Goal: Information Seeking & Learning: Understand process/instructions

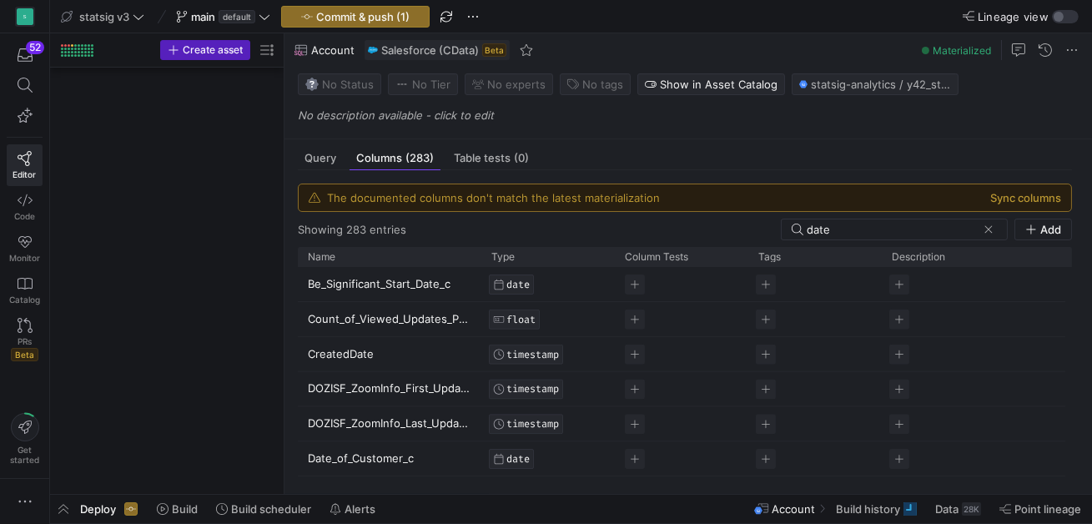
scroll to position [121, 0]
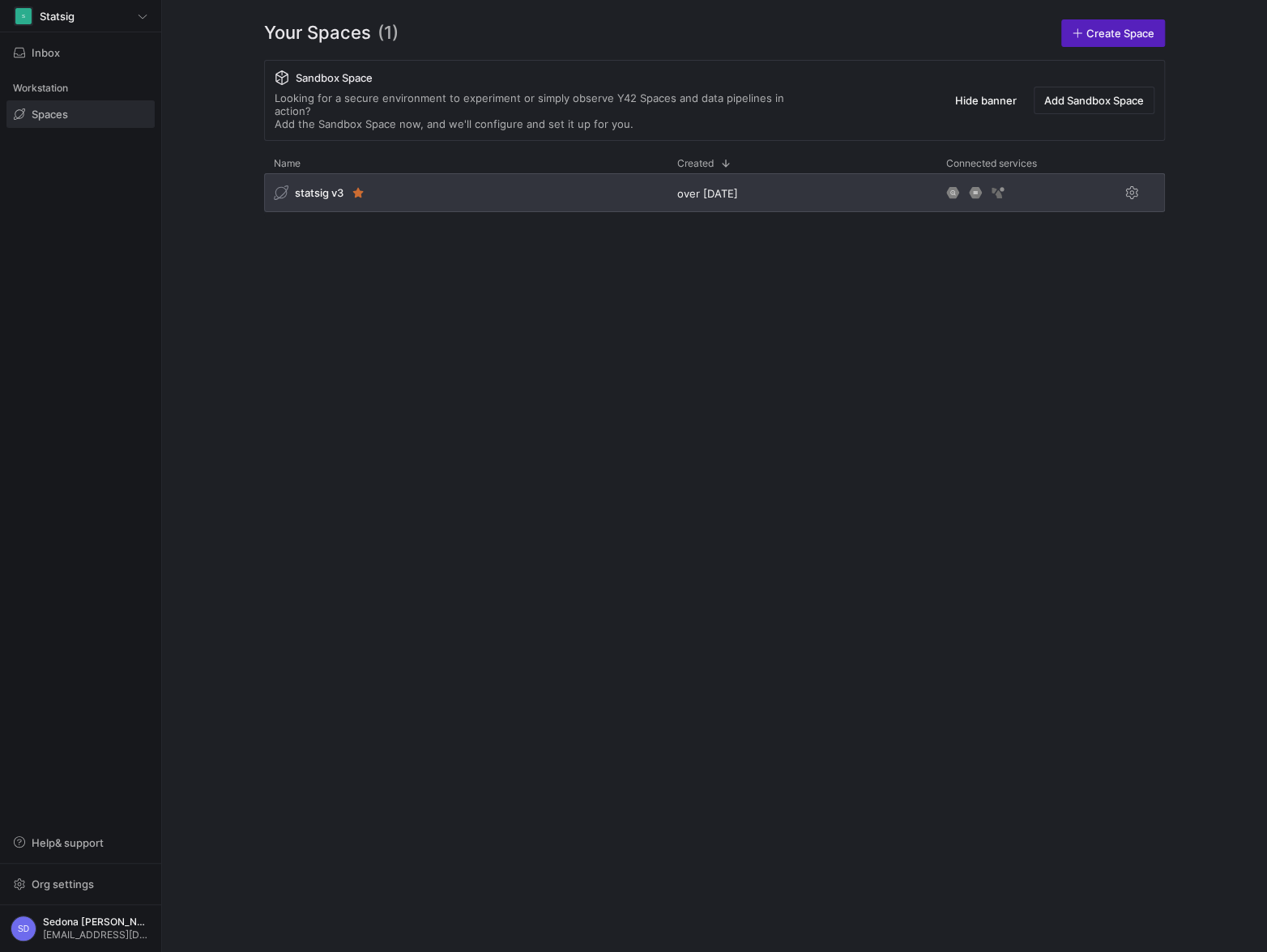
click at [331, 186] on span "statsig v3" at bounding box center [319, 192] width 49 height 13
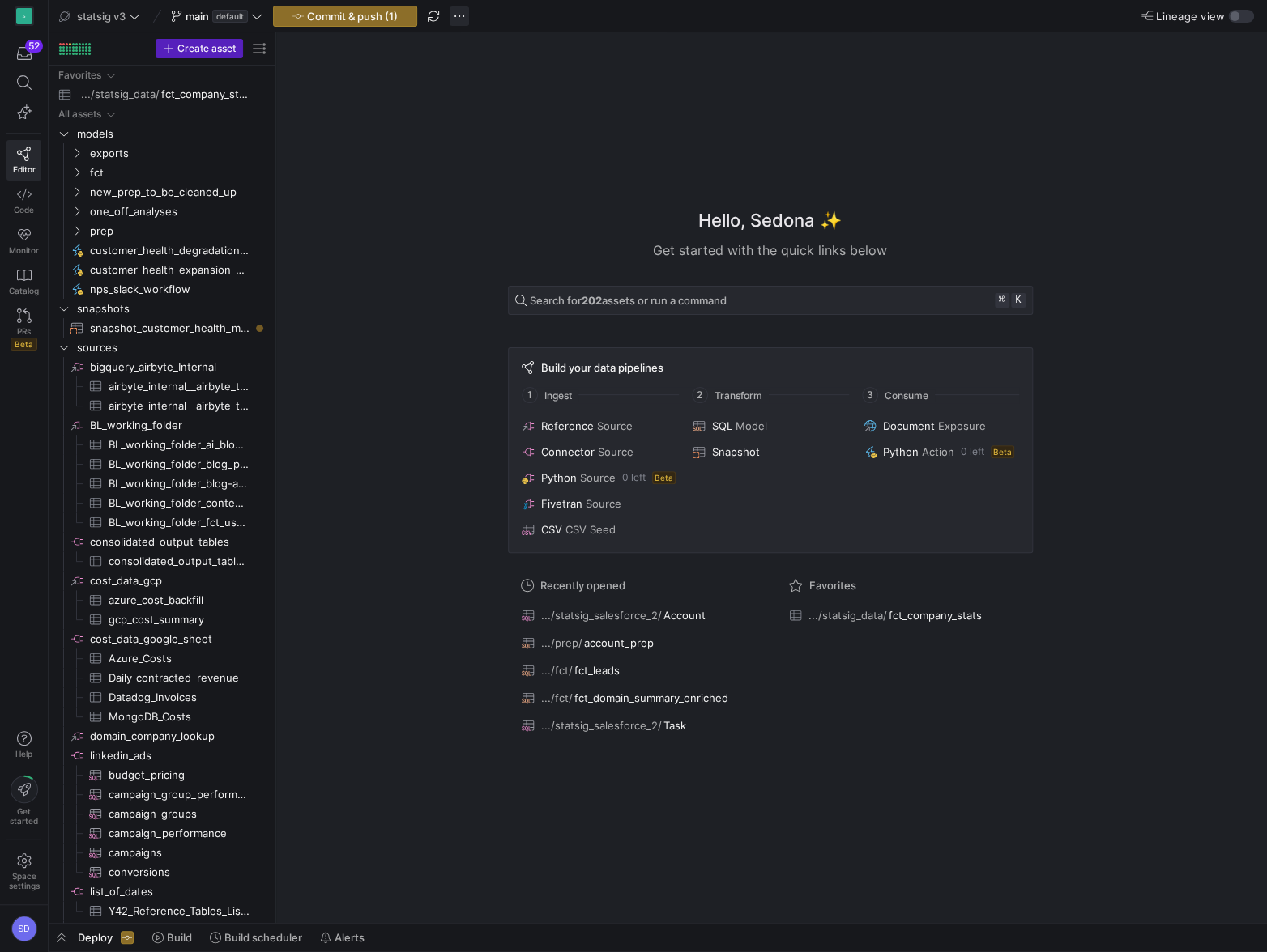
click at [467, 15] on span "button" at bounding box center [459, 16] width 19 height 19
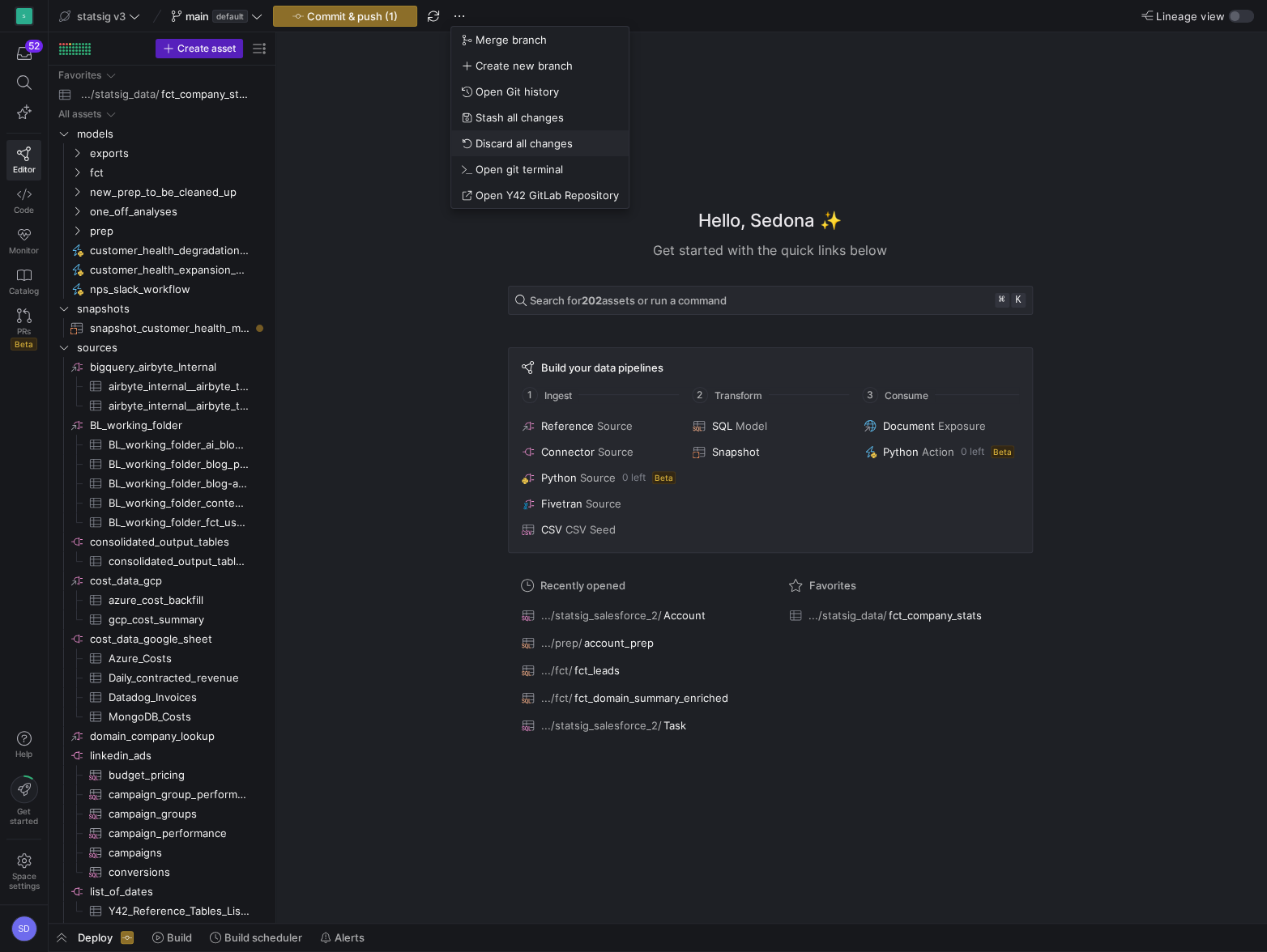
click at [476, 133] on button "Discard all changes" at bounding box center [540, 143] width 178 height 26
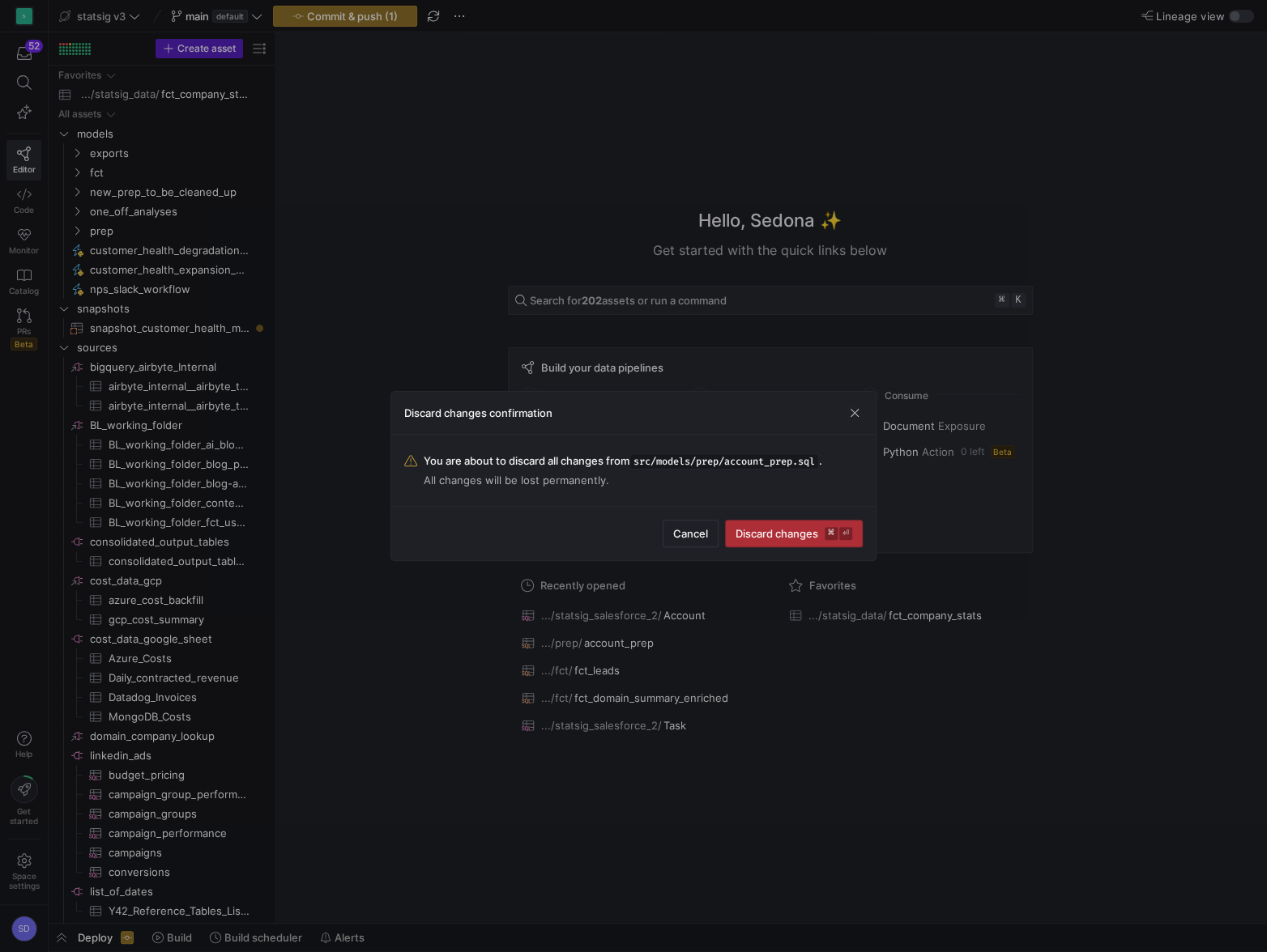
click at [747, 540] on span "Discard changes ⌘ ⏎" at bounding box center [793, 533] width 117 height 13
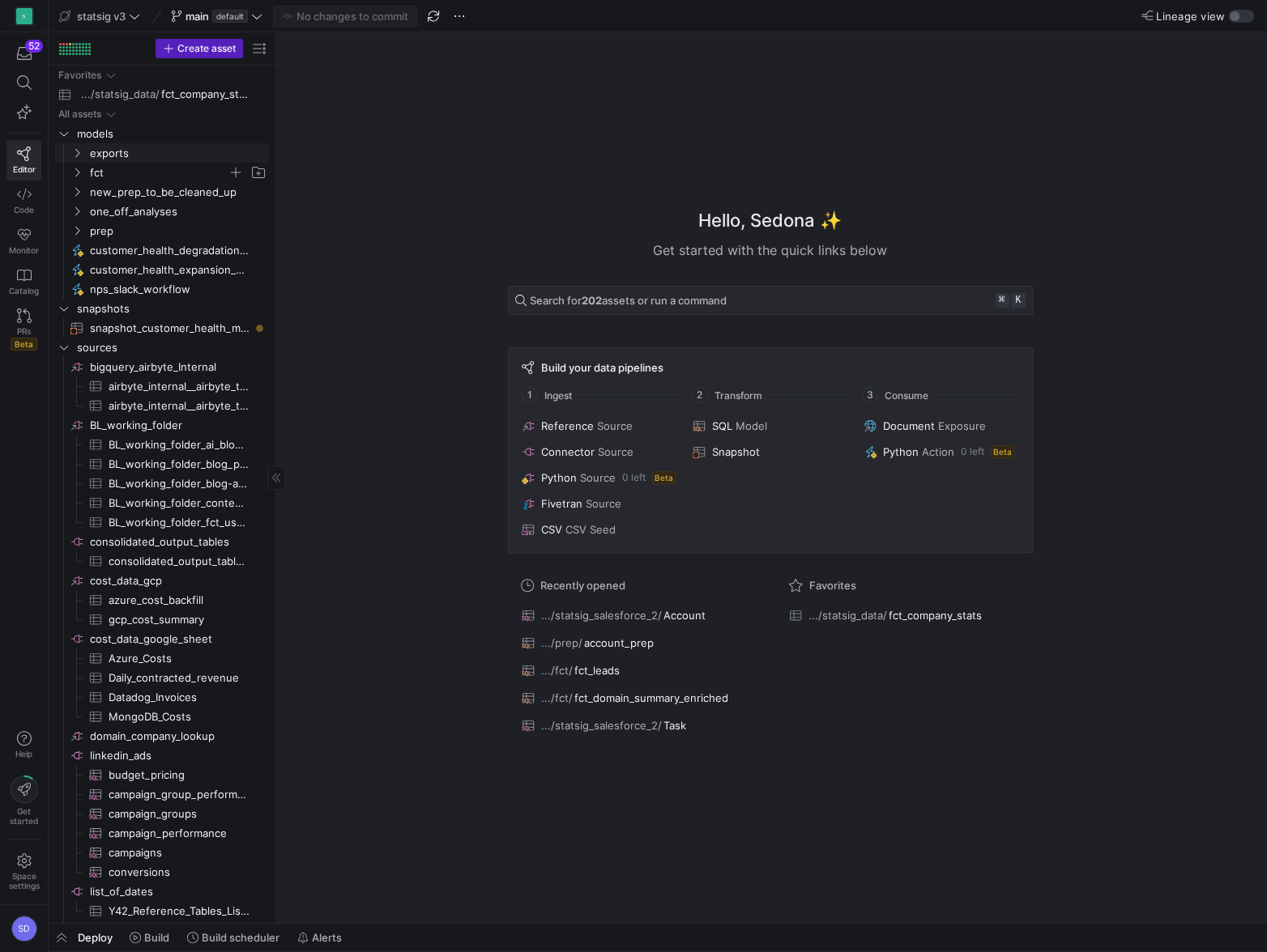
click at [100, 166] on span "fct" at bounding box center [159, 173] width 138 height 18
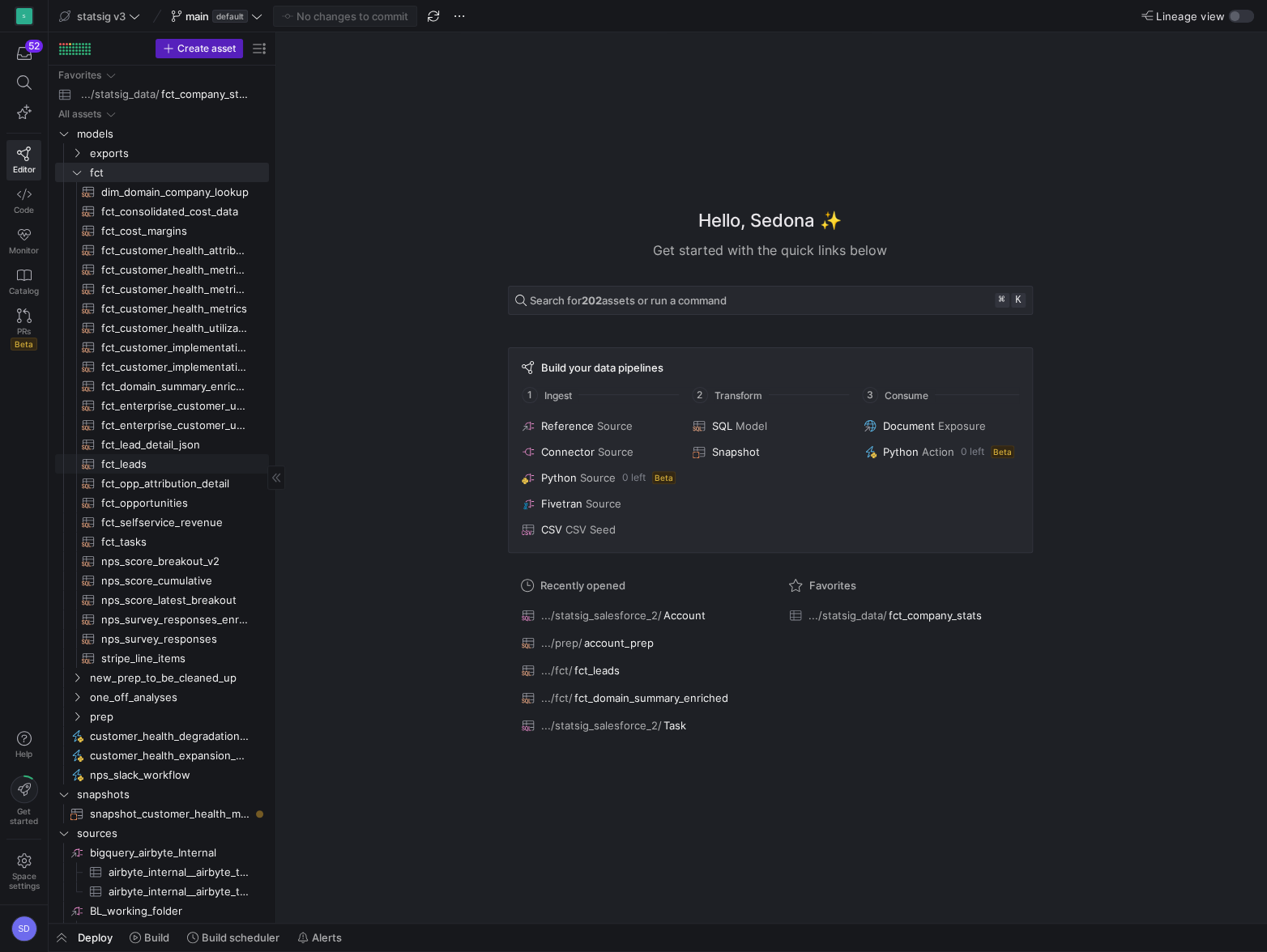
click at [115, 465] on span "fct_leads​​​​​​​​​​" at bounding box center [175, 464] width 149 height 18
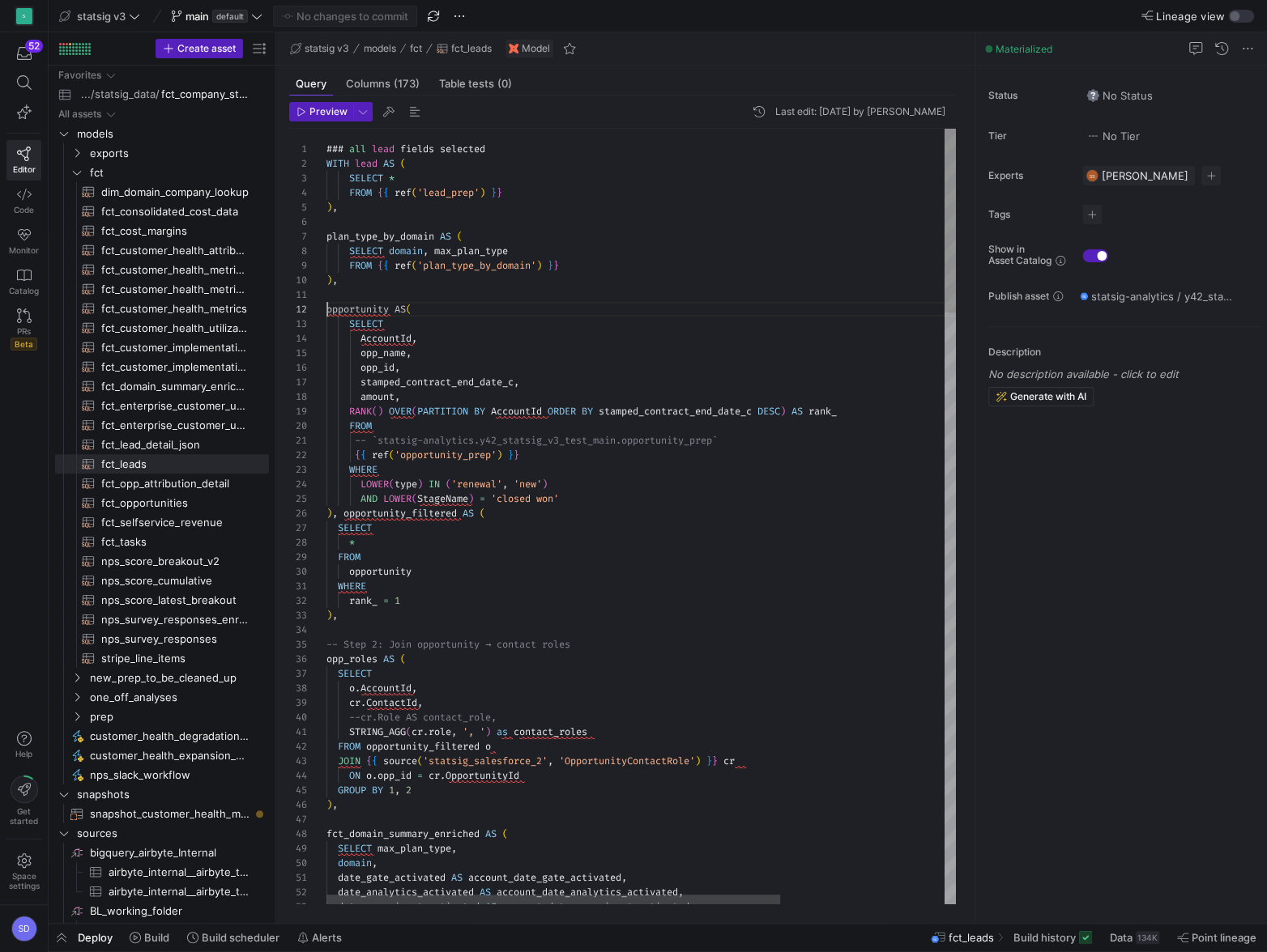
scroll to position [29, 0]
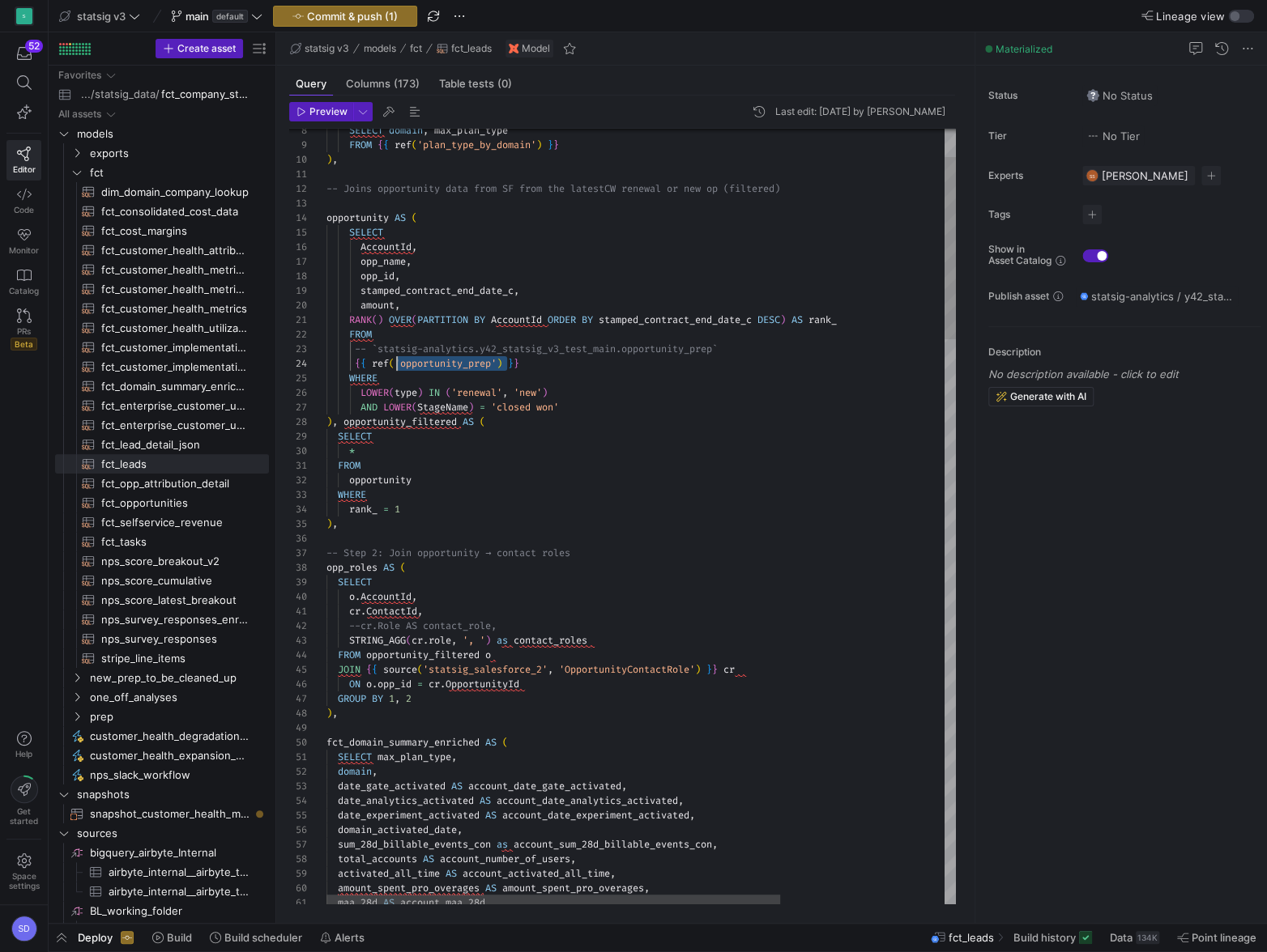
scroll to position [43, 70]
drag, startPoint x: 507, startPoint y: 361, endPoint x: 398, endPoint y: 359, distance: 109.0
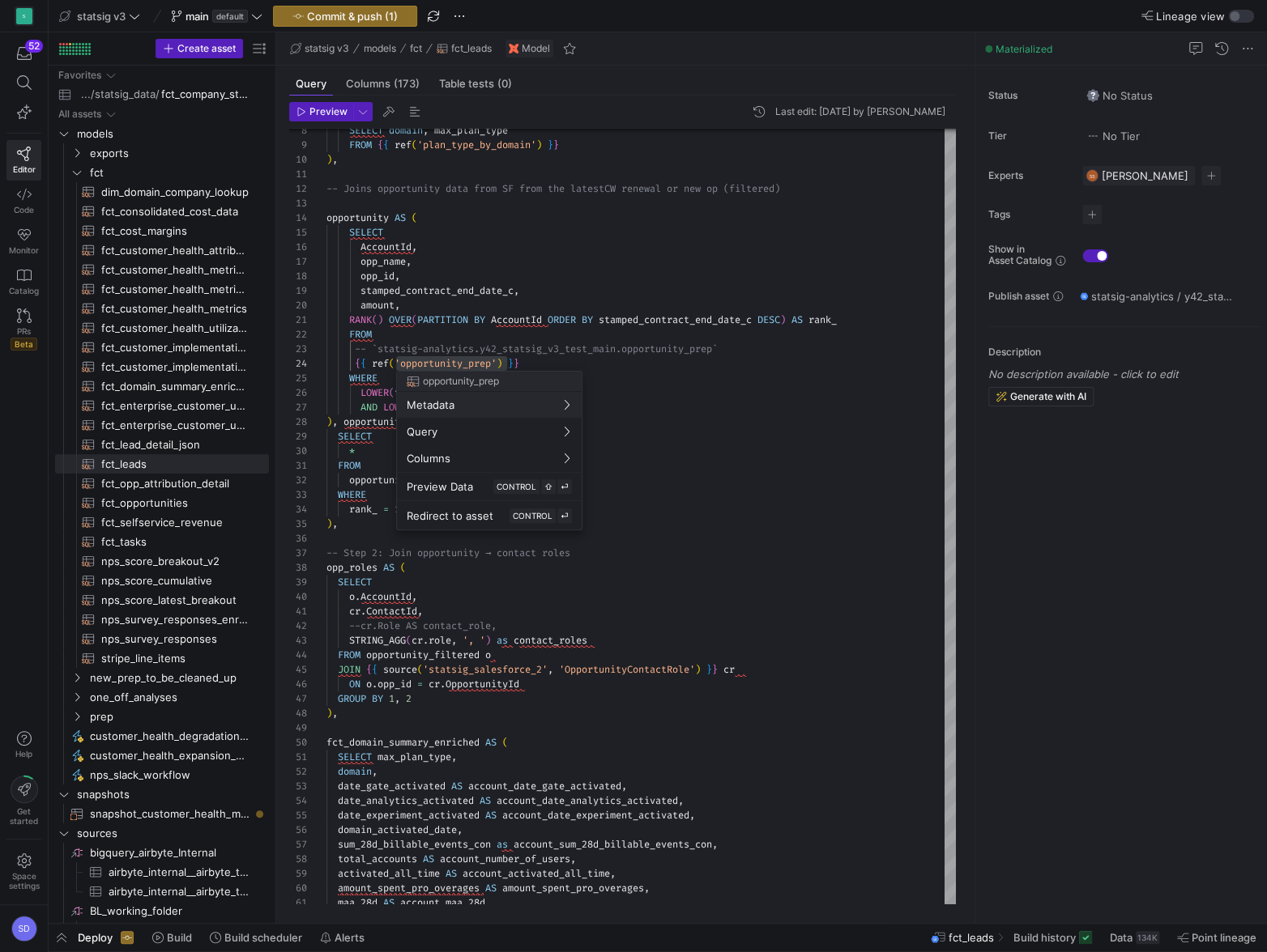
click at [563, 254] on div at bounding box center [633, 476] width 1267 height 952
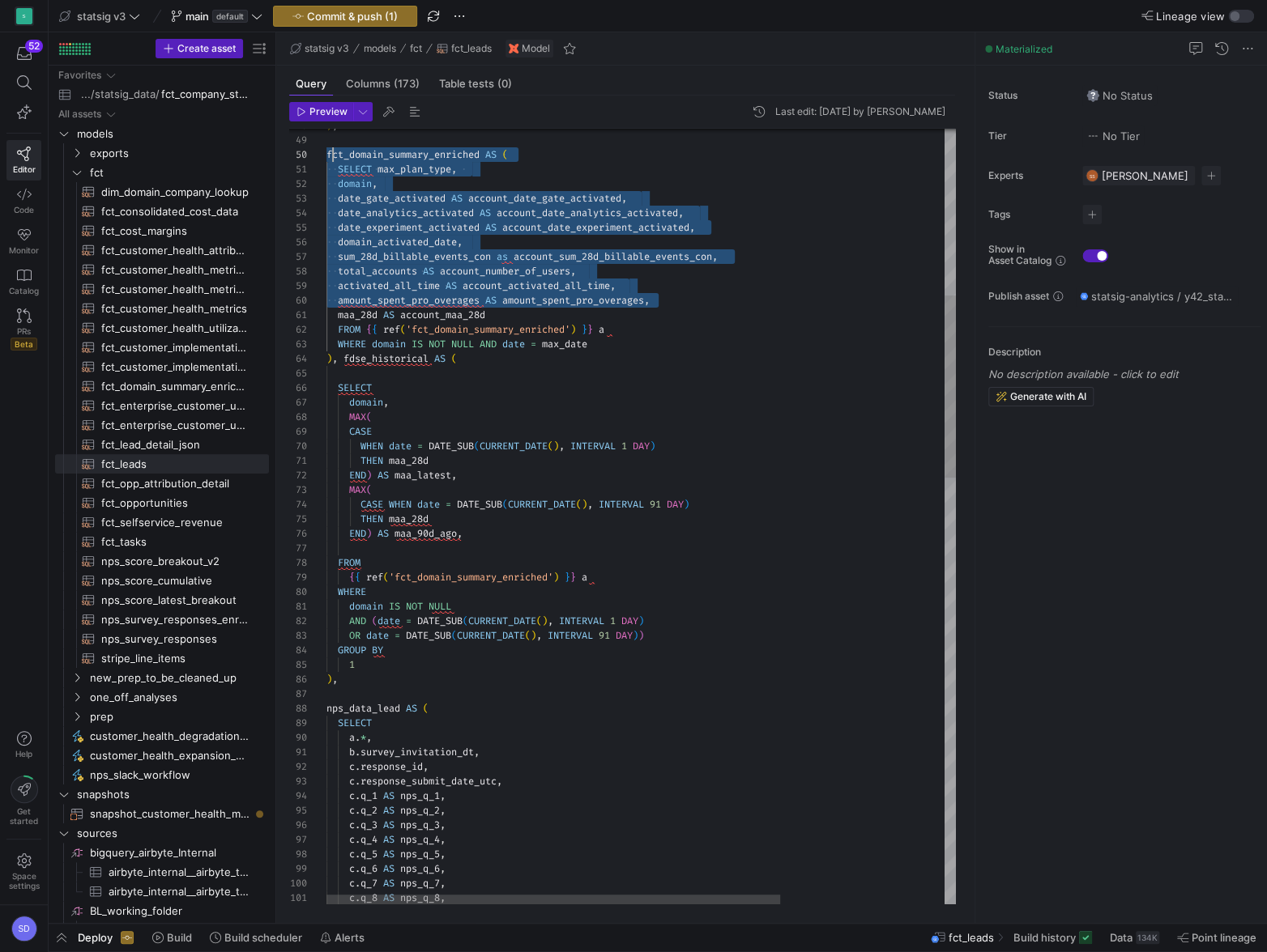
scroll to position [130, 6]
drag, startPoint x: 668, startPoint y: 302, endPoint x: 329, endPoint y: 151, distance: 371.1
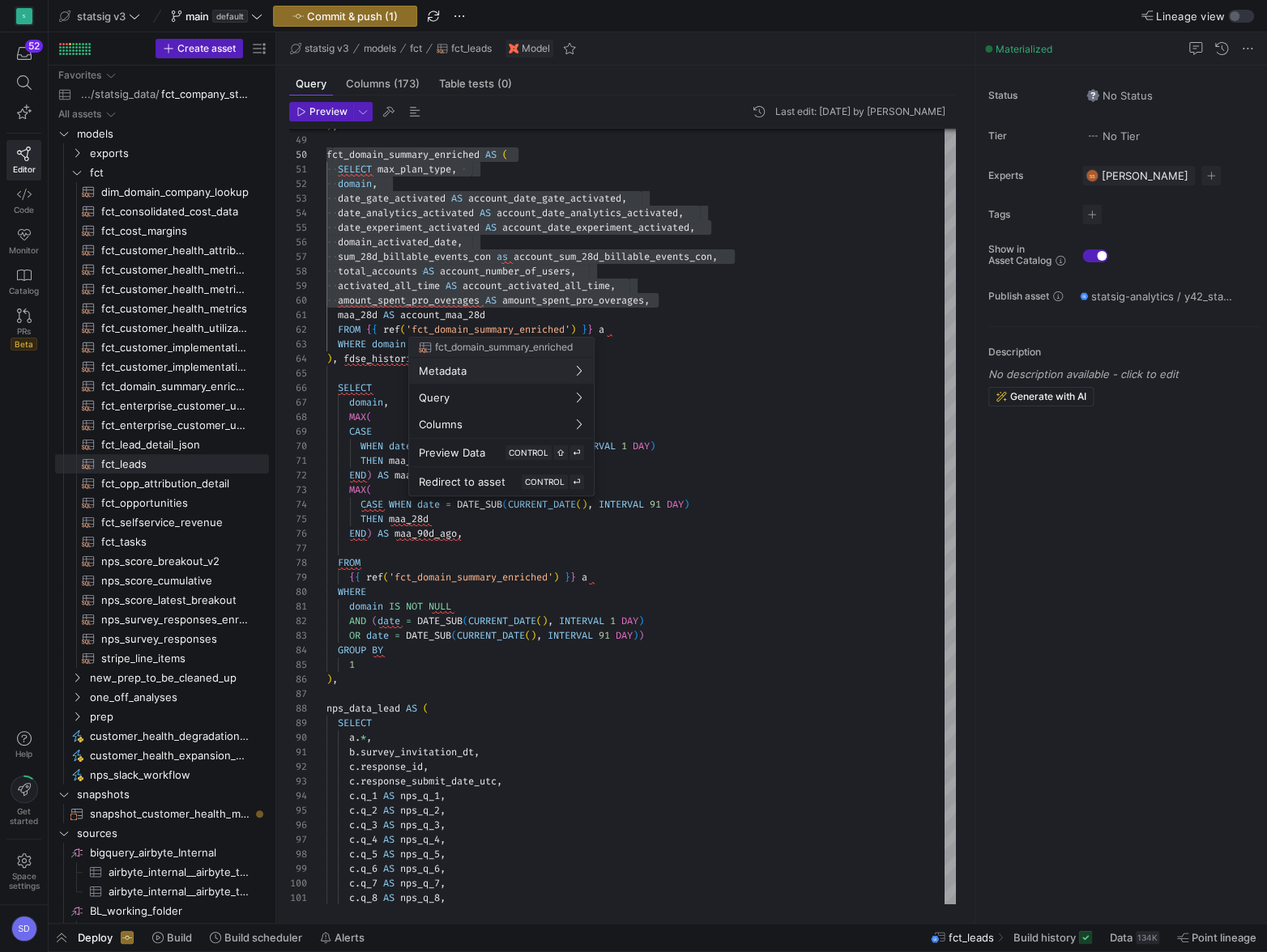
click at [682, 369] on div at bounding box center [633, 476] width 1267 height 952
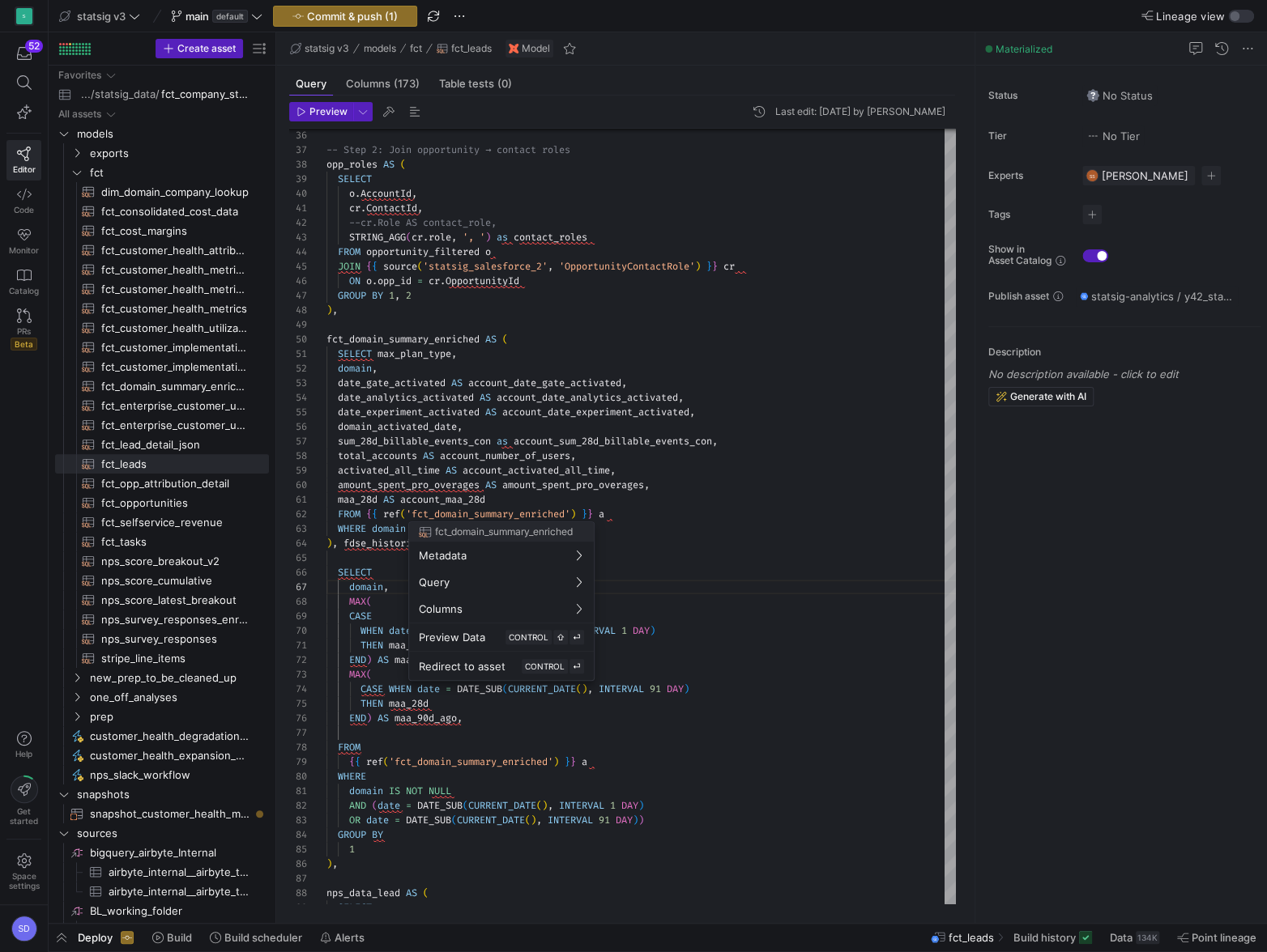
click at [683, 530] on div at bounding box center [633, 476] width 1267 height 952
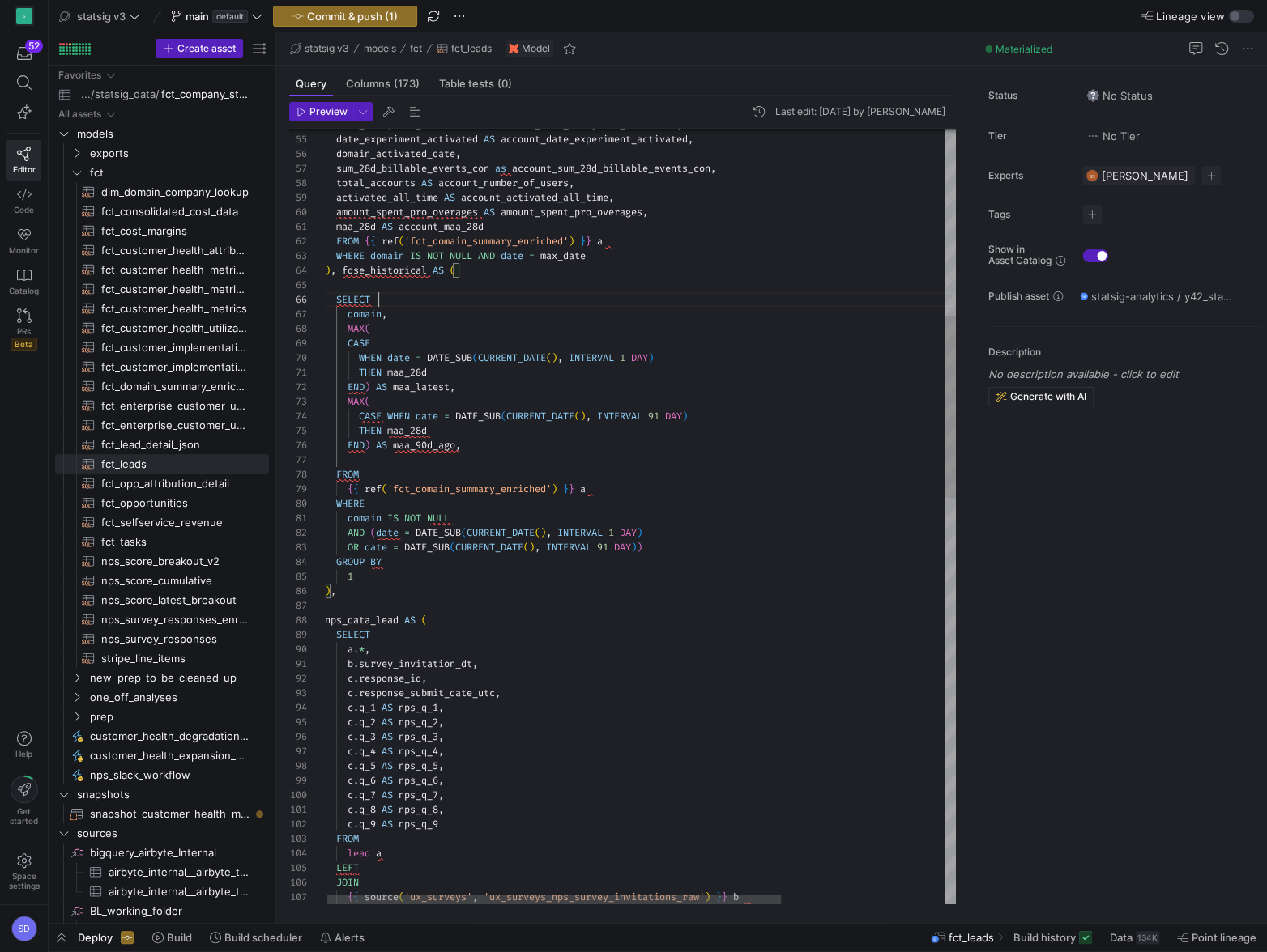
scroll to position [73, 52]
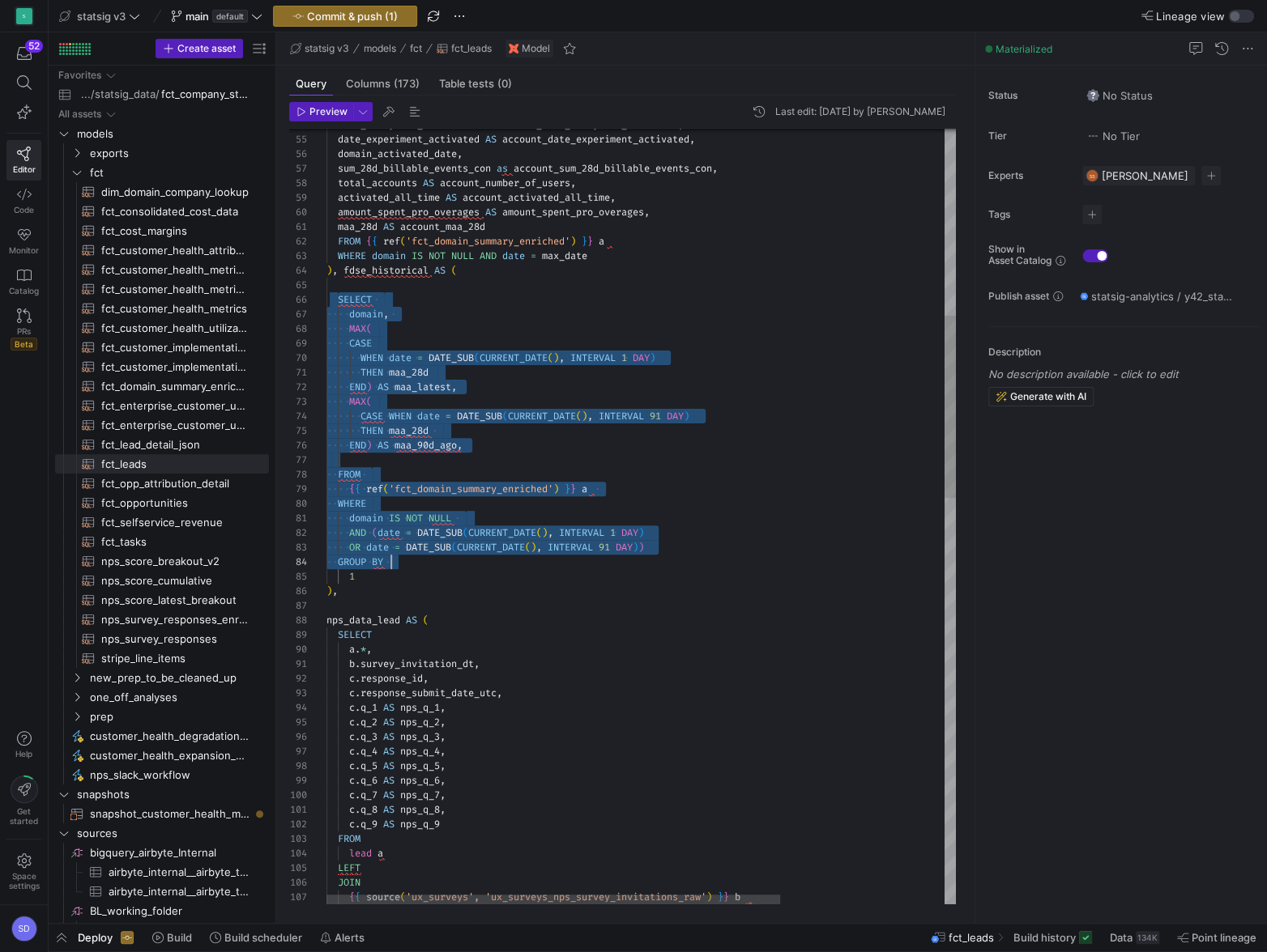
scroll to position [73, 29]
drag, startPoint x: 338, startPoint y: 295, endPoint x: 409, endPoint y: 571, distance: 285.0
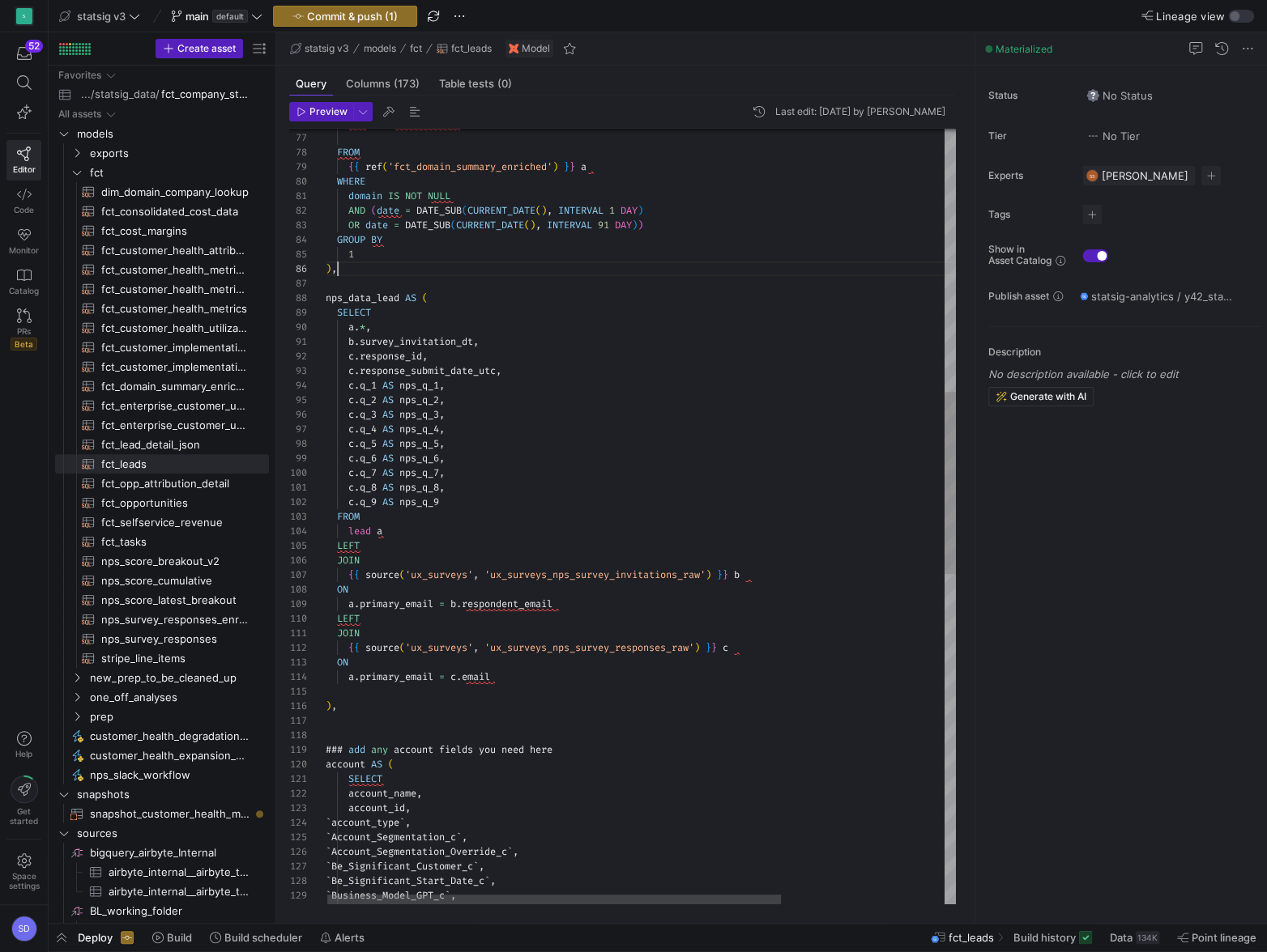
click at [514, 667] on div "{ { ref ( 'fct_domain_summary_enriched' ) } } a WHERE domain IS NOT NULL AND ( …" at bounding box center [753, 661] width 856 height 3301
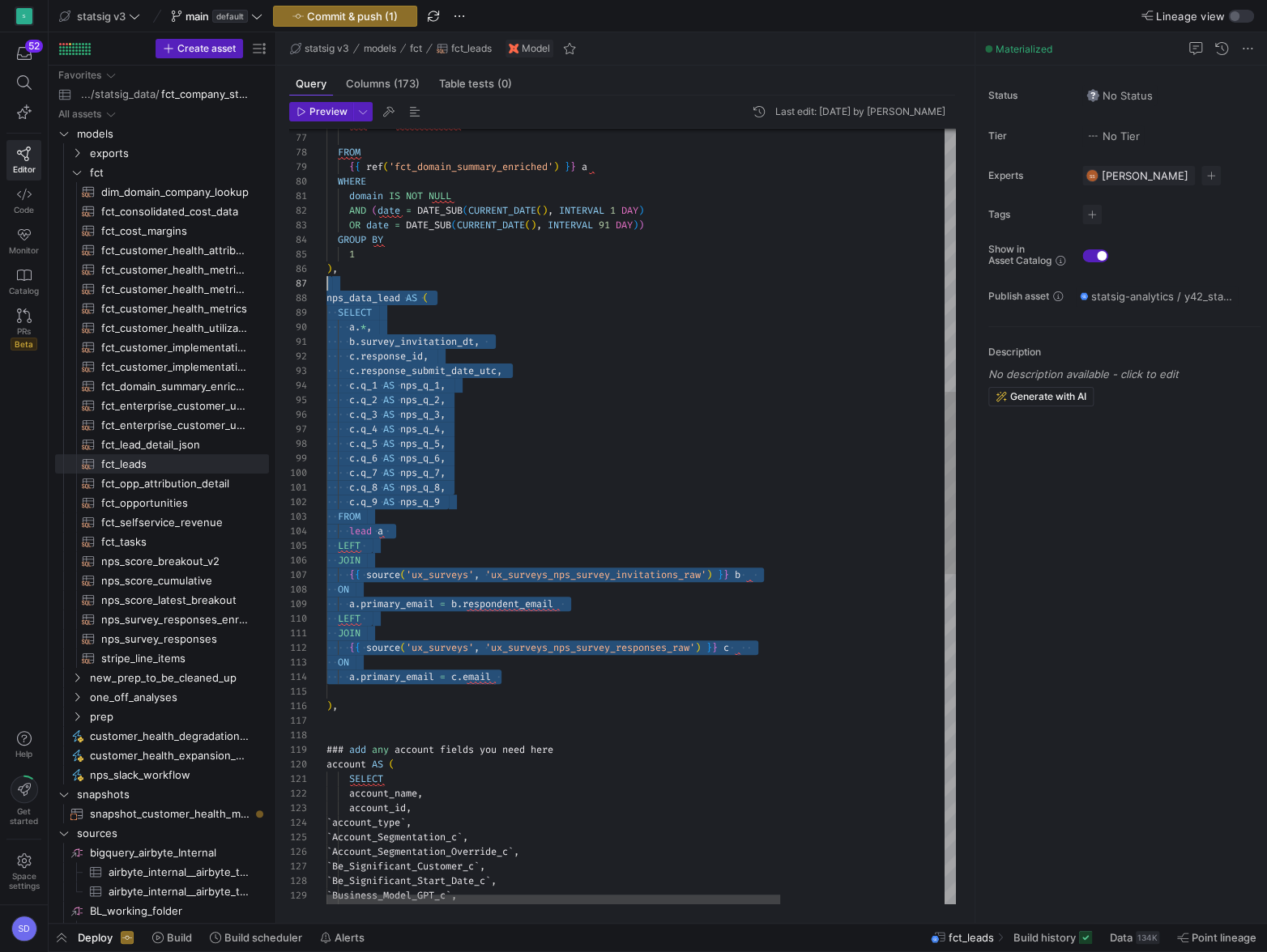
scroll to position [87, 0]
drag, startPoint x: 532, startPoint y: 676, endPoint x: 328, endPoint y: 289, distance: 437.5
click at [328, 289] on div "{ { ref ( 'fct_domain_summary_enriched' ) } } a WHERE domain IS NOT NULL AND ( …" at bounding box center [754, 661] width 856 height 3301
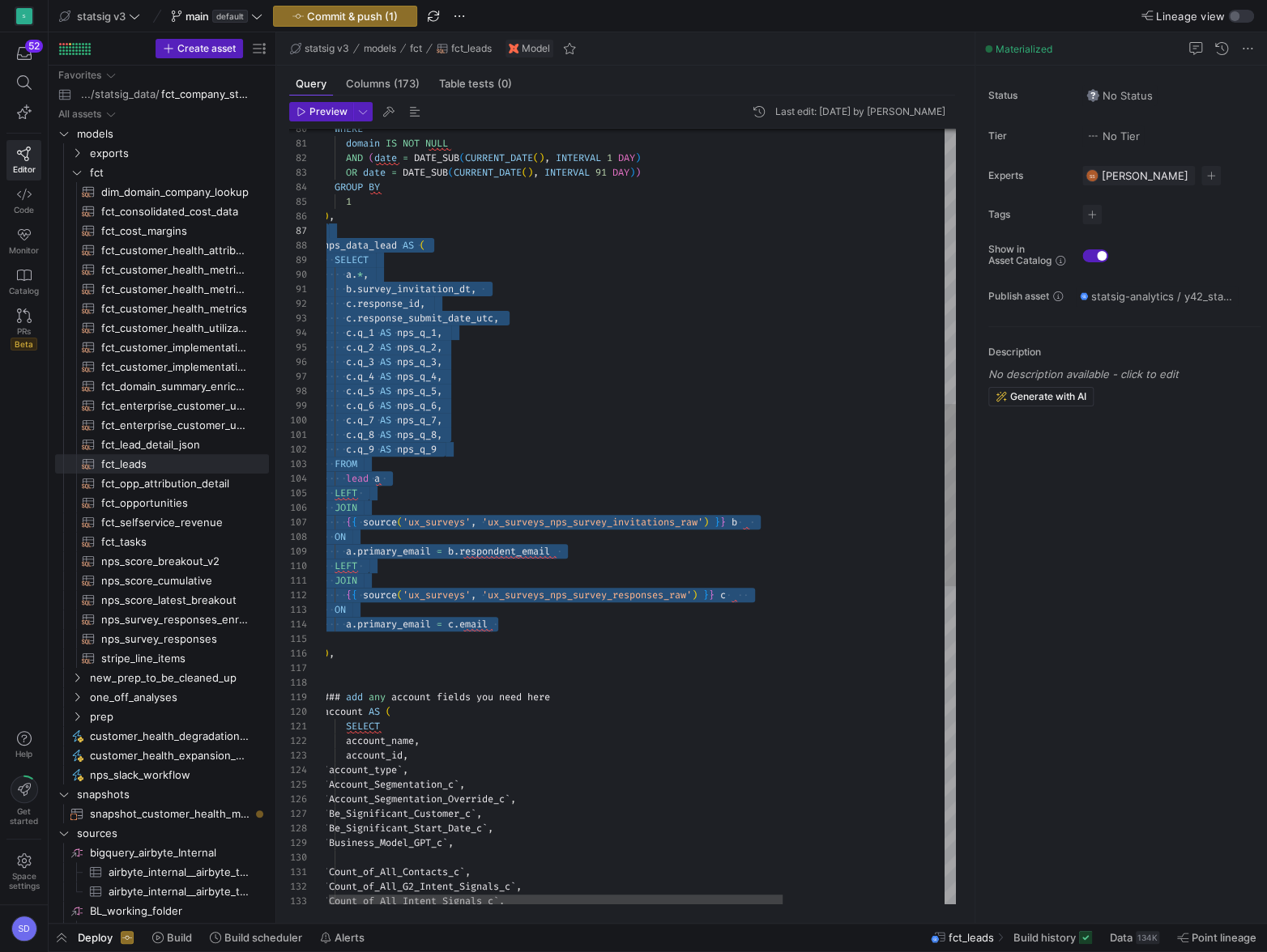
click at [535, 458] on div "` Account_Segmentation_c ` , ` Account_Segmentation_Override_c ` , ` Be_Signifi…" at bounding box center [751, 608] width 856 height 3301
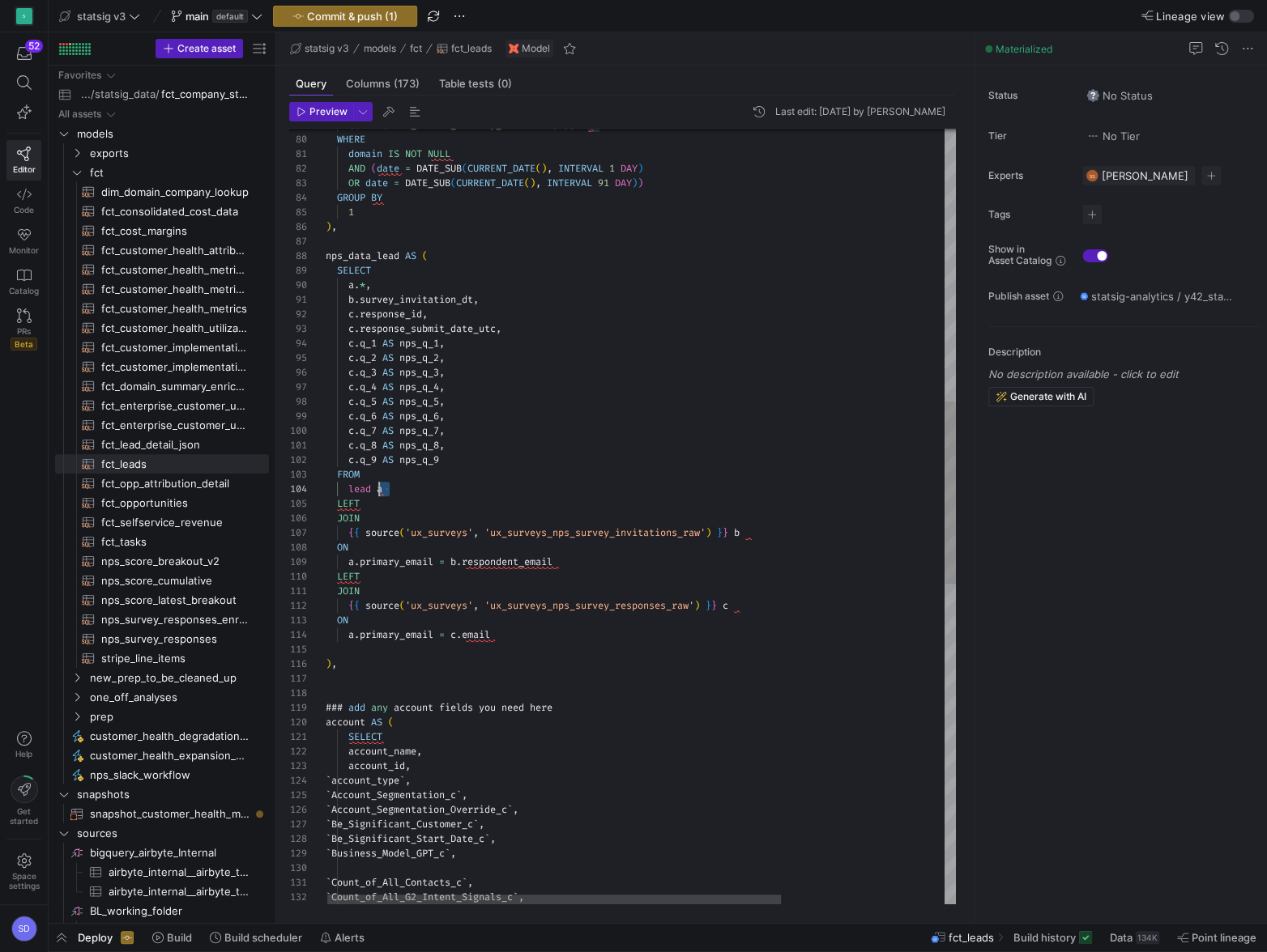
scroll to position [43, 52]
drag, startPoint x: 390, startPoint y: 484, endPoint x: 381, endPoint y: 484, distance: 9.0
click at [381, 485] on div "` Account_Segmentation_c ` , ` Account_Segmentation_Override_c ` , ` Be_Signifi…" at bounding box center [753, 618] width 856 height 3301
click at [383, 484] on div "` Account_Segmentation_c ` , ` Account_Segmentation_Override_c ` , ` Be_Signifi…" at bounding box center [753, 618] width 856 height 3301
click at [383, 489] on div "` Account_Segmentation_c ` , ` Account_Segmentation_Override_c ` , ` Be_Signifi…" at bounding box center [753, 618] width 856 height 3301
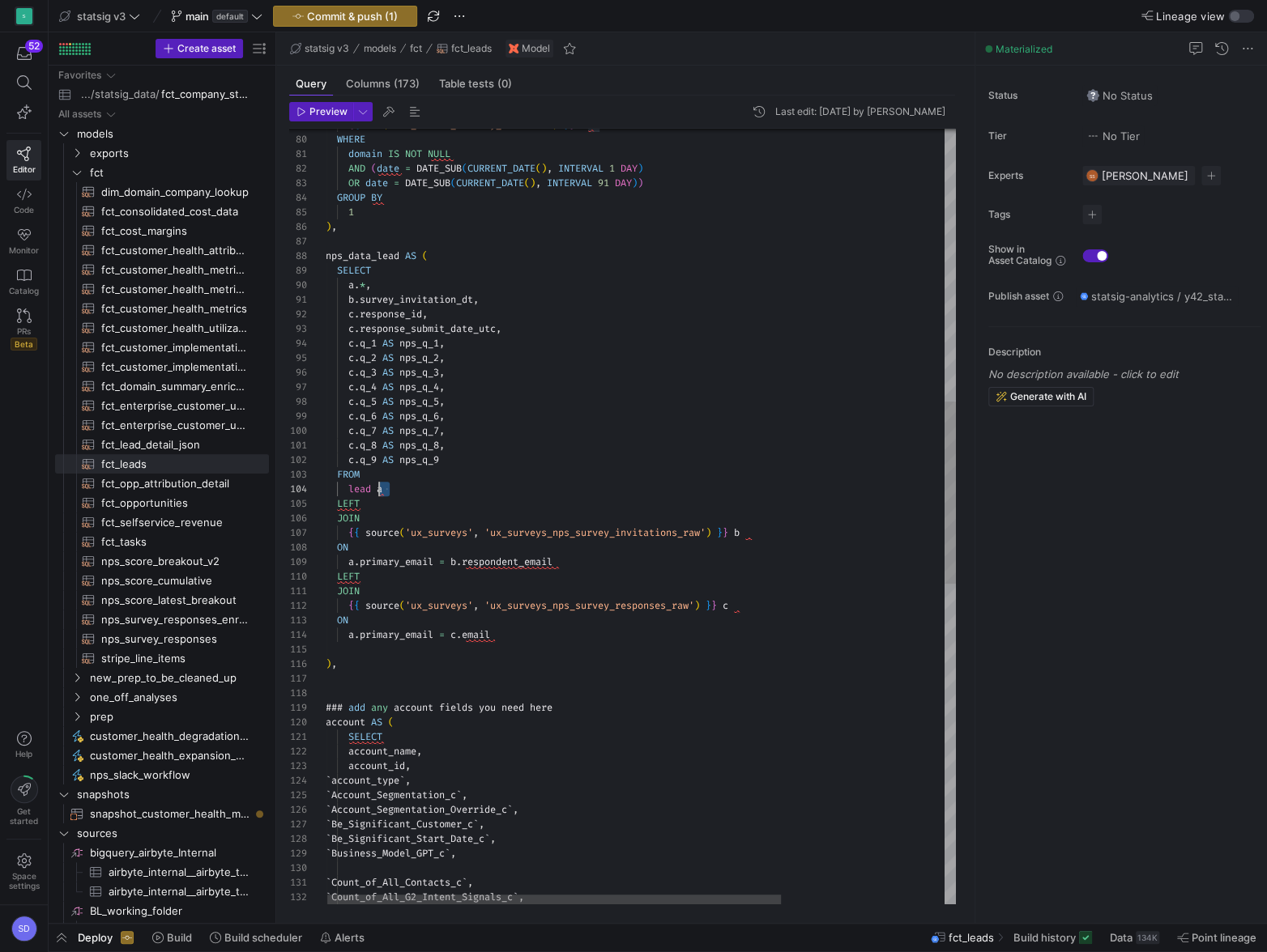
scroll to position [43, 57]
click at [383, 489] on div "` Account_Segmentation_c ` , ` Account_Segmentation_Override_c ` , ` Be_Signifi…" at bounding box center [753, 618] width 856 height 3301
click at [379, 486] on div "` Account_Segmentation_c ` , ` Account_Segmentation_Override_c ` , ` Be_Signifi…" at bounding box center [753, 618] width 856 height 3301
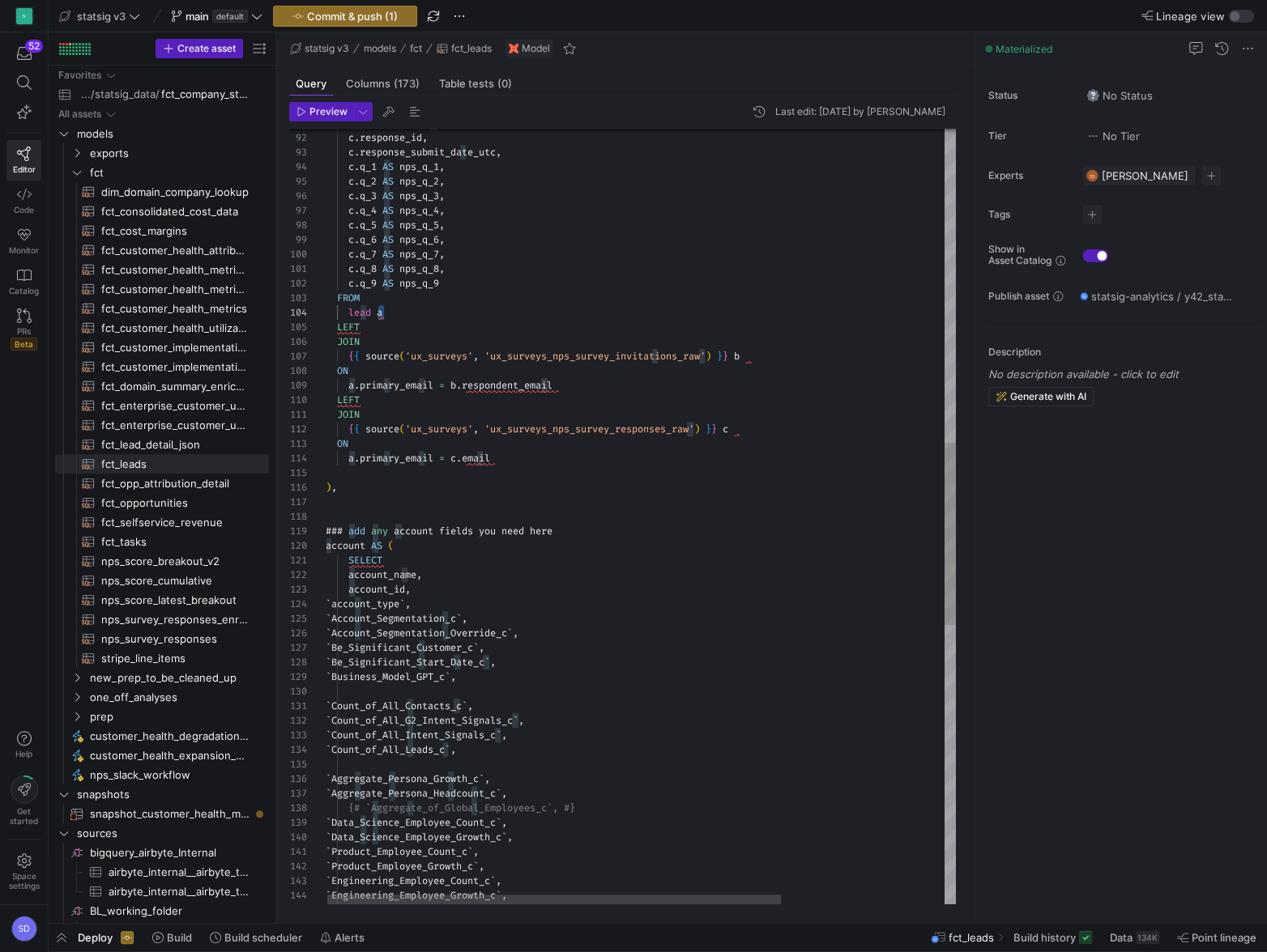
click at [489, 328] on div "b . survey_invitation_dt , c . response_id , c . response_submit_date_utc , c .…" at bounding box center [753, 443] width 856 height 3301
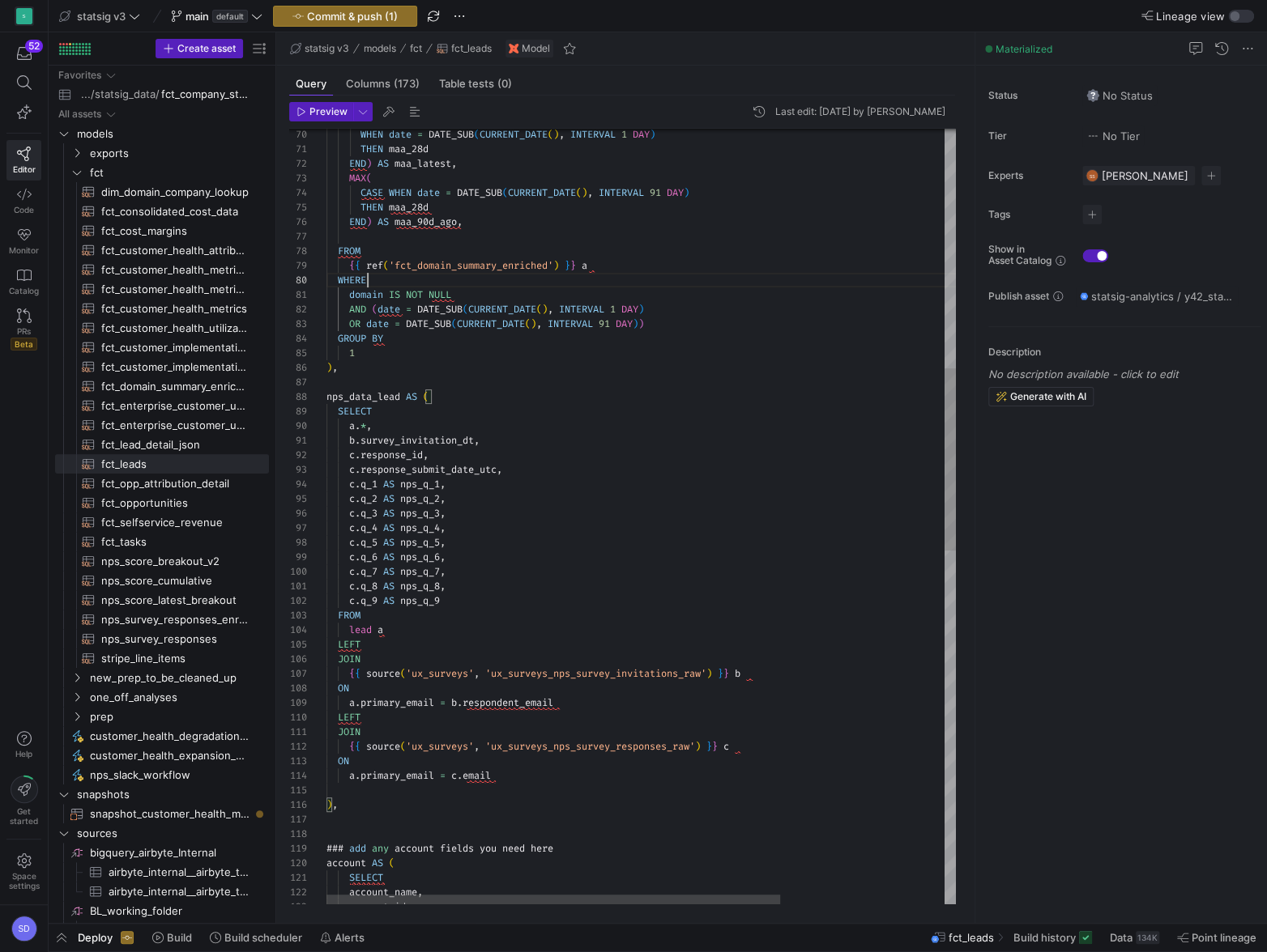
click at [618, 275] on div "b . survey_invitation_dt , c . response_id , c . response_submit_date_utc , c .…" at bounding box center [754, 760] width 856 height 3301
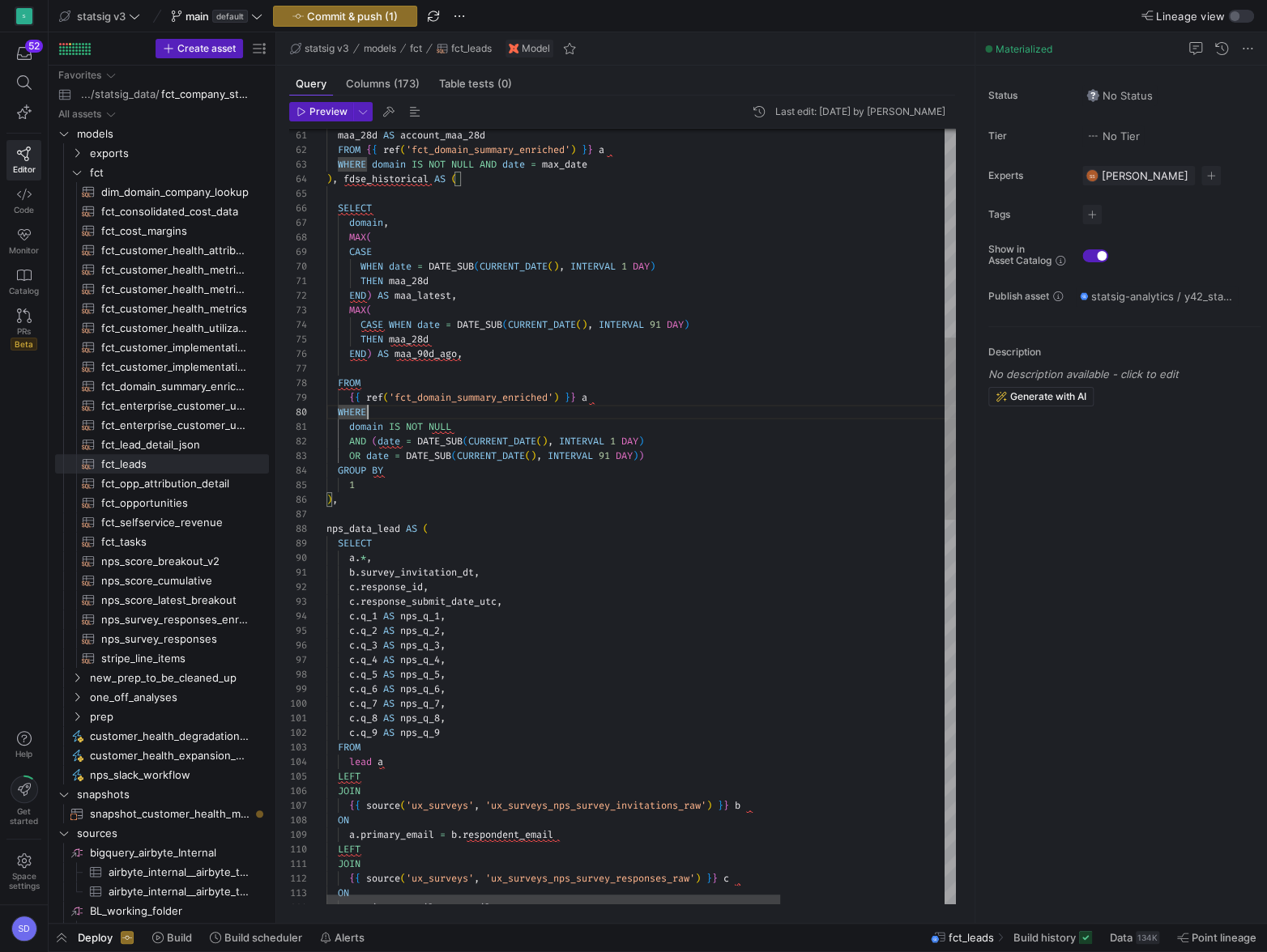
click at [489, 352] on div "maa_28d AS account_maa_28d FROM { { ref ( 'fct_domain_summary_enriched' ) } } a…" at bounding box center [754, 892] width 856 height 3301
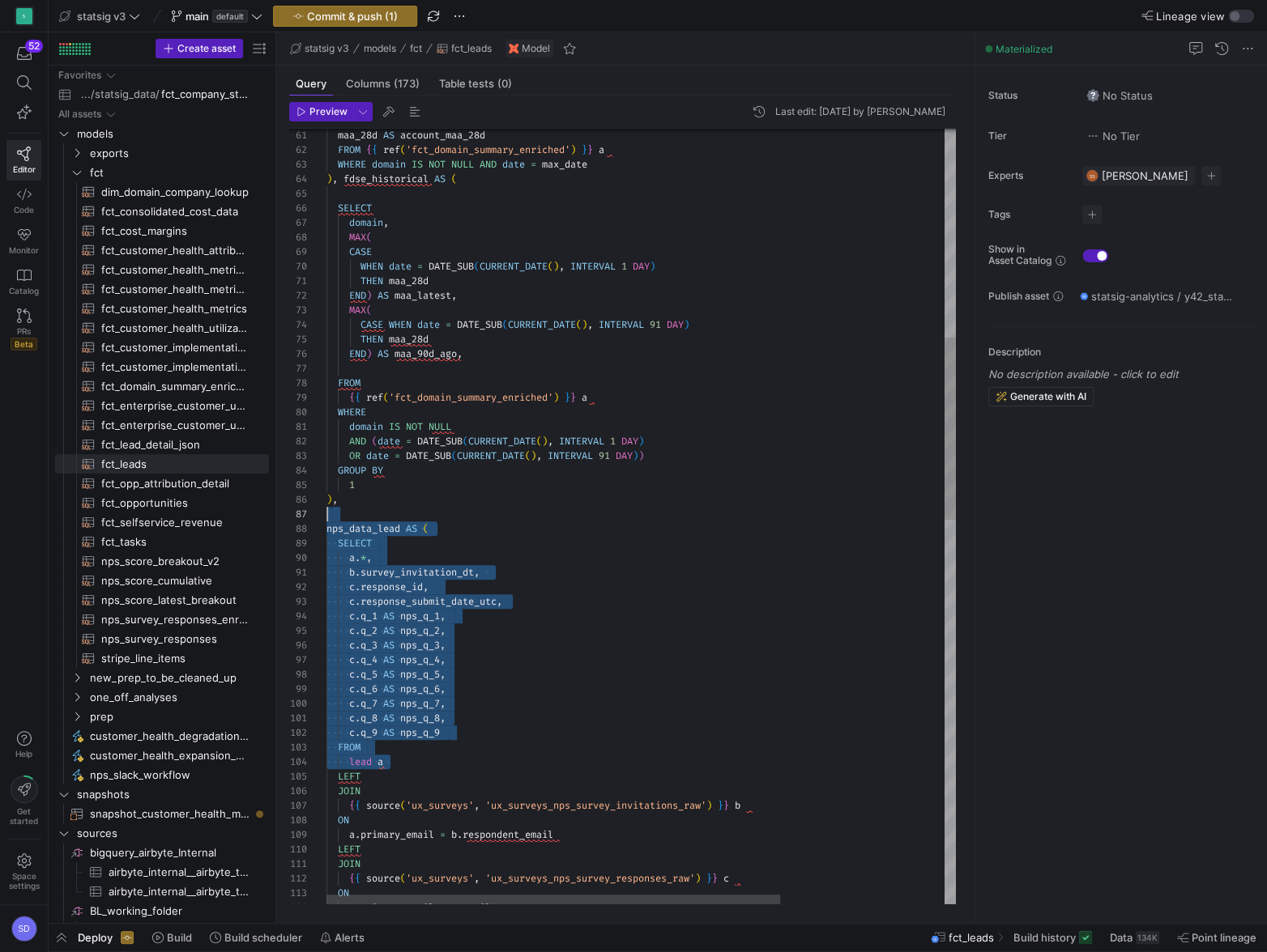
scroll to position [87, 0]
drag, startPoint x: 413, startPoint y: 761, endPoint x: 324, endPoint y: 518, distance: 258.8
click at [326, 519] on div "maa_28d AS account_maa_28d FROM { { ref ( 'fct_domain_summary_enriched' ) } } a…" at bounding box center [754, 892] width 856 height 3301
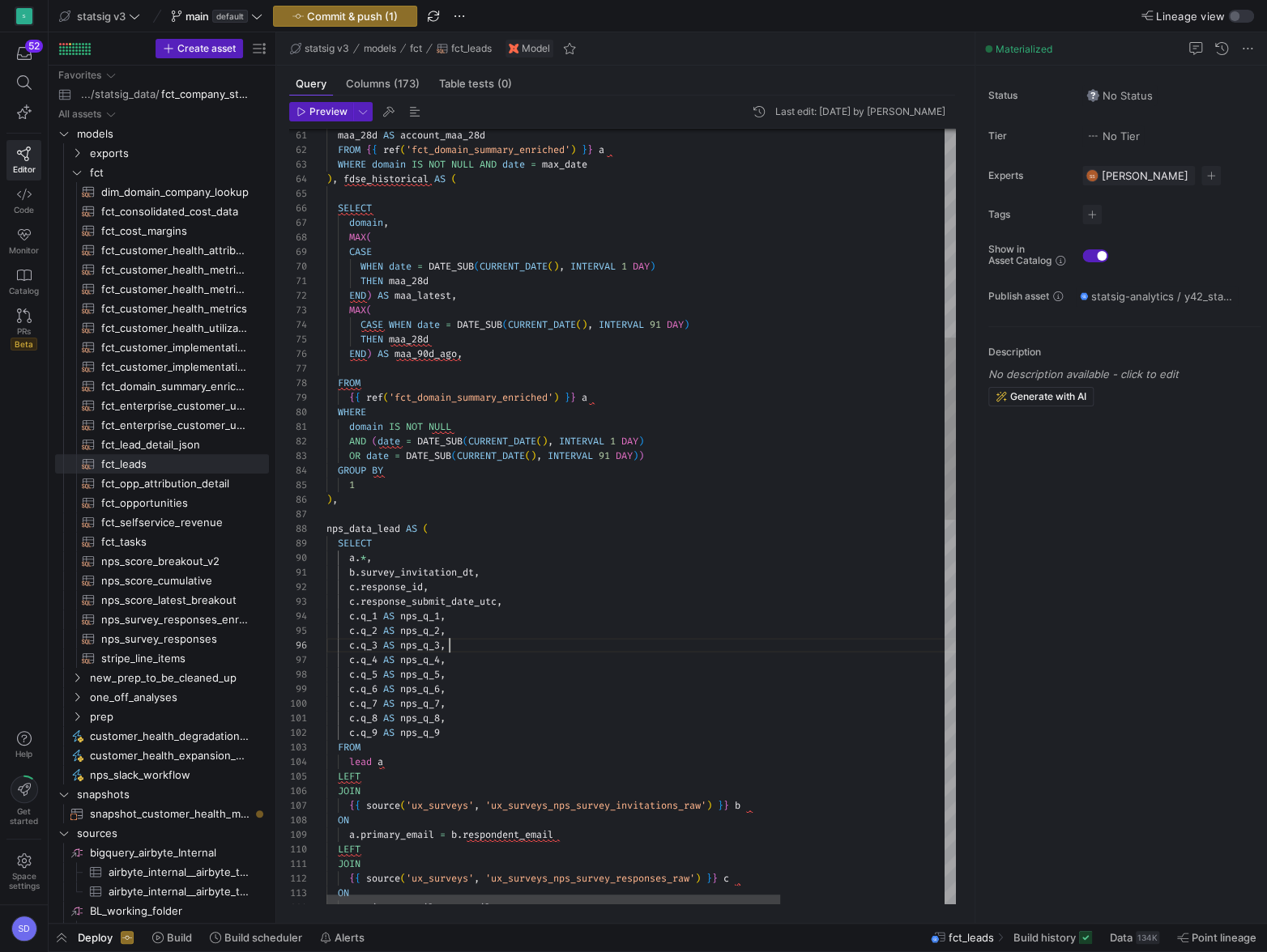
click at [464, 640] on div "maa_28d AS account_maa_28d FROM { { ref ( 'fct_domain_summary_enriched' ) } } a…" at bounding box center [754, 892] width 856 height 3301
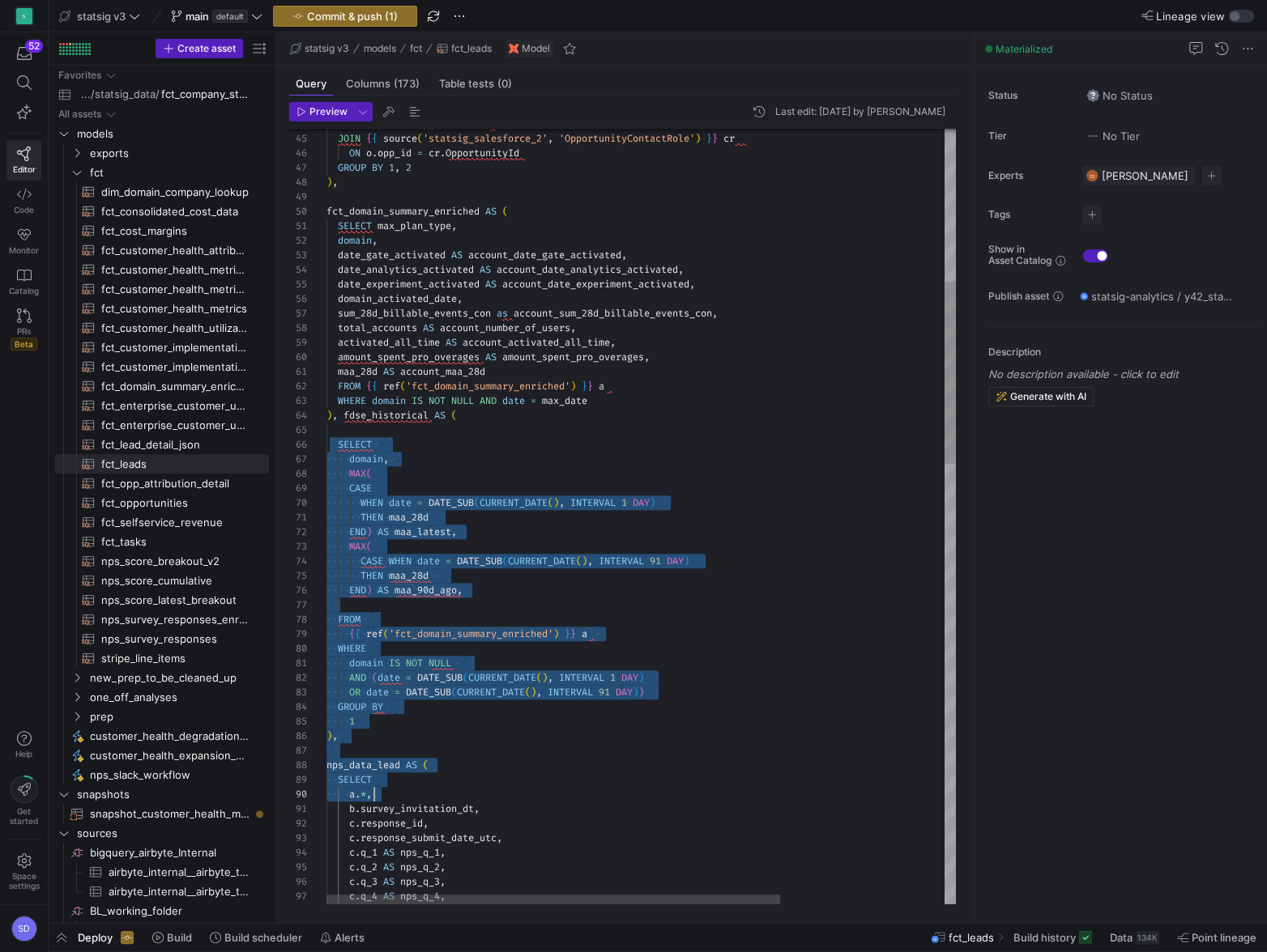
scroll to position [73, 87]
drag, startPoint x: 339, startPoint y: 443, endPoint x: 413, endPoint y: 808, distance: 372.4
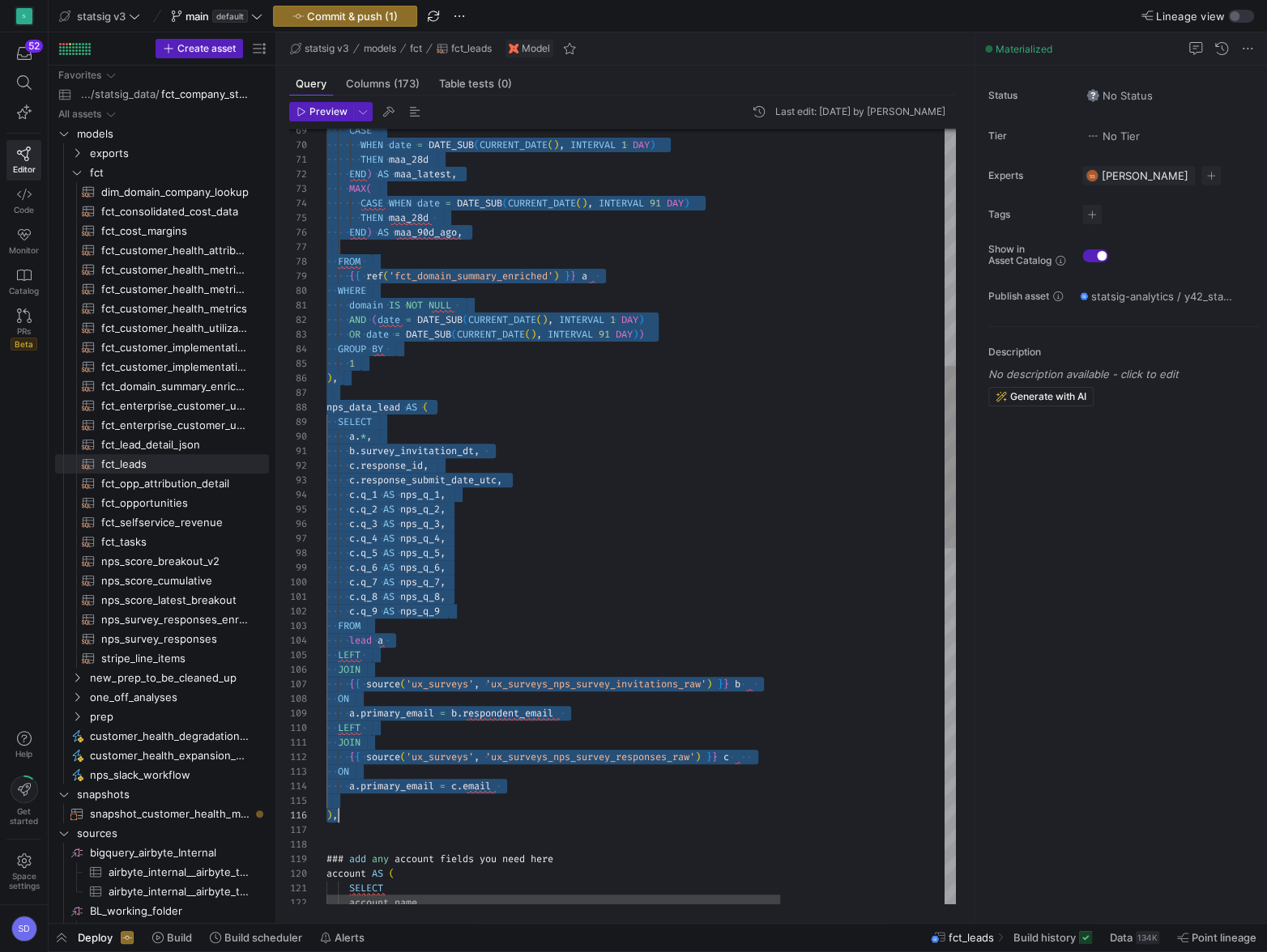
scroll to position [130, 11]
drag, startPoint x: 327, startPoint y: 210, endPoint x: 493, endPoint y: 818, distance: 630.3
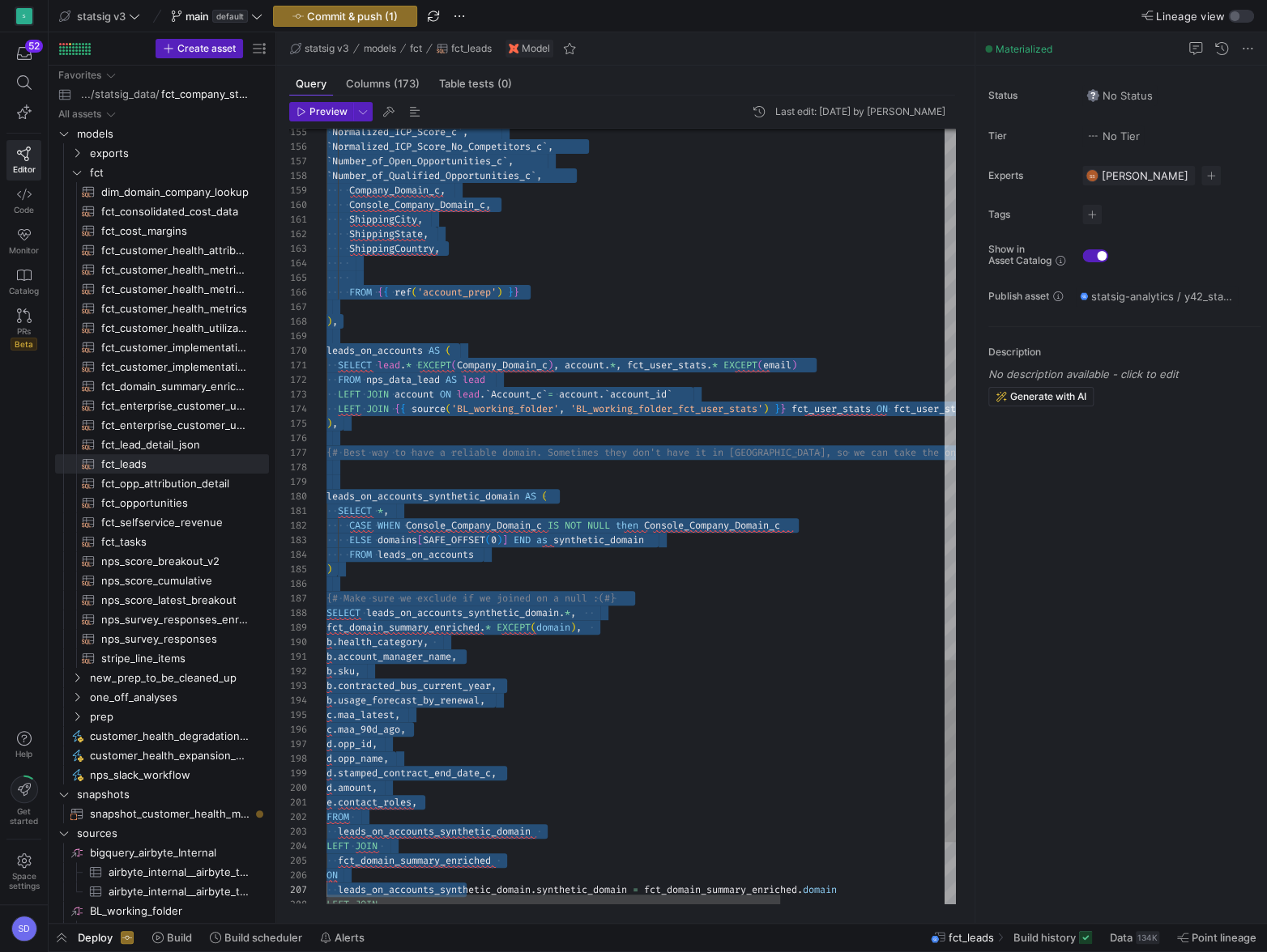
scroll to position [0, 0]
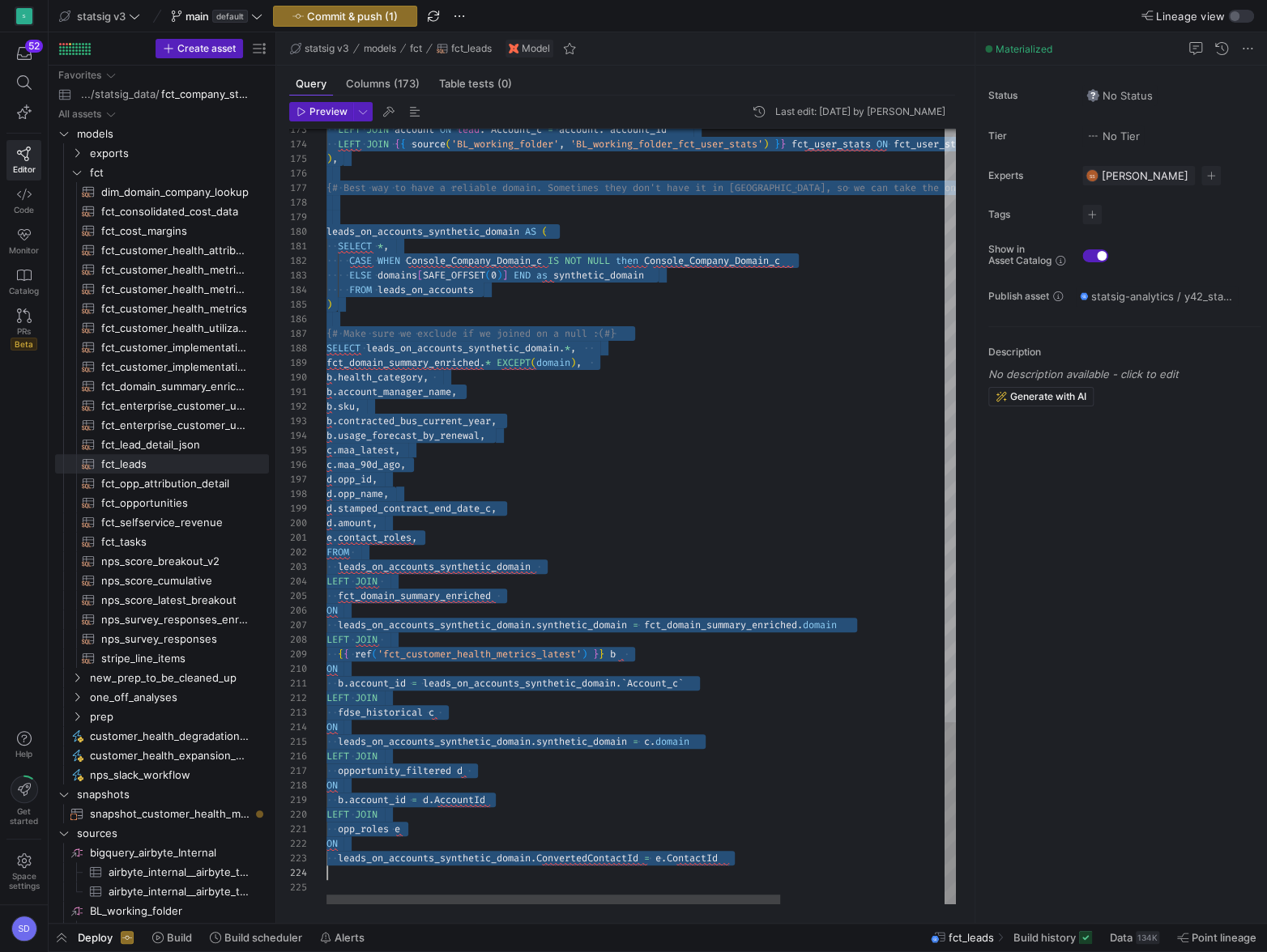
drag, startPoint x: 326, startPoint y: 147, endPoint x: 441, endPoint y: 874, distance: 736.0
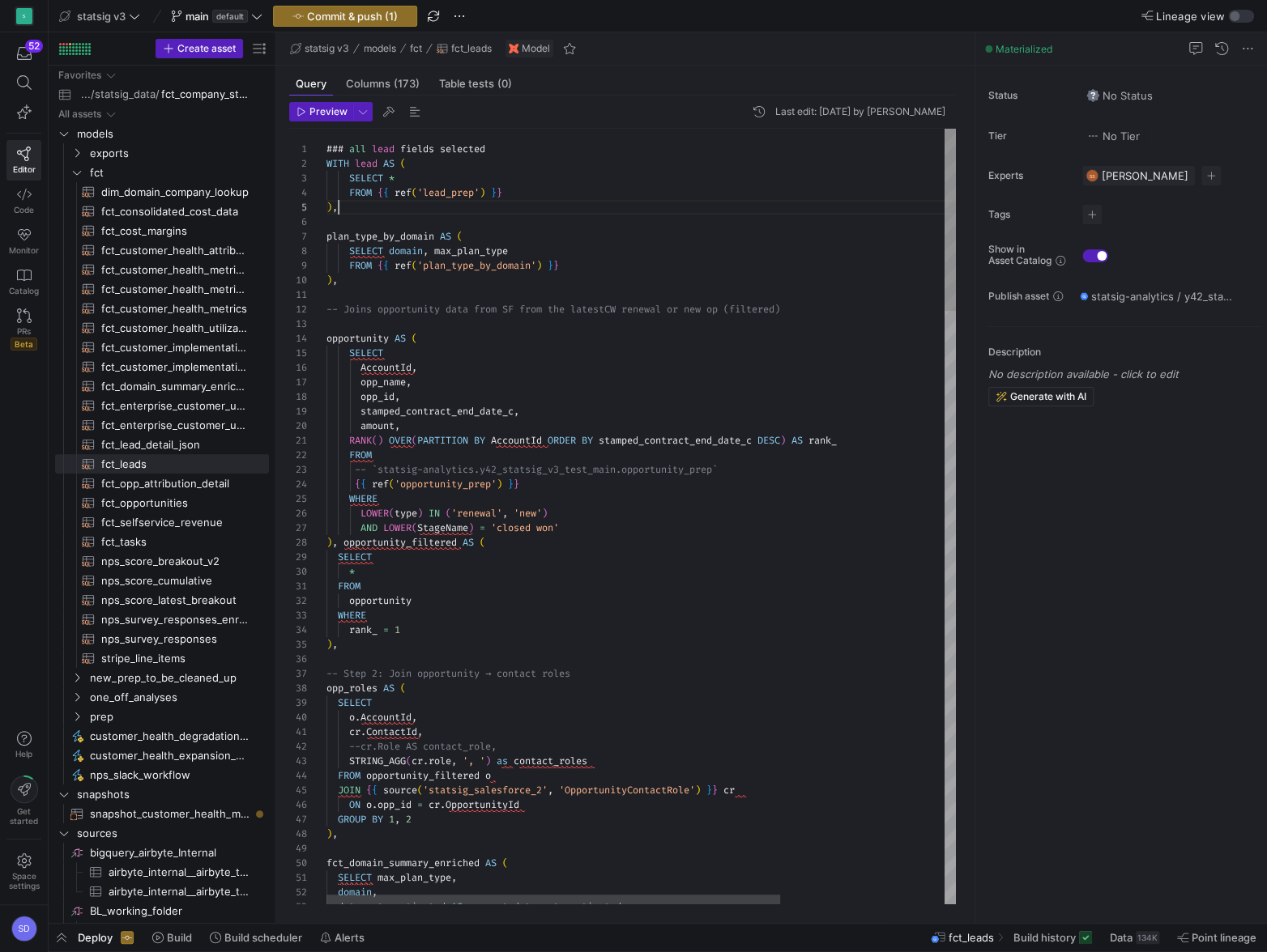
scroll to position [57, 11]
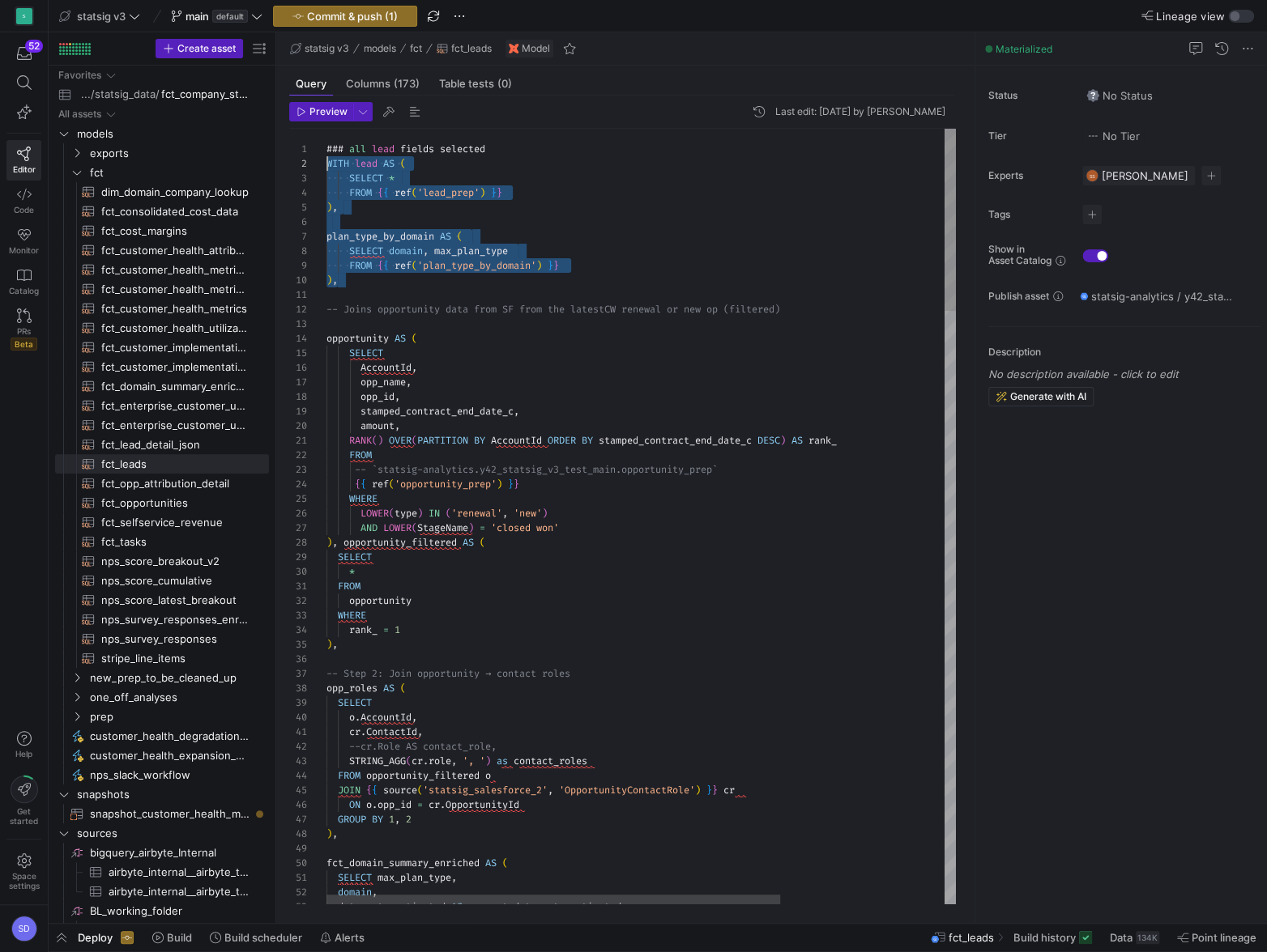
scroll to position [15, 0]
drag, startPoint x: 354, startPoint y: 281, endPoint x: 320, endPoint y: 166, distance: 119.9
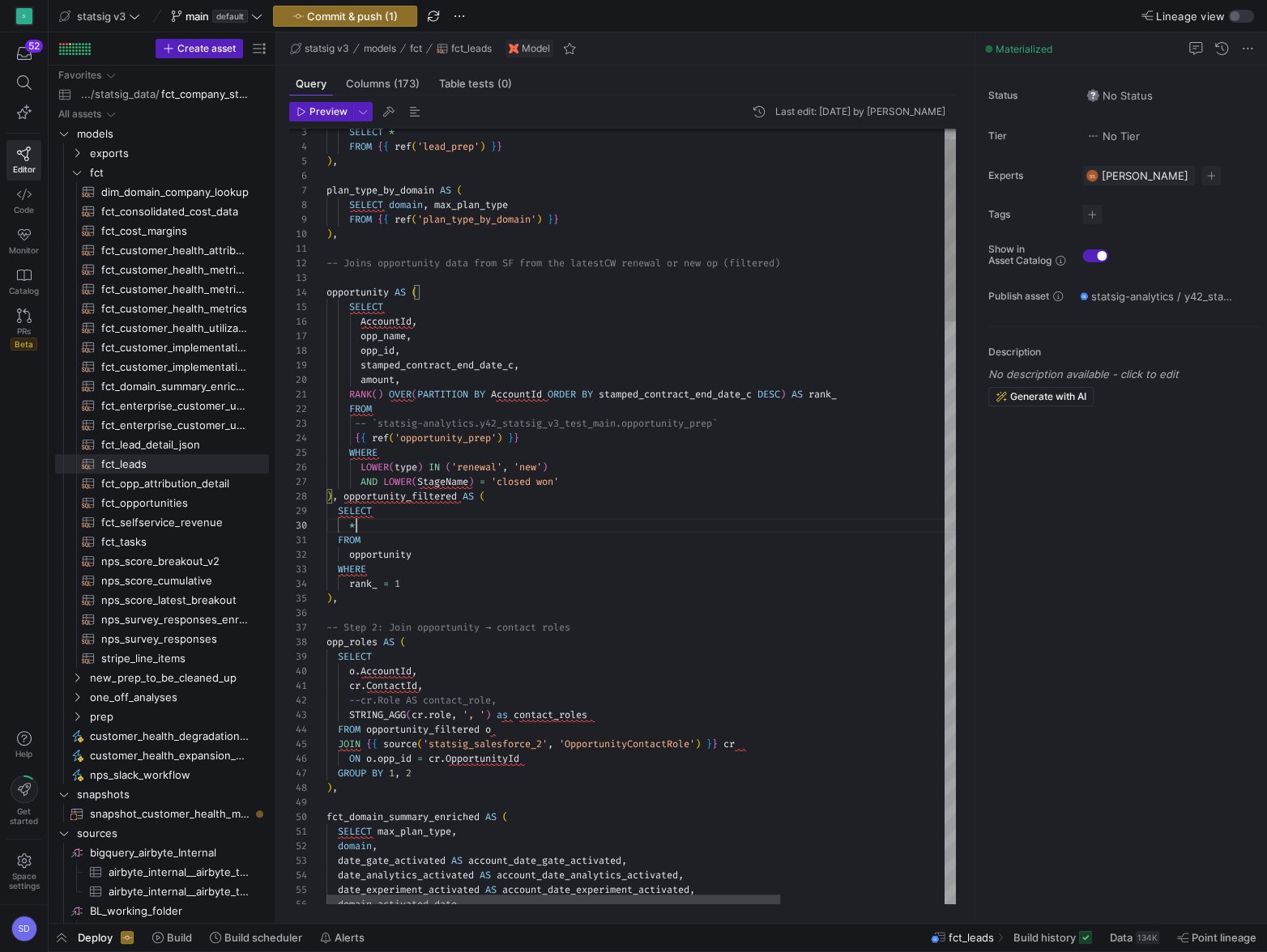
scroll to position [130, 29]
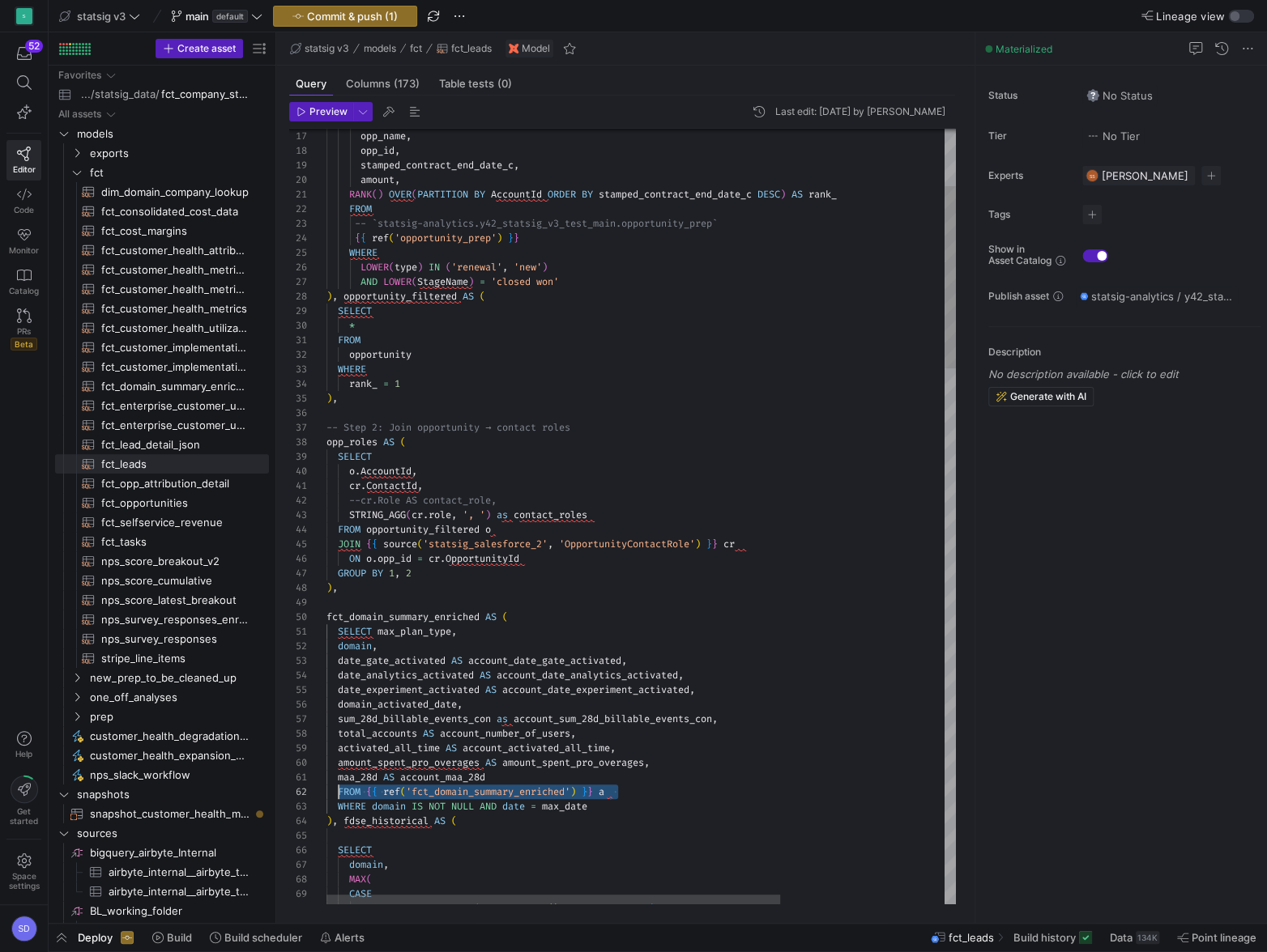
scroll to position [15, 6]
drag, startPoint x: 632, startPoint y: 793, endPoint x: 335, endPoint y: 793, distance: 297.0
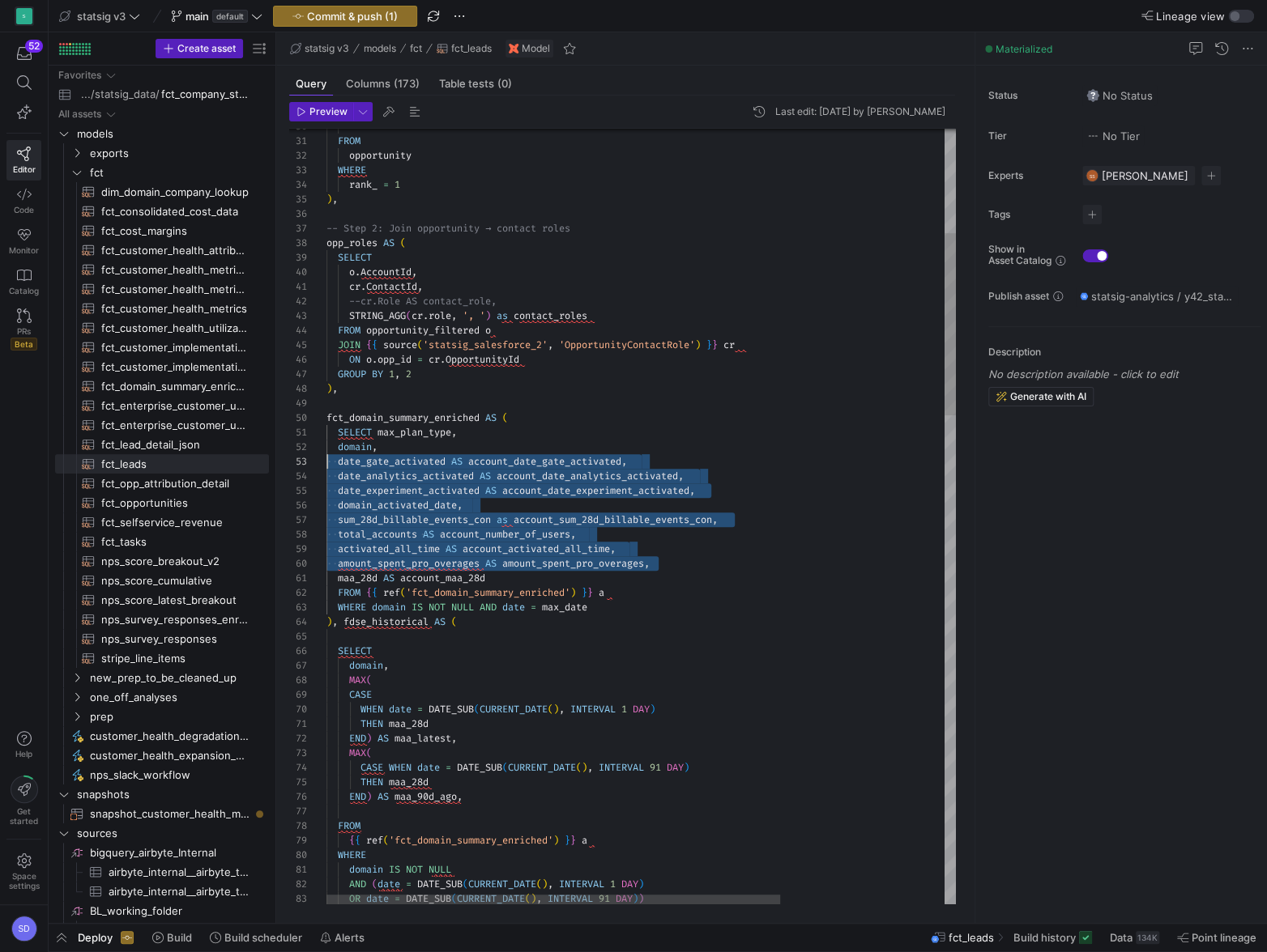
scroll to position [29, 0]
drag, startPoint x: 671, startPoint y: 566, endPoint x: 329, endPoint y: 461, distance: 357.8
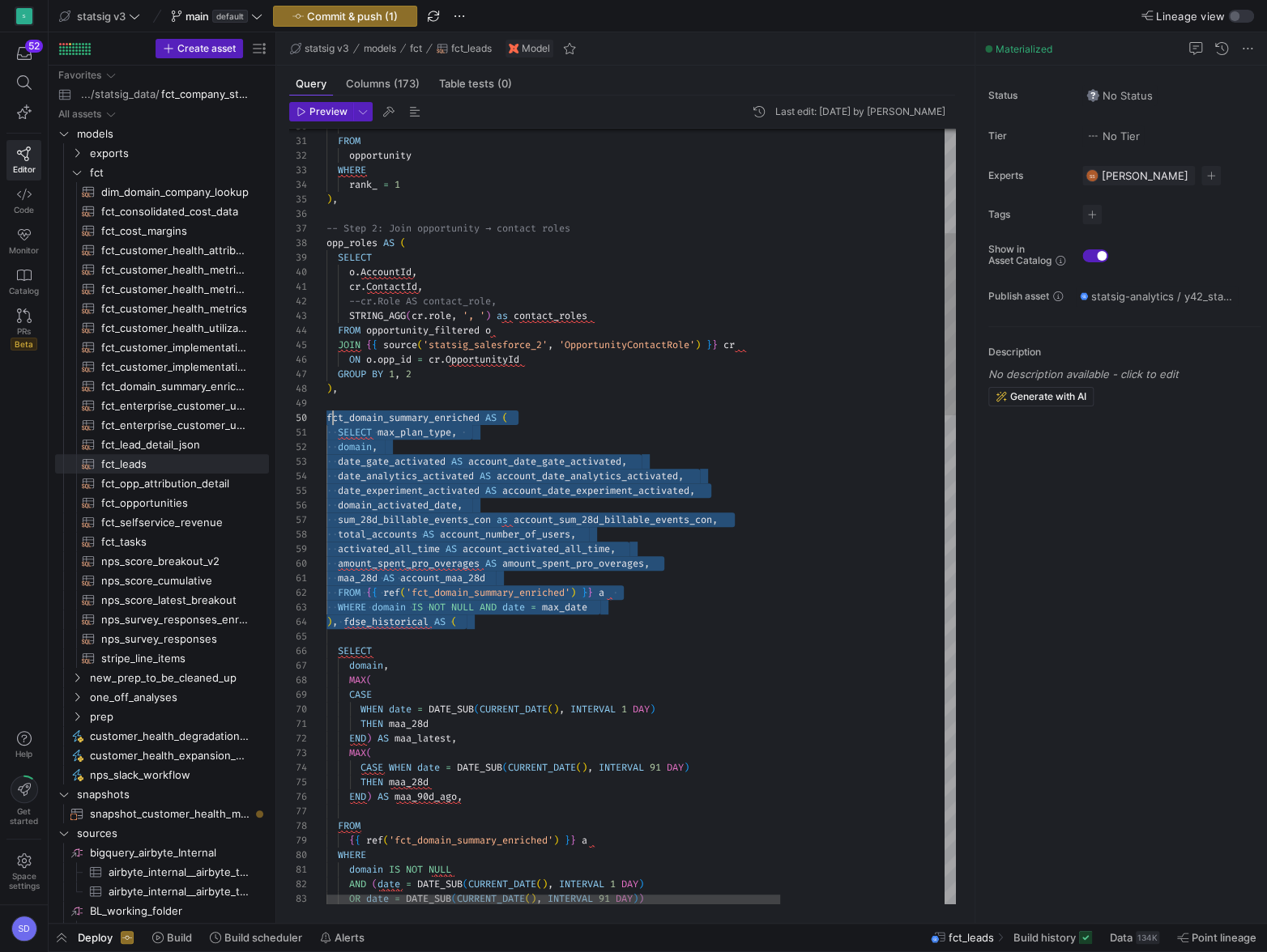
scroll to position [130, 6]
drag, startPoint x: 493, startPoint y: 630, endPoint x: 333, endPoint y: 417, distance: 266.4
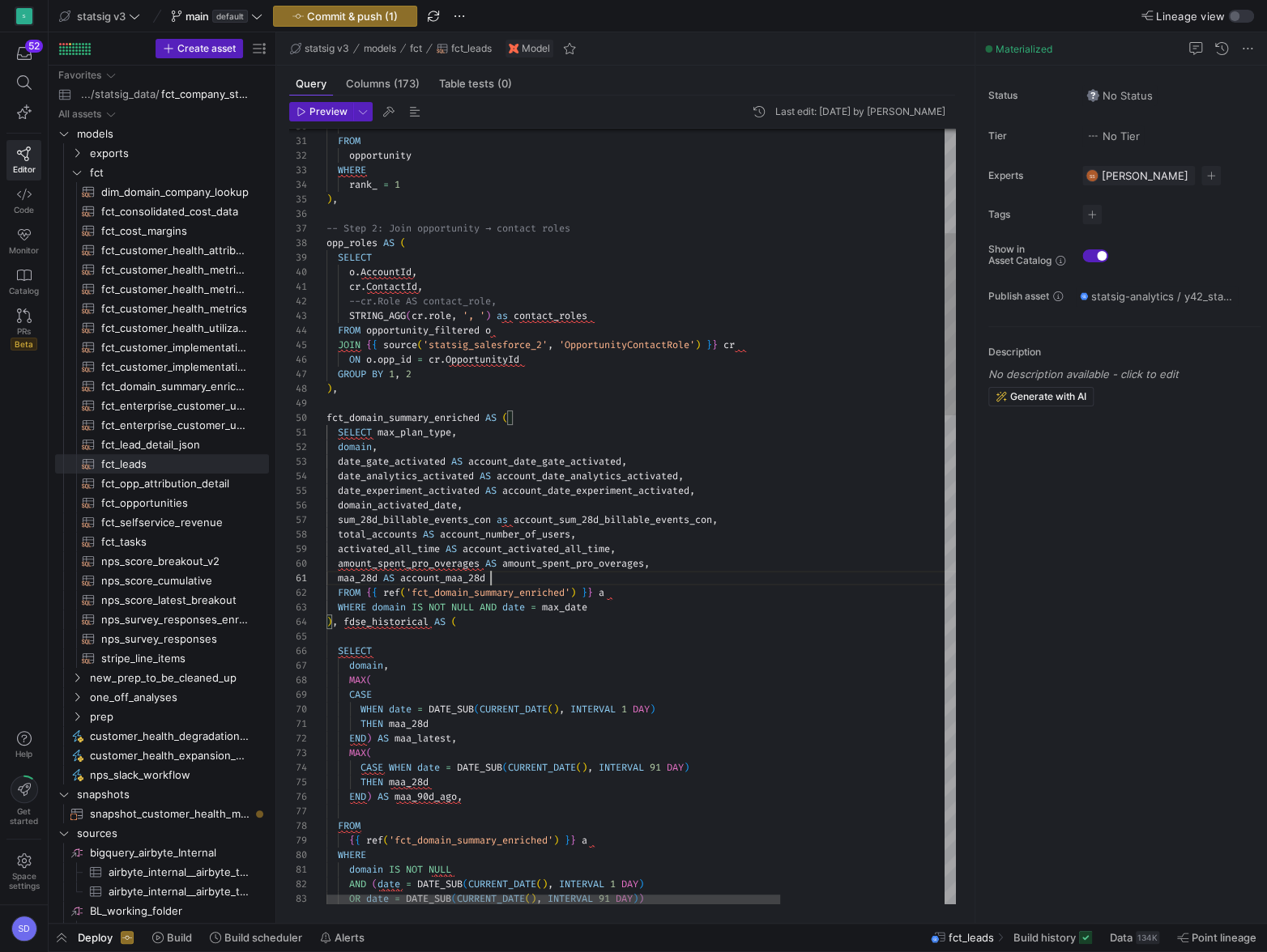
scroll to position [0, 163]
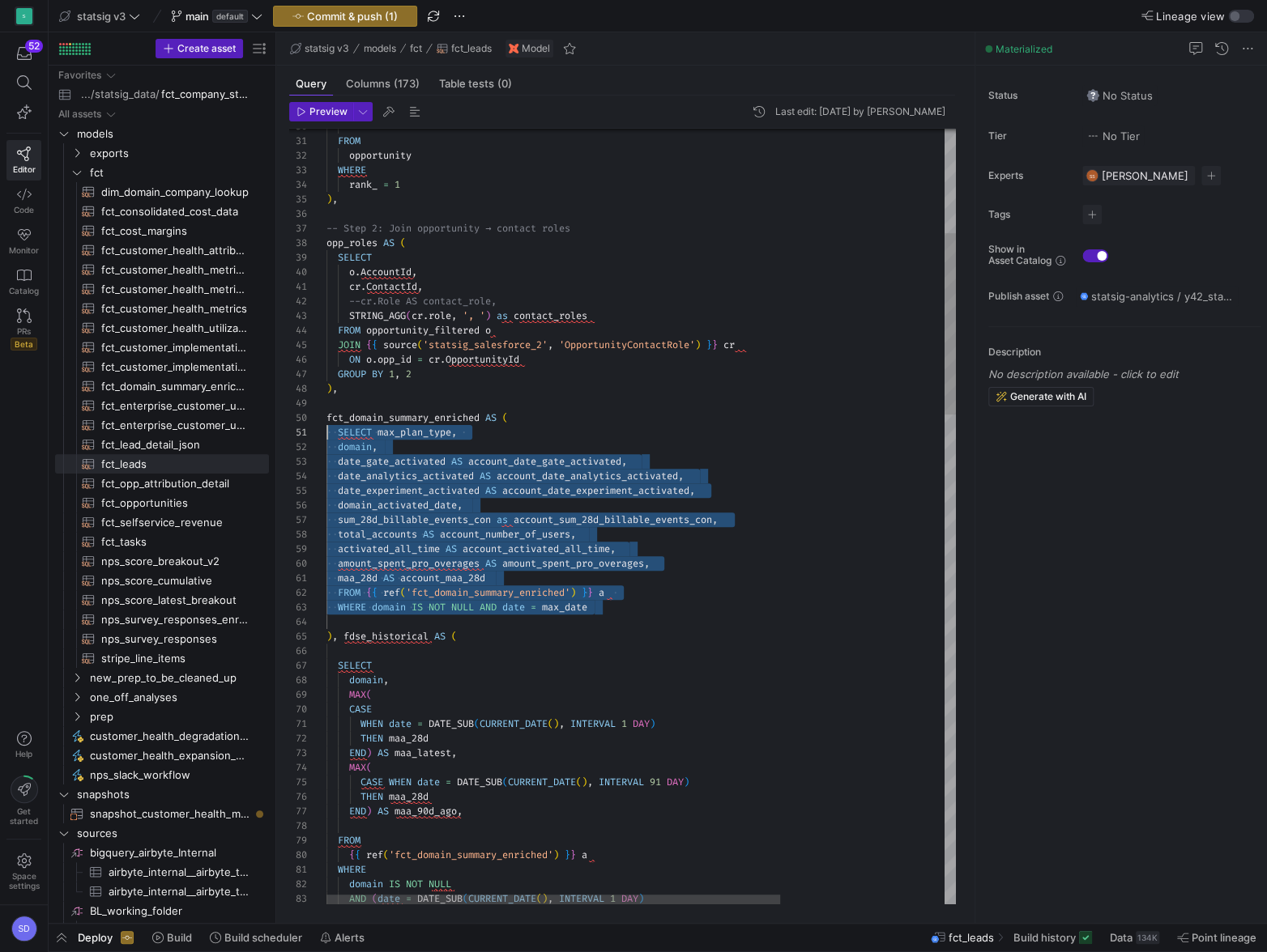
scroll to position [130, 0]
drag, startPoint x: 612, startPoint y: 609, endPoint x: 321, endPoint y: 419, distance: 347.5
type textarea "maa_28d AS account_maa_28d FROM {{ ref('fct_domain_summary_enriched') }} a WHER…"
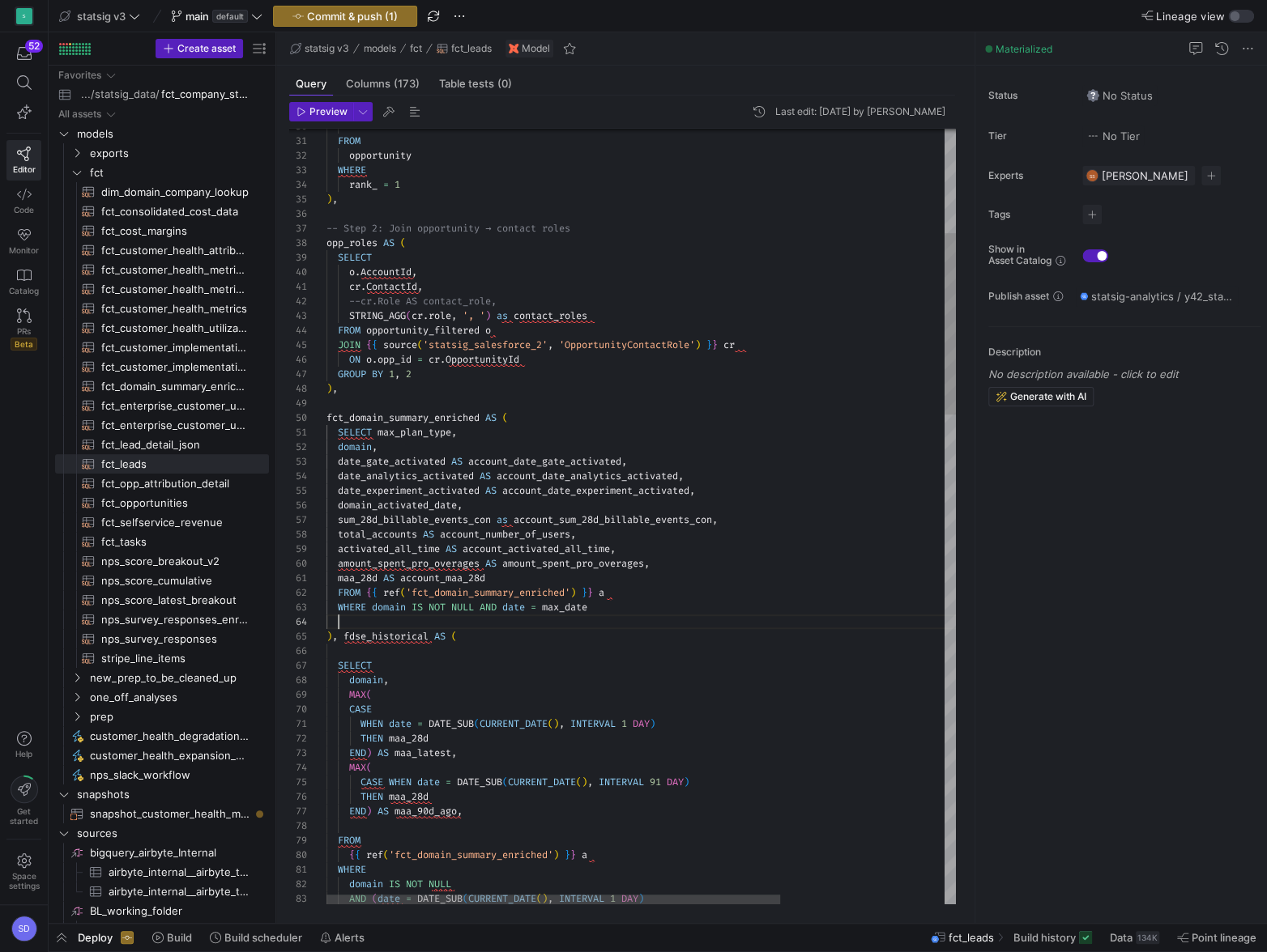
scroll to position [43, 11]
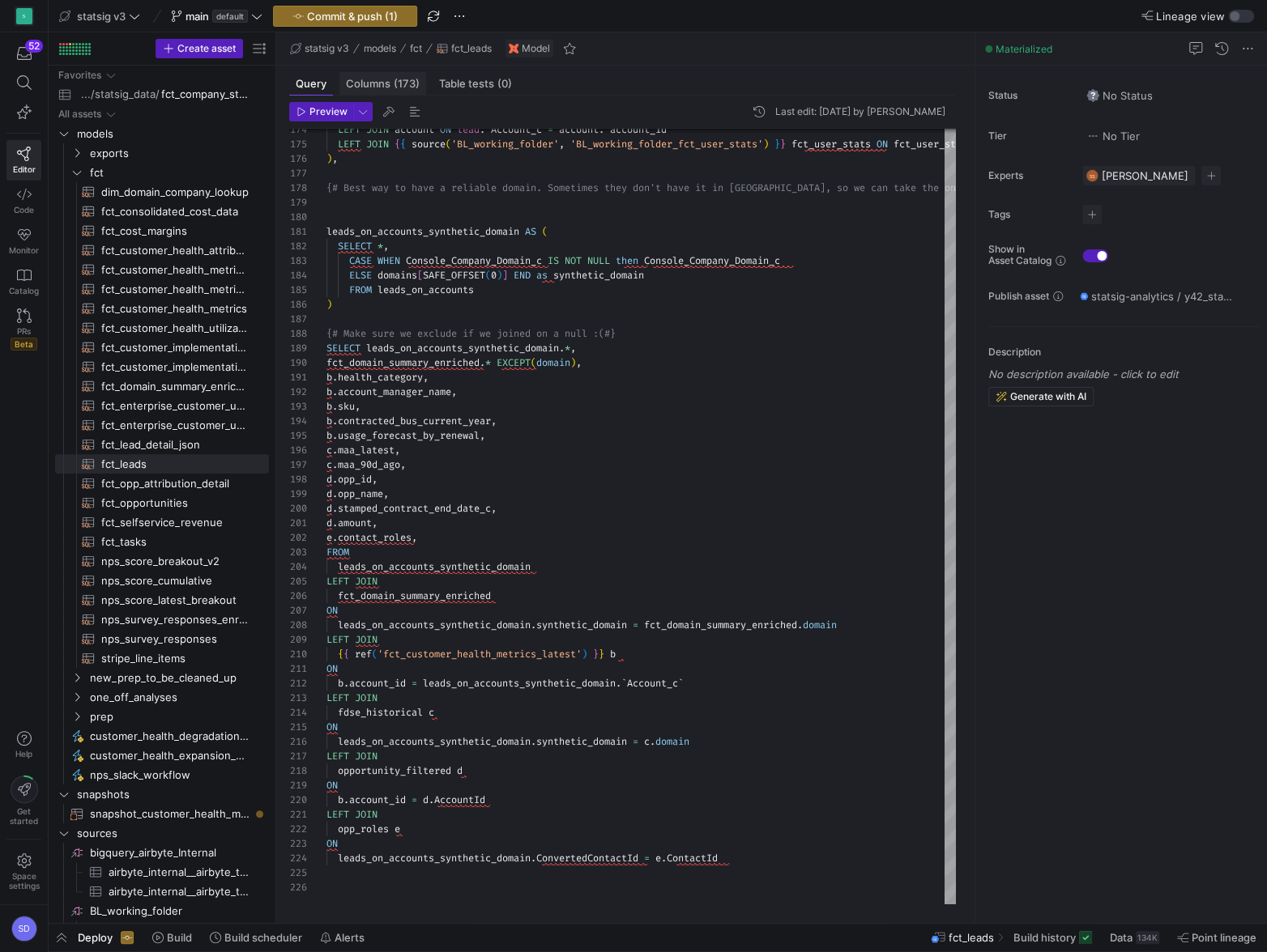
click at [394, 90] on div "Columns (173)" at bounding box center [383, 83] width 86 height 23
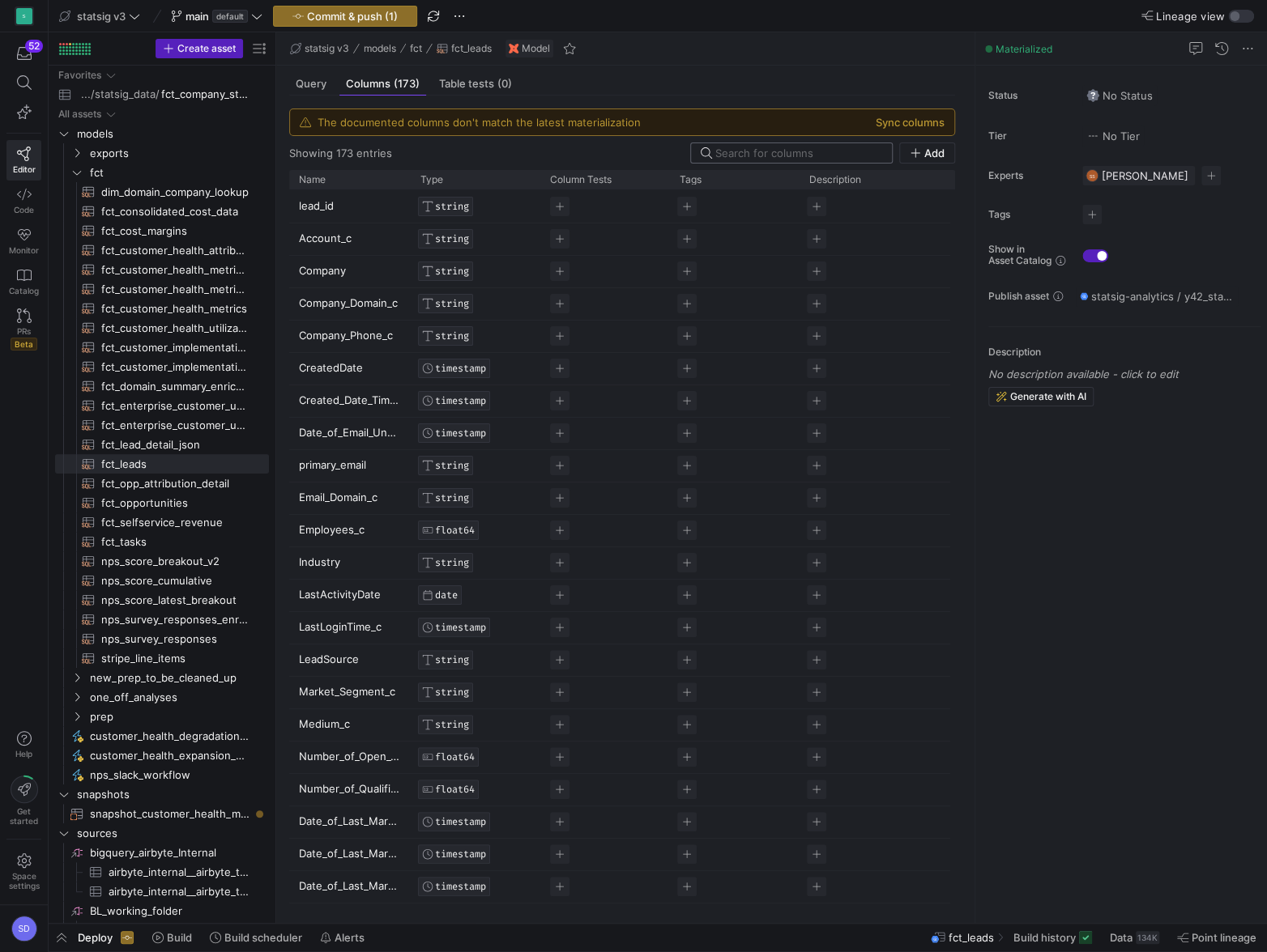
click at [761, 158] on input at bounding box center [799, 152] width 167 height 13
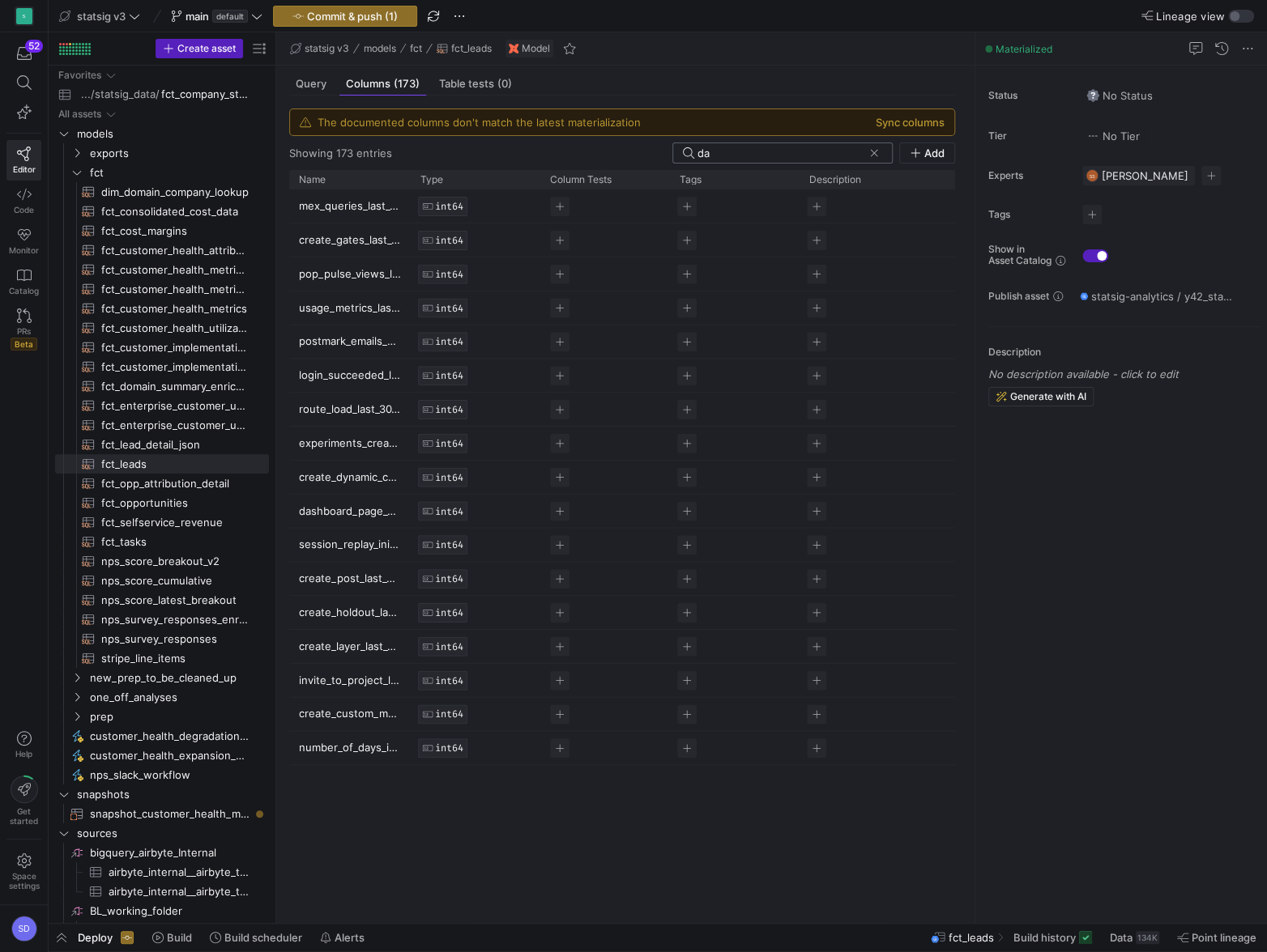
type input "d"
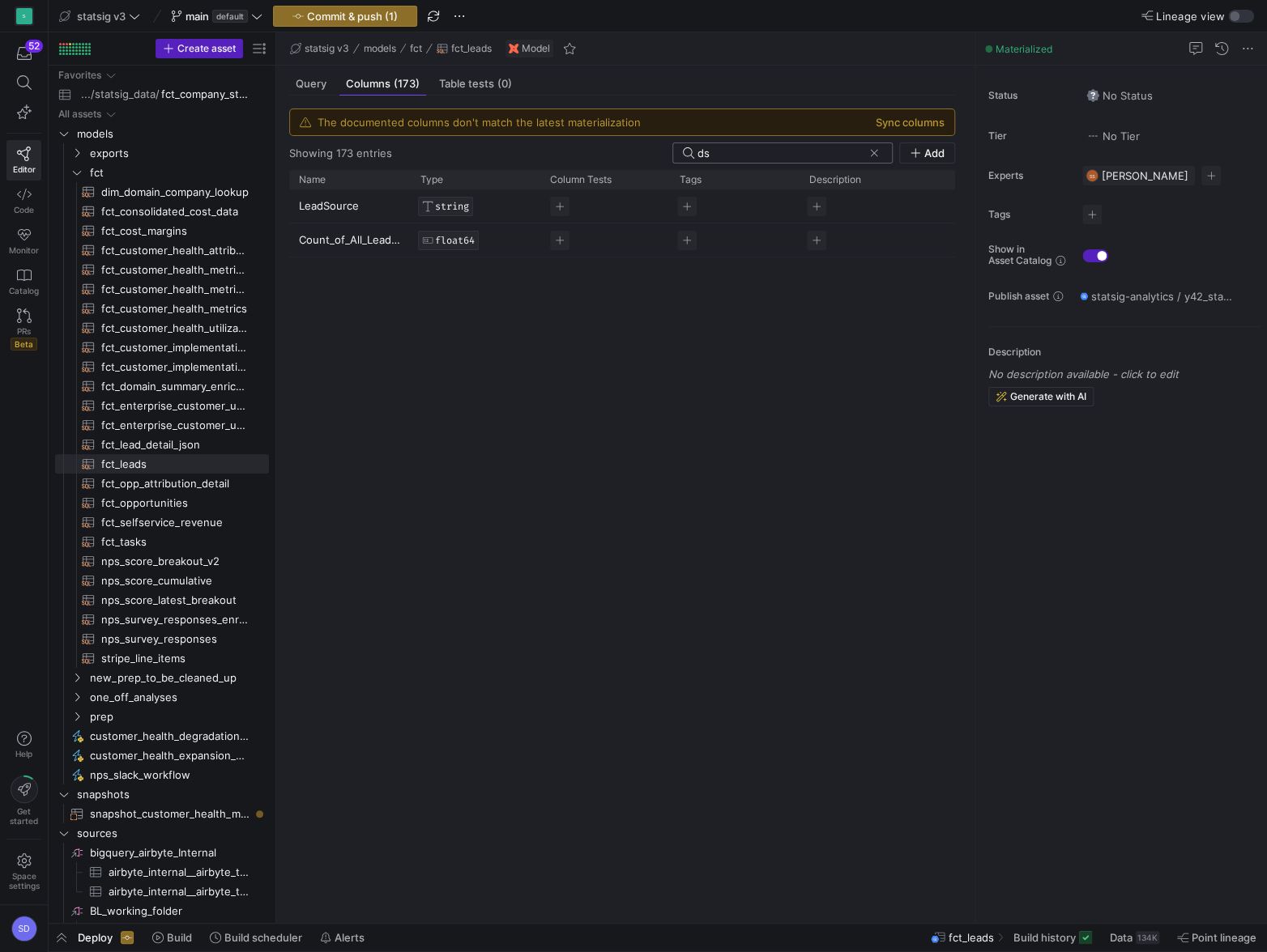
type input "d"
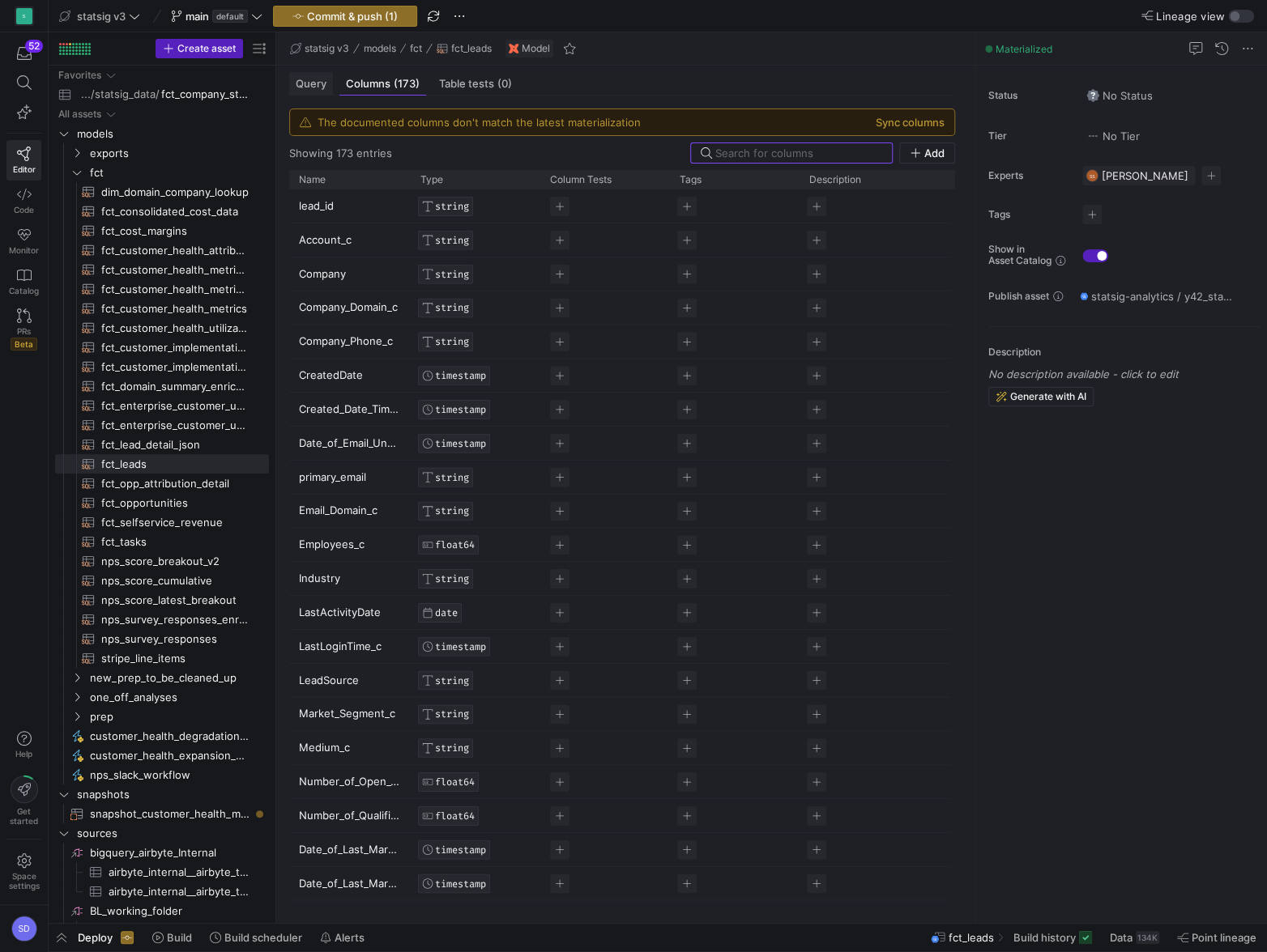
click at [319, 79] on span "Query" at bounding box center [311, 83] width 31 height 11
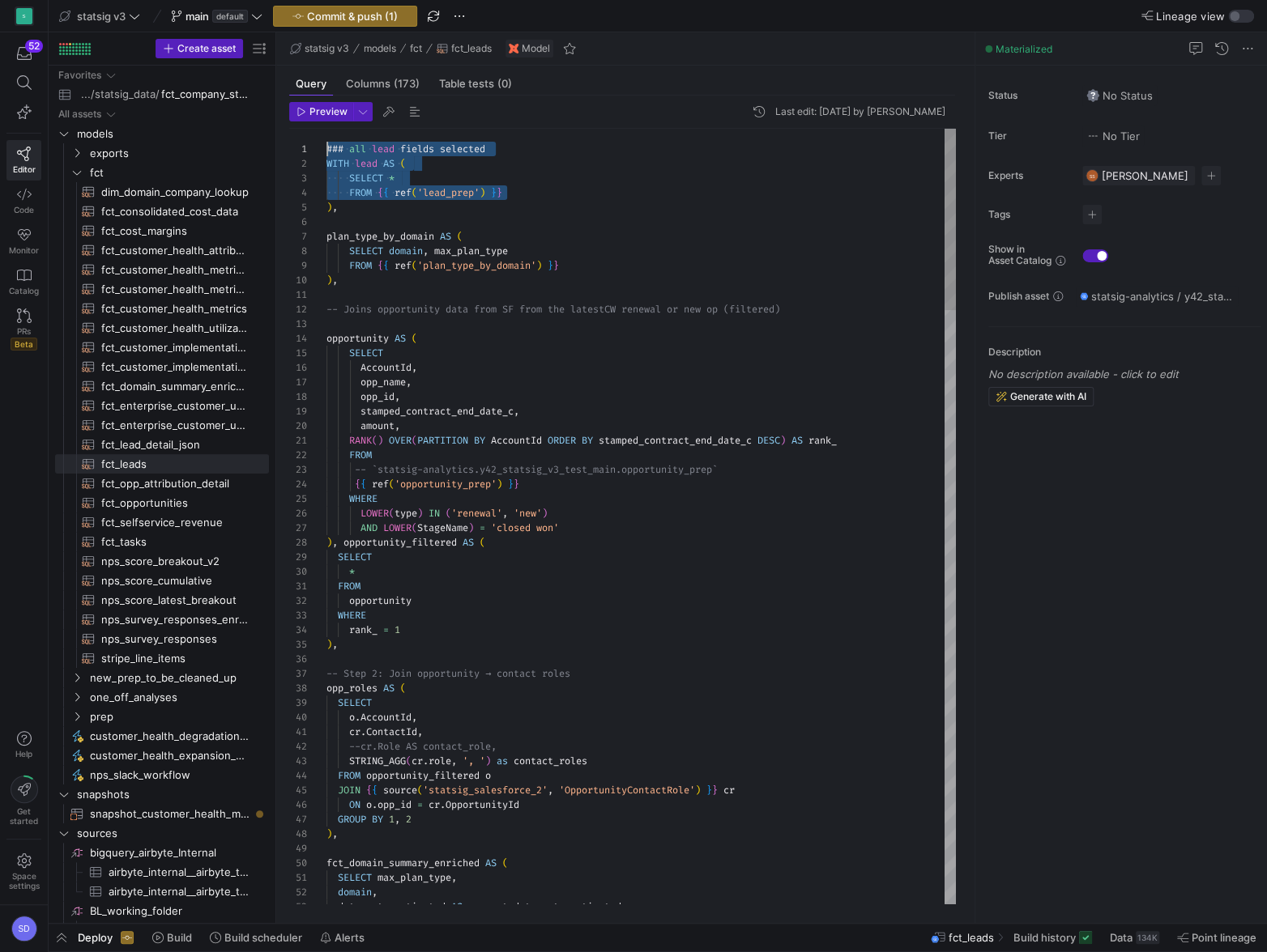
drag, startPoint x: 532, startPoint y: 196, endPoint x: 325, endPoint y: 143, distance: 213.7
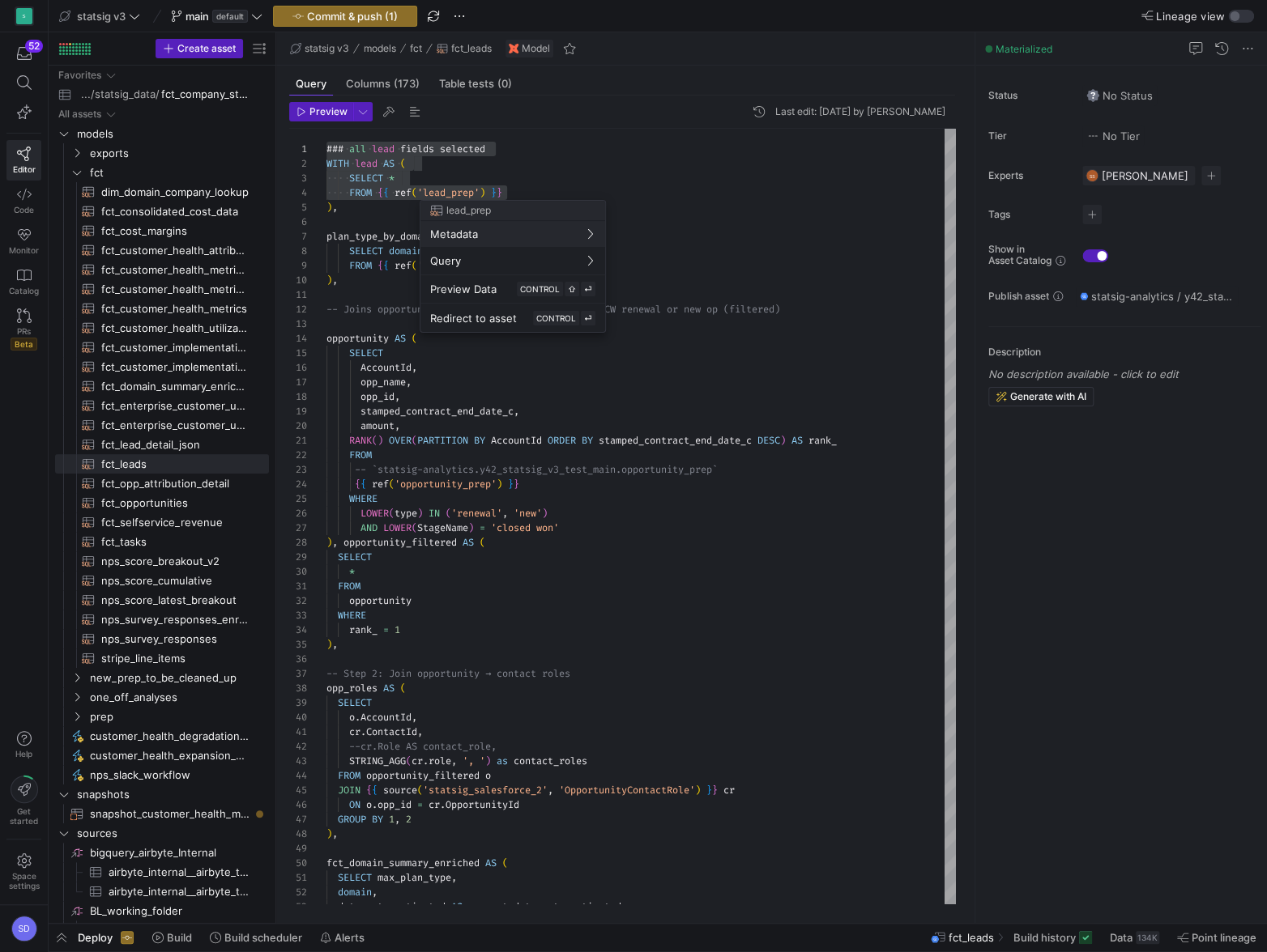
click at [511, 167] on div at bounding box center [633, 476] width 1267 height 952
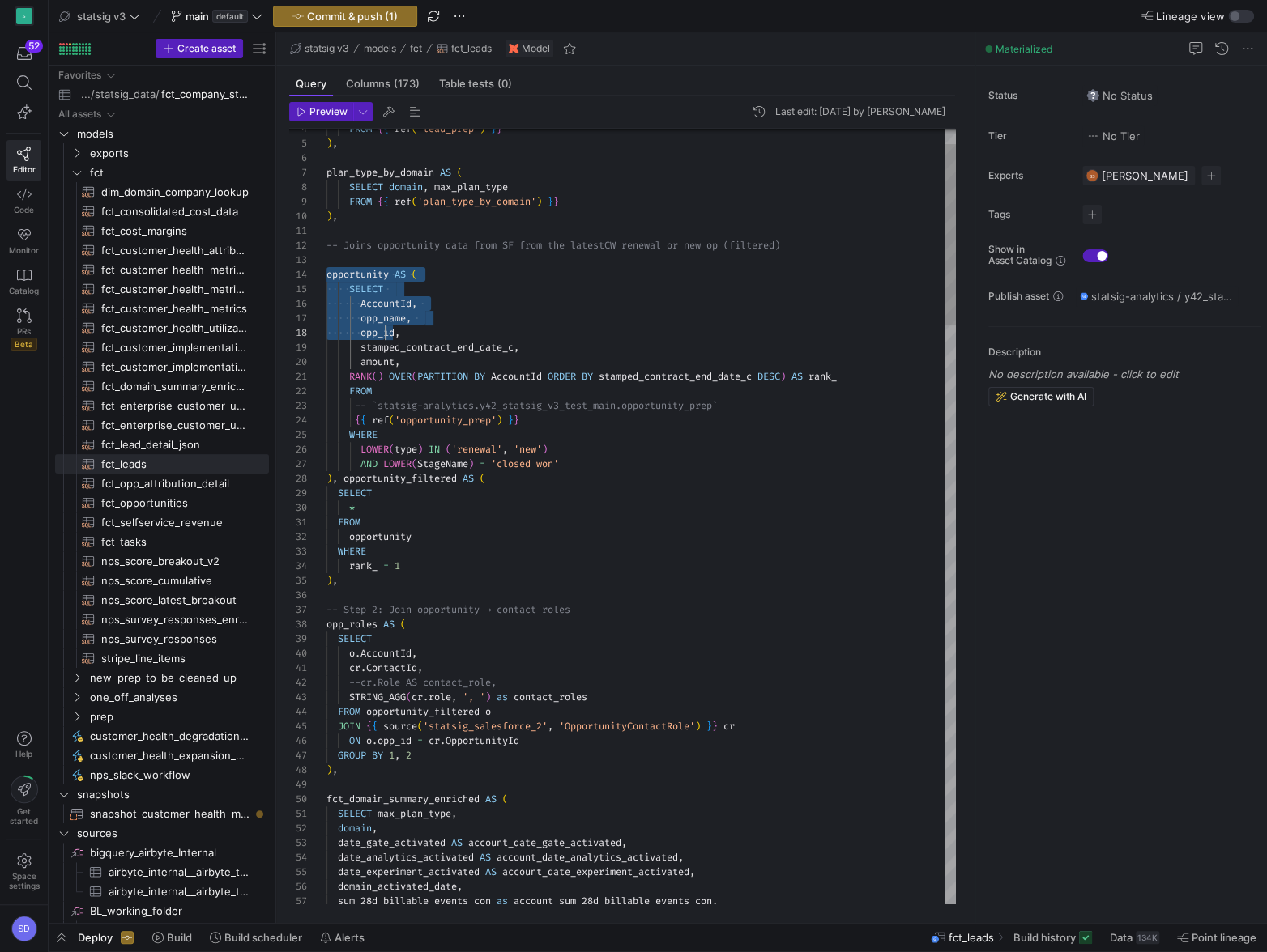
scroll to position [43, 52]
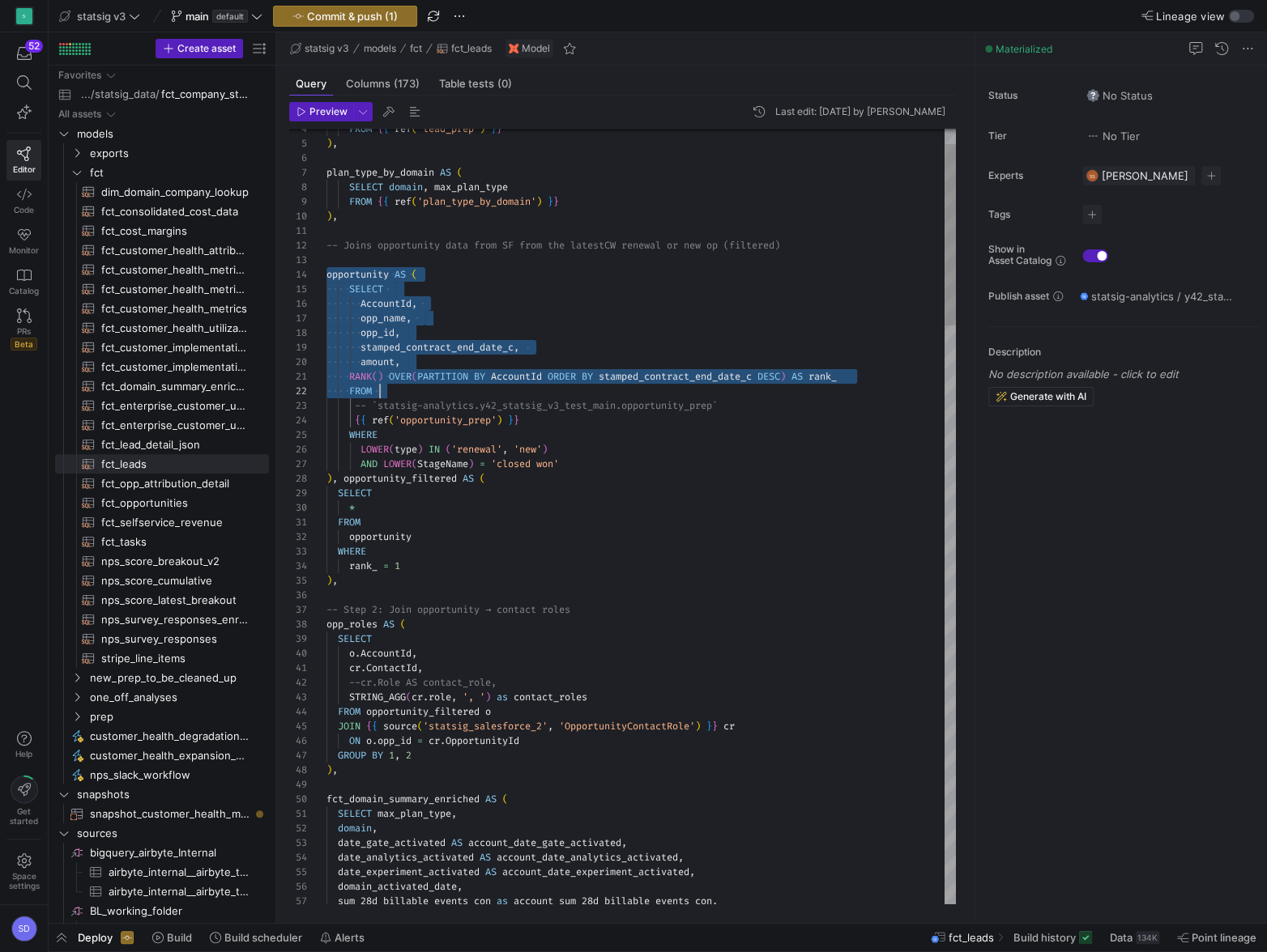
drag, startPoint x: 325, startPoint y: 275, endPoint x: 422, endPoint y: 398, distance: 156.6
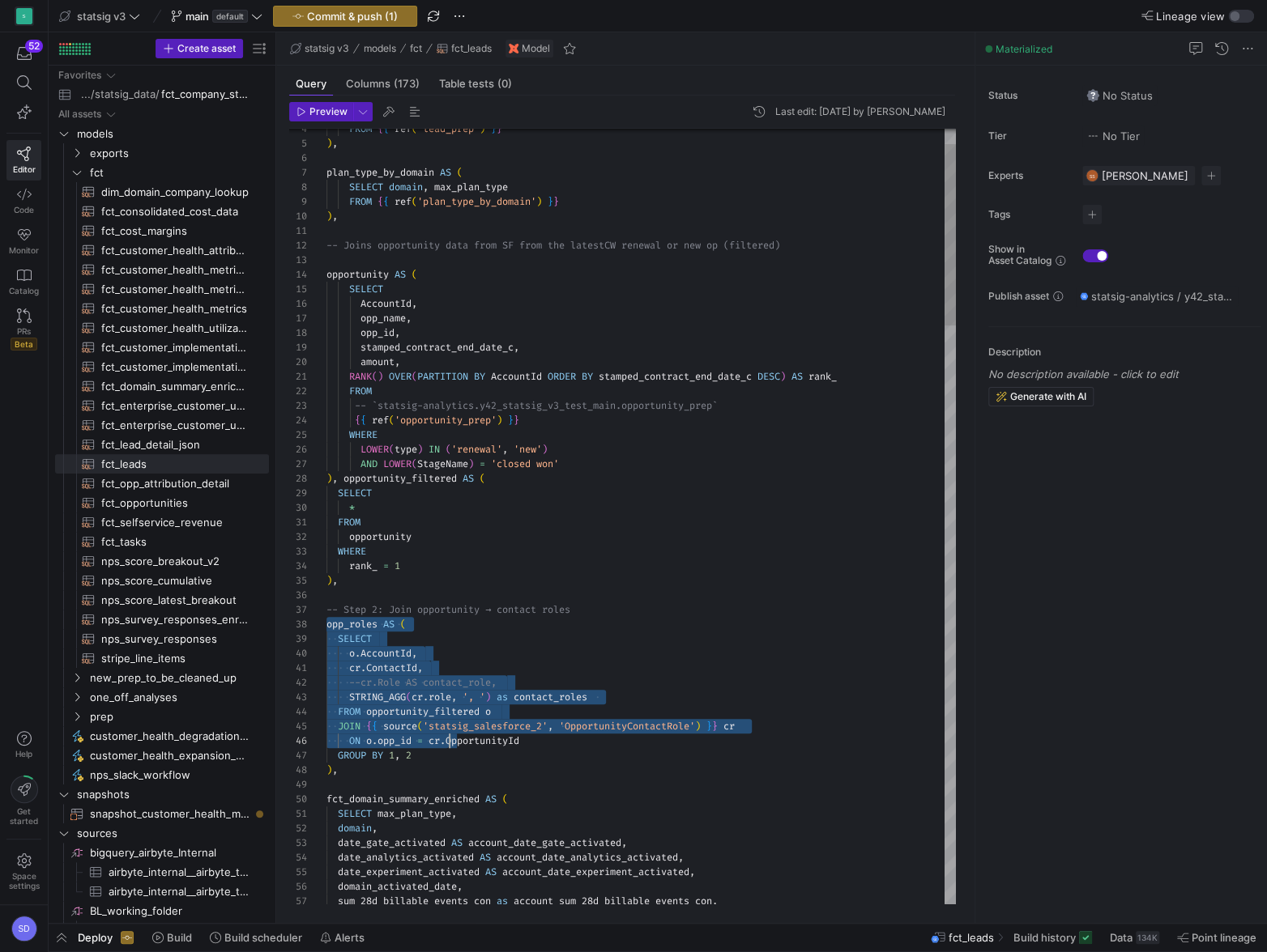
scroll to position [102, 87]
drag, startPoint x: 327, startPoint y: 623, endPoint x: 449, endPoint y: 749, distance: 175.4
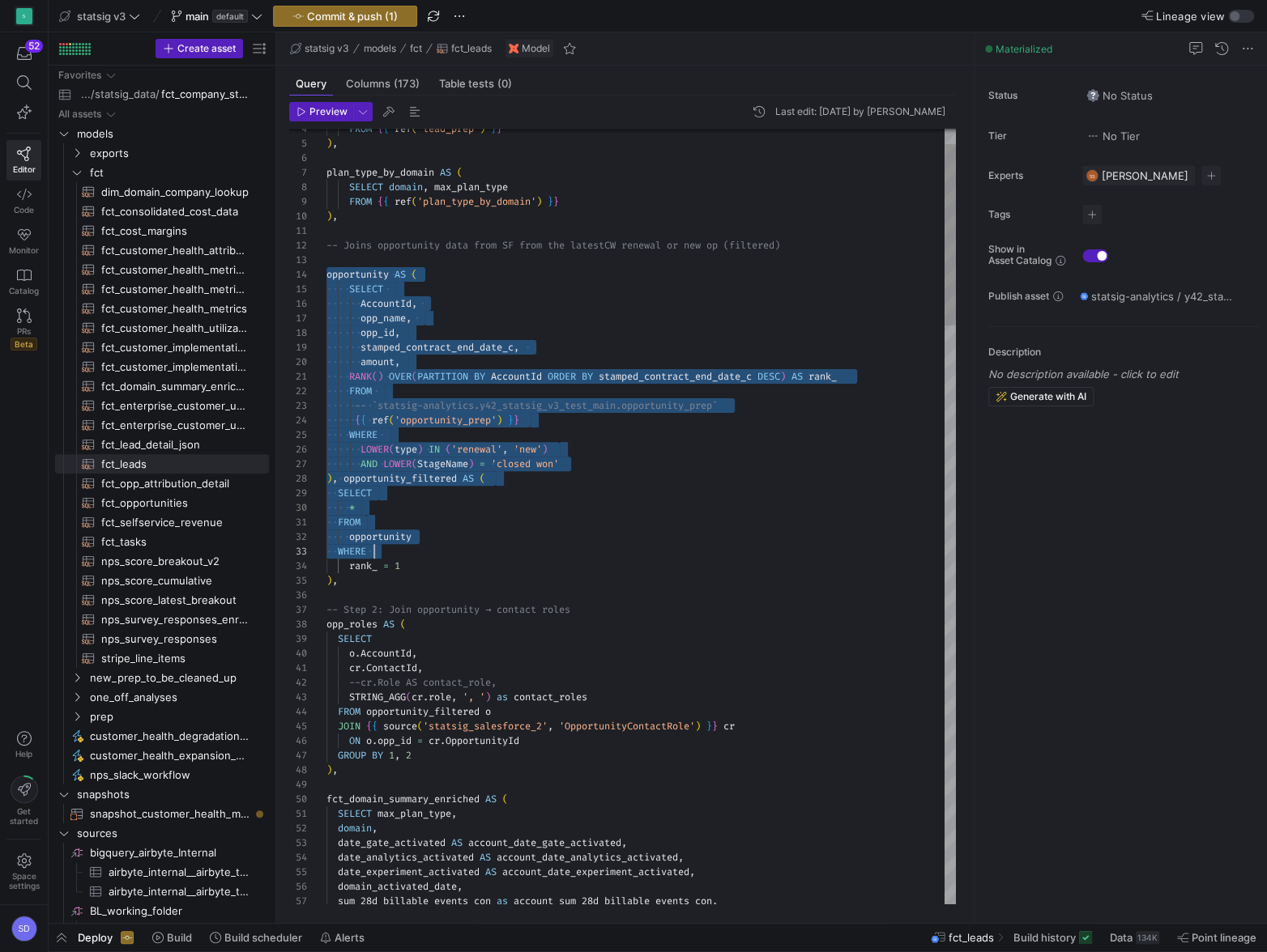
scroll to position [43, 76]
drag, startPoint x: 326, startPoint y: 275, endPoint x: 435, endPoint y: 560, distance: 305.1
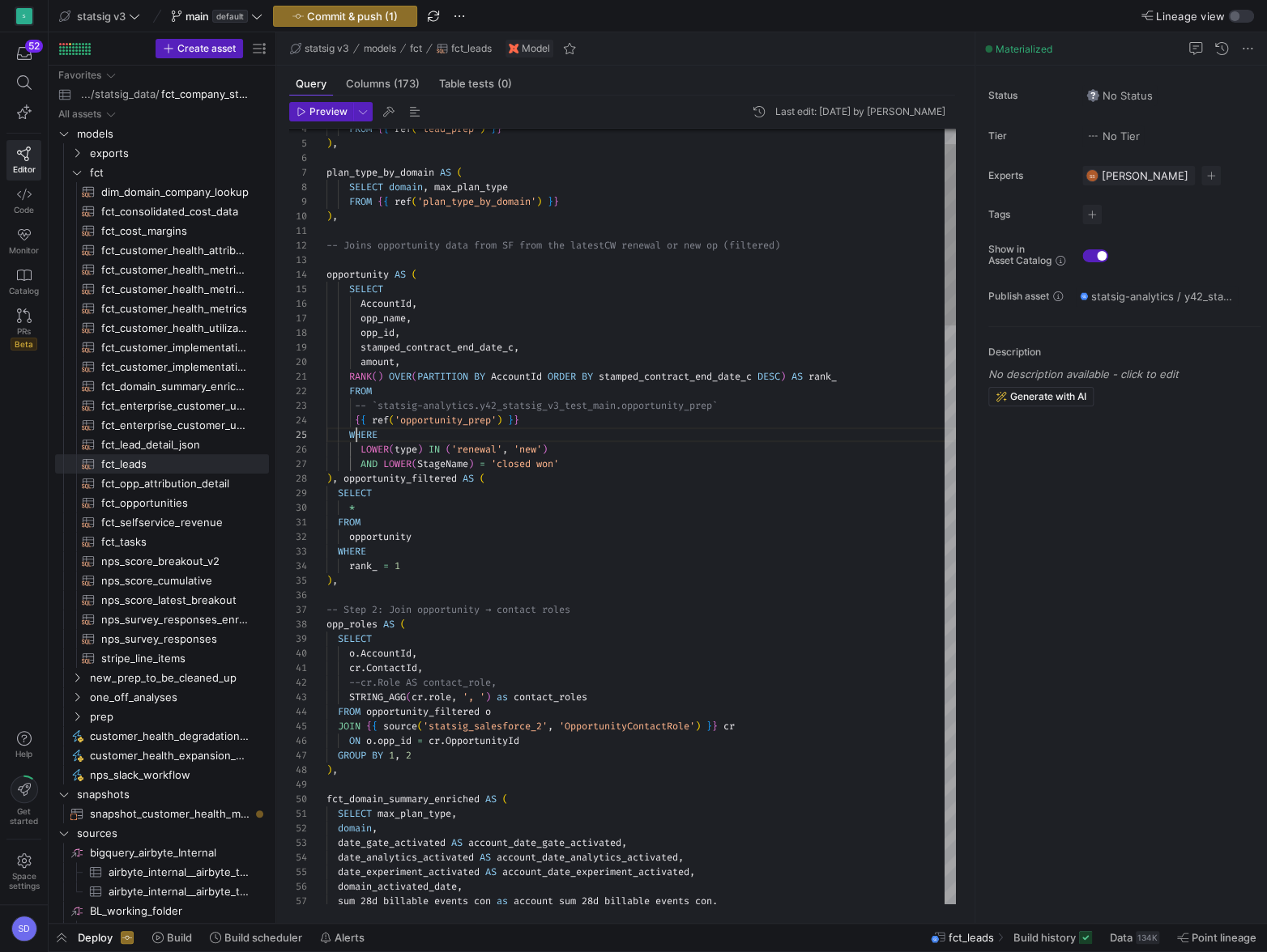
scroll to position [57, 29]
drag, startPoint x: 353, startPoint y: 434, endPoint x: 559, endPoint y: 463, distance: 208.0
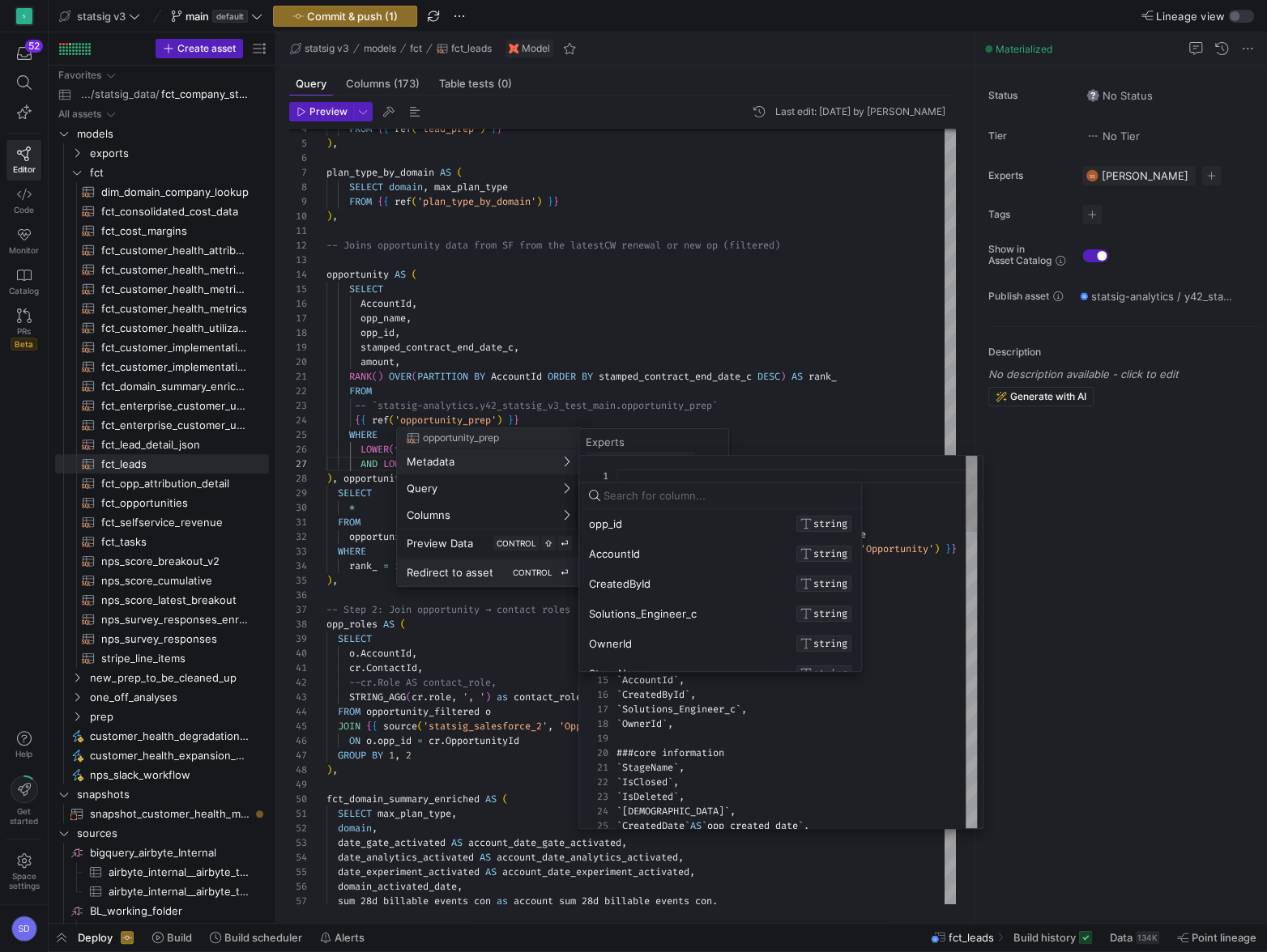
scroll to position [0, 0]
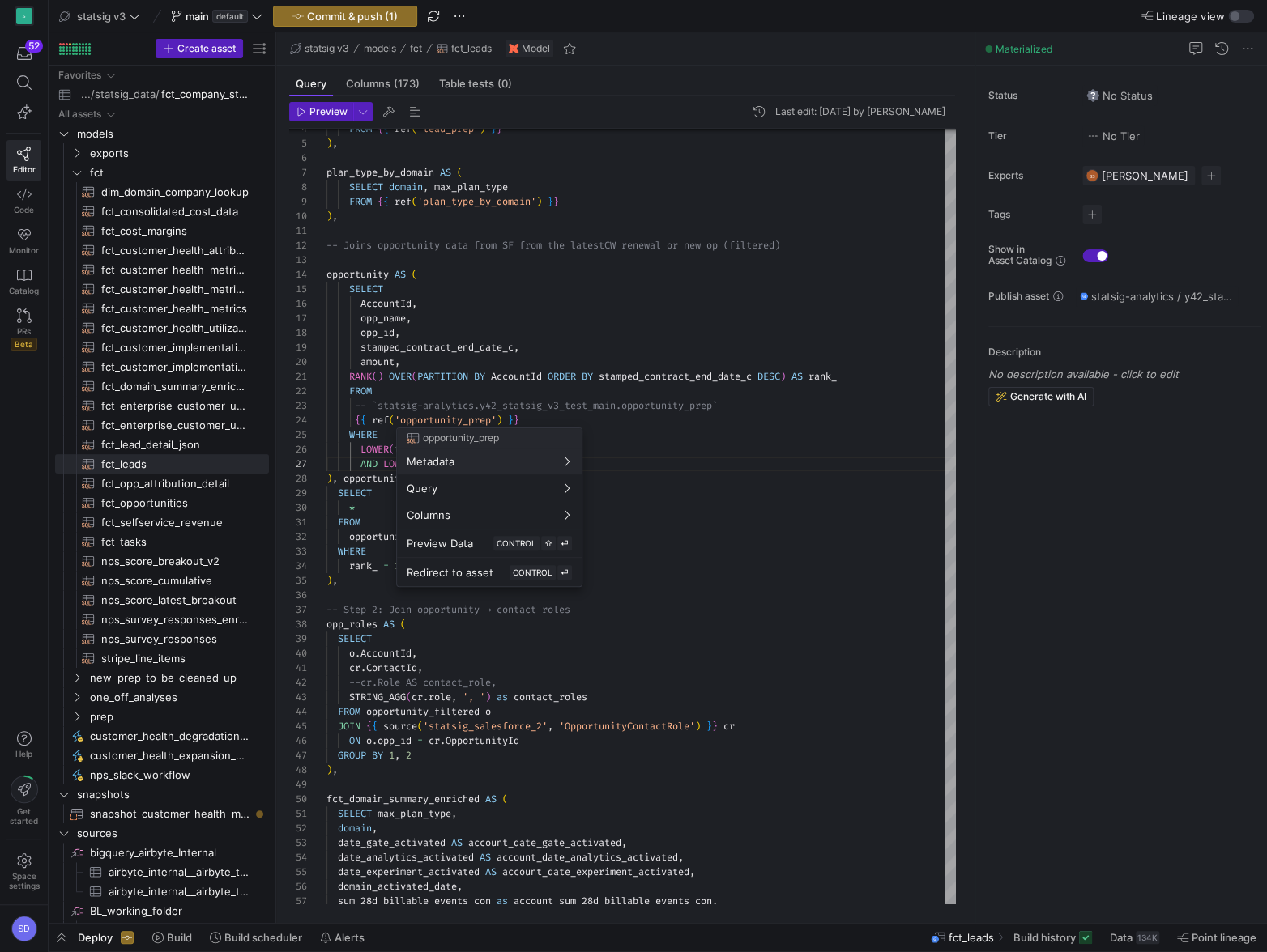
click at [371, 499] on div at bounding box center [633, 476] width 1267 height 952
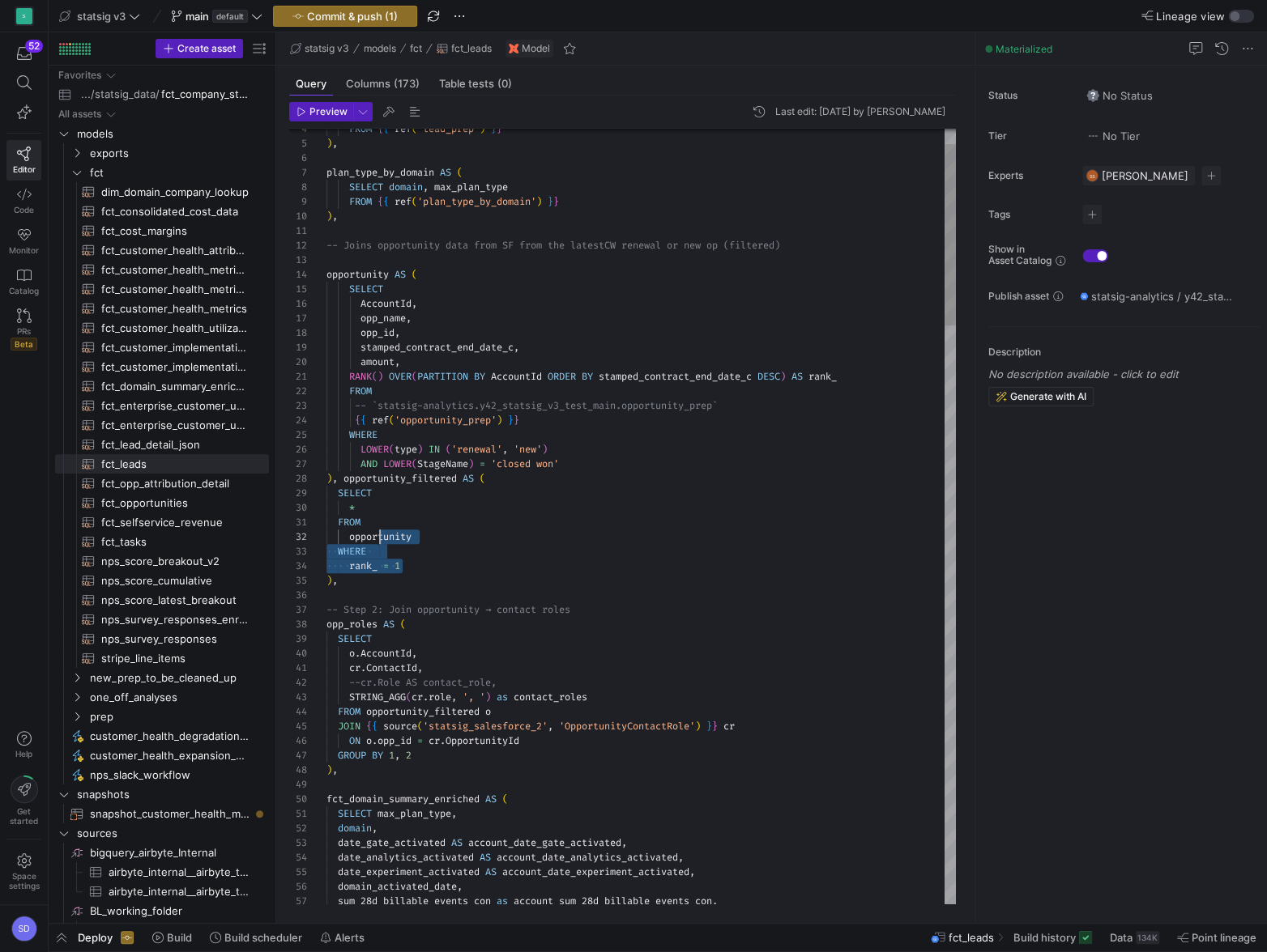
scroll to position [0, 34]
drag, startPoint x: 423, startPoint y: 566, endPoint x: 338, endPoint y: 495, distance: 110.8
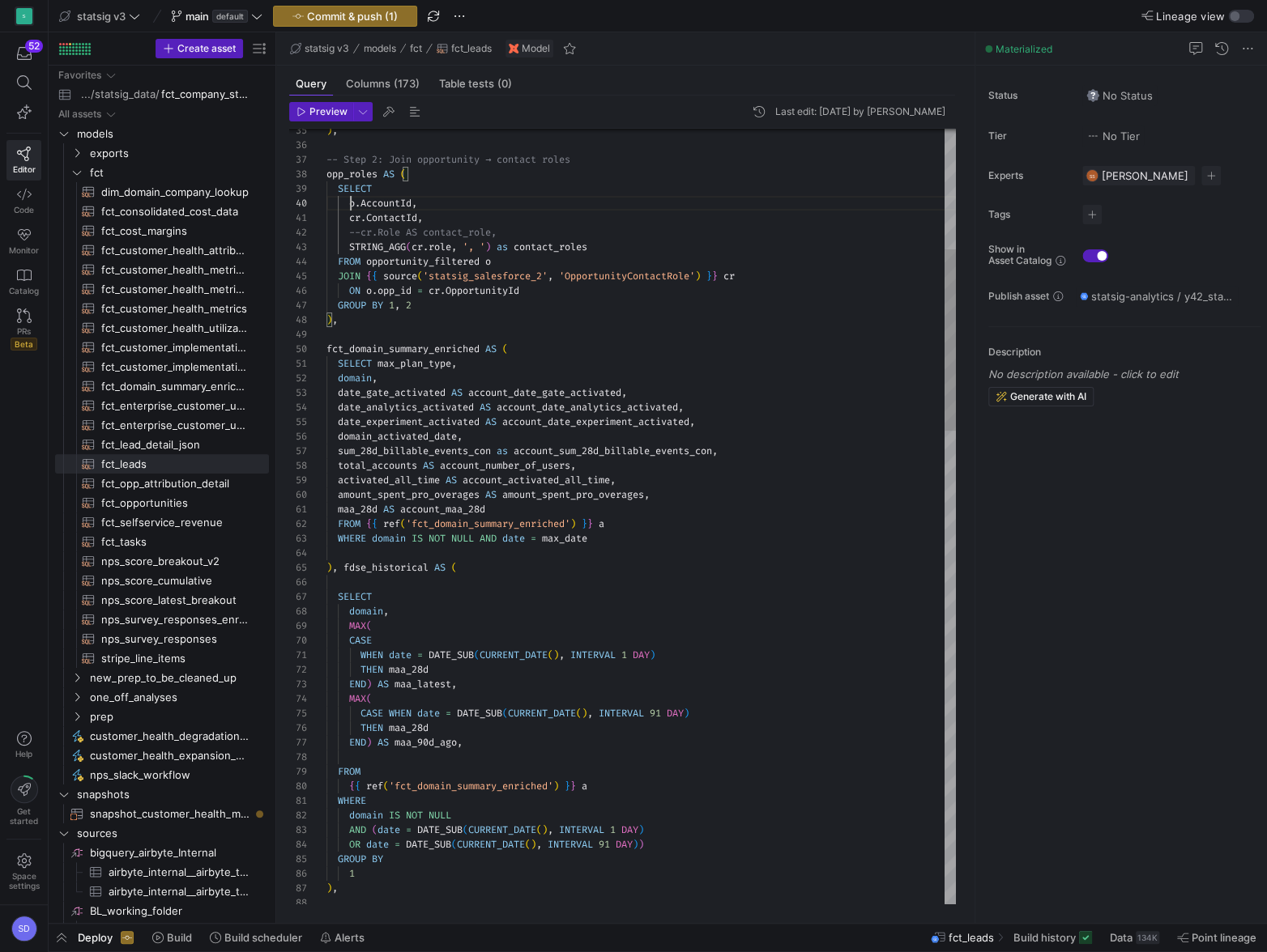
scroll to position [130, 81]
drag, startPoint x: 349, startPoint y: 207, endPoint x: 404, endPoint y: 203, distance: 55.1
drag, startPoint x: 338, startPoint y: 257, endPoint x: 491, endPoint y: 258, distance: 153.0
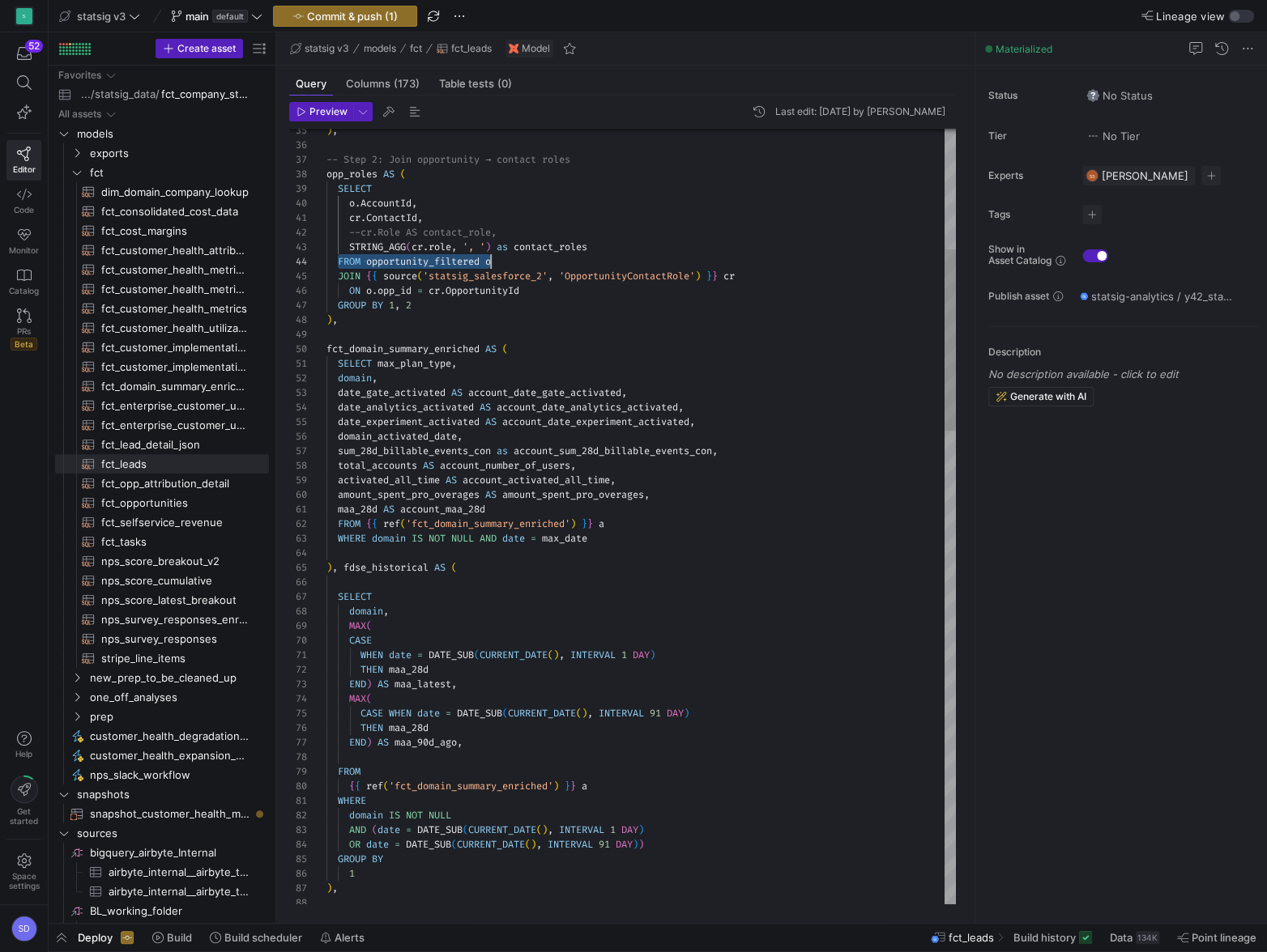
drag, startPoint x: 350, startPoint y: 215, endPoint x: 436, endPoint y: 215, distance: 86.0
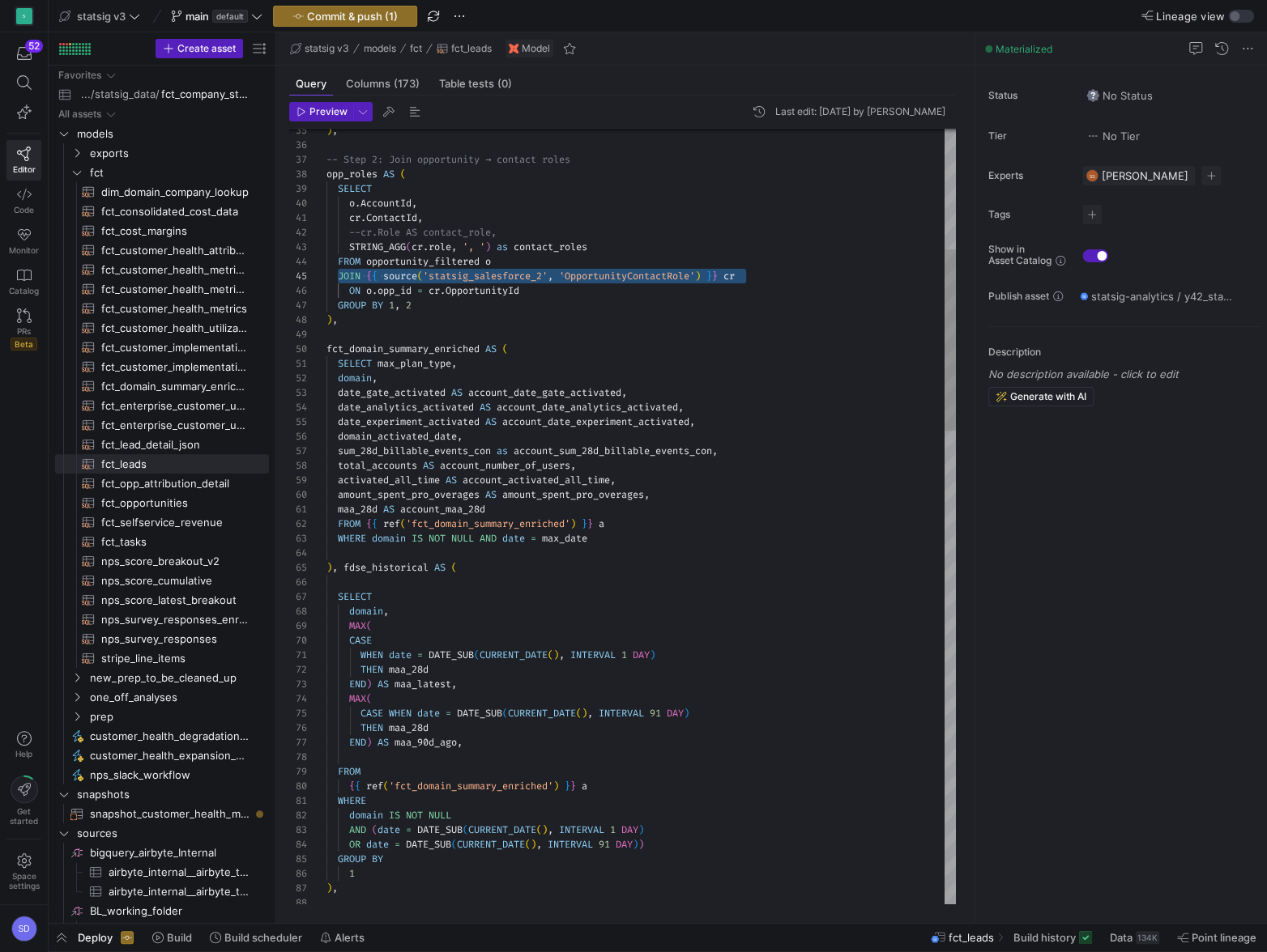
drag, startPoint x: 340, startPoint y: 272, endPoint x: 754, endPoint y: 278, distance: 414.0
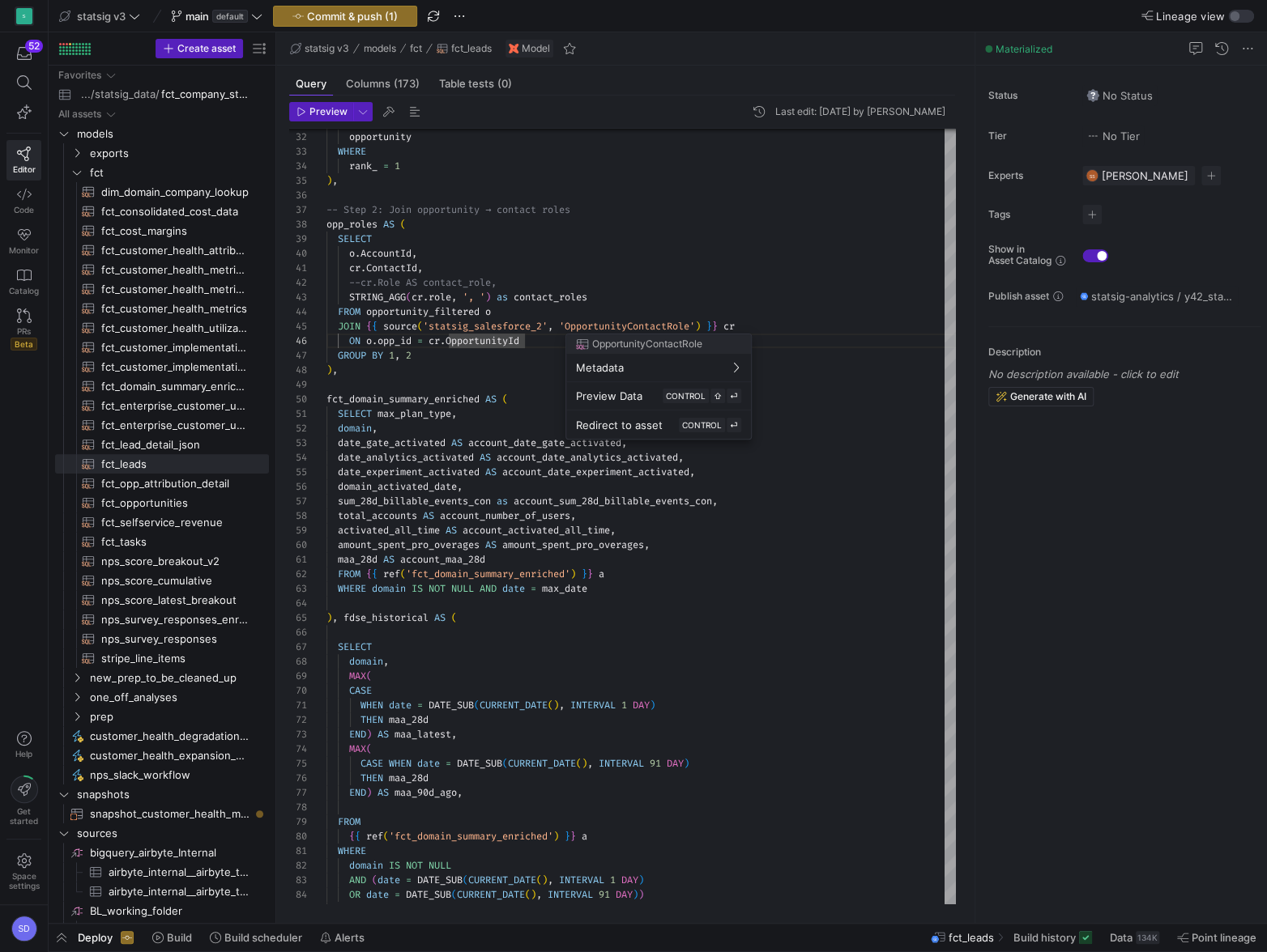
click at [452, 266] on div at bounding box center [633, 476] width 1267 height 952
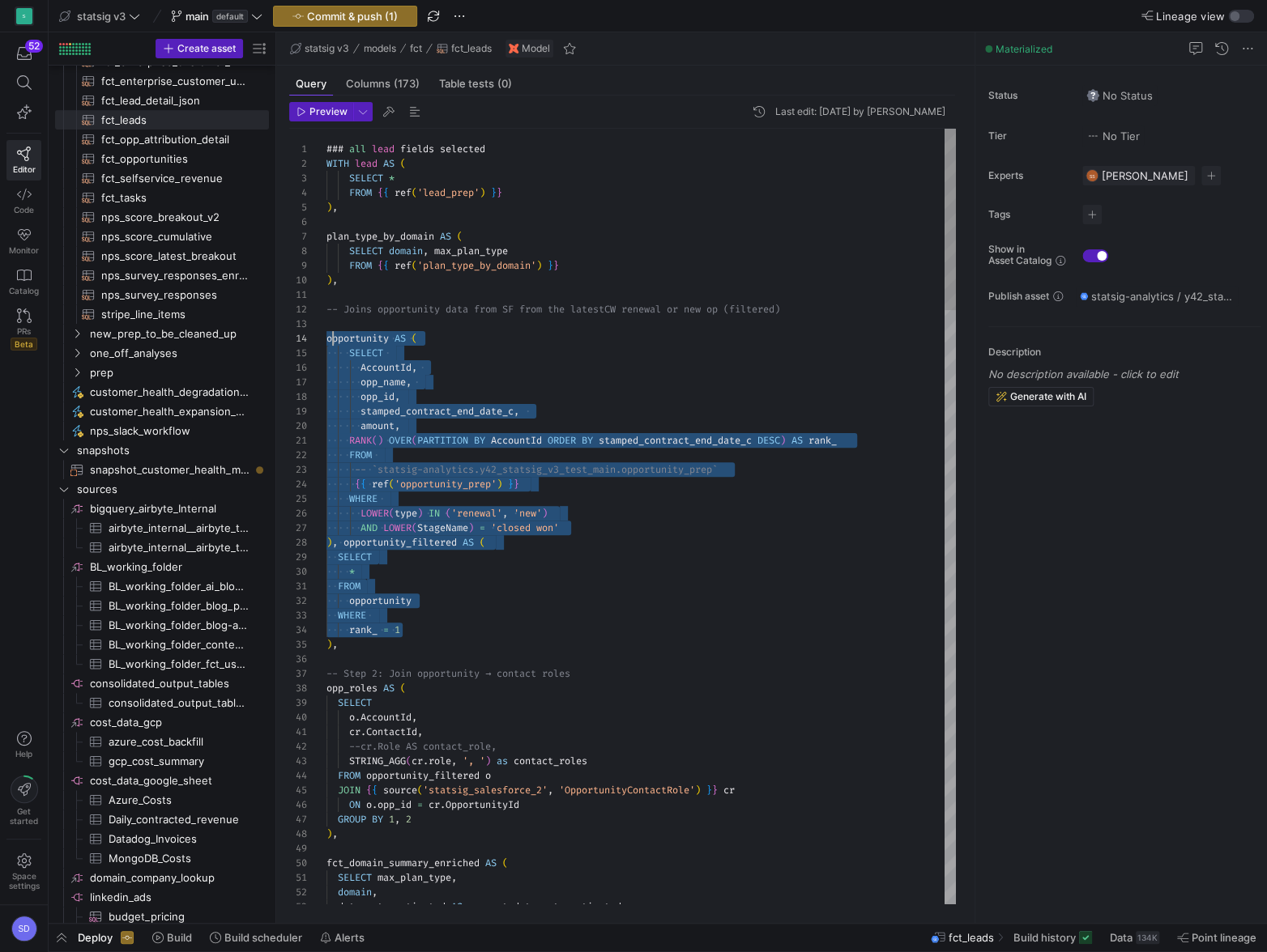
scroll to position [43, 6]
drag, startPoint x: 429, startPoint y: 630, endPoint x: 332, endPoint y: 339, distance: 306.7
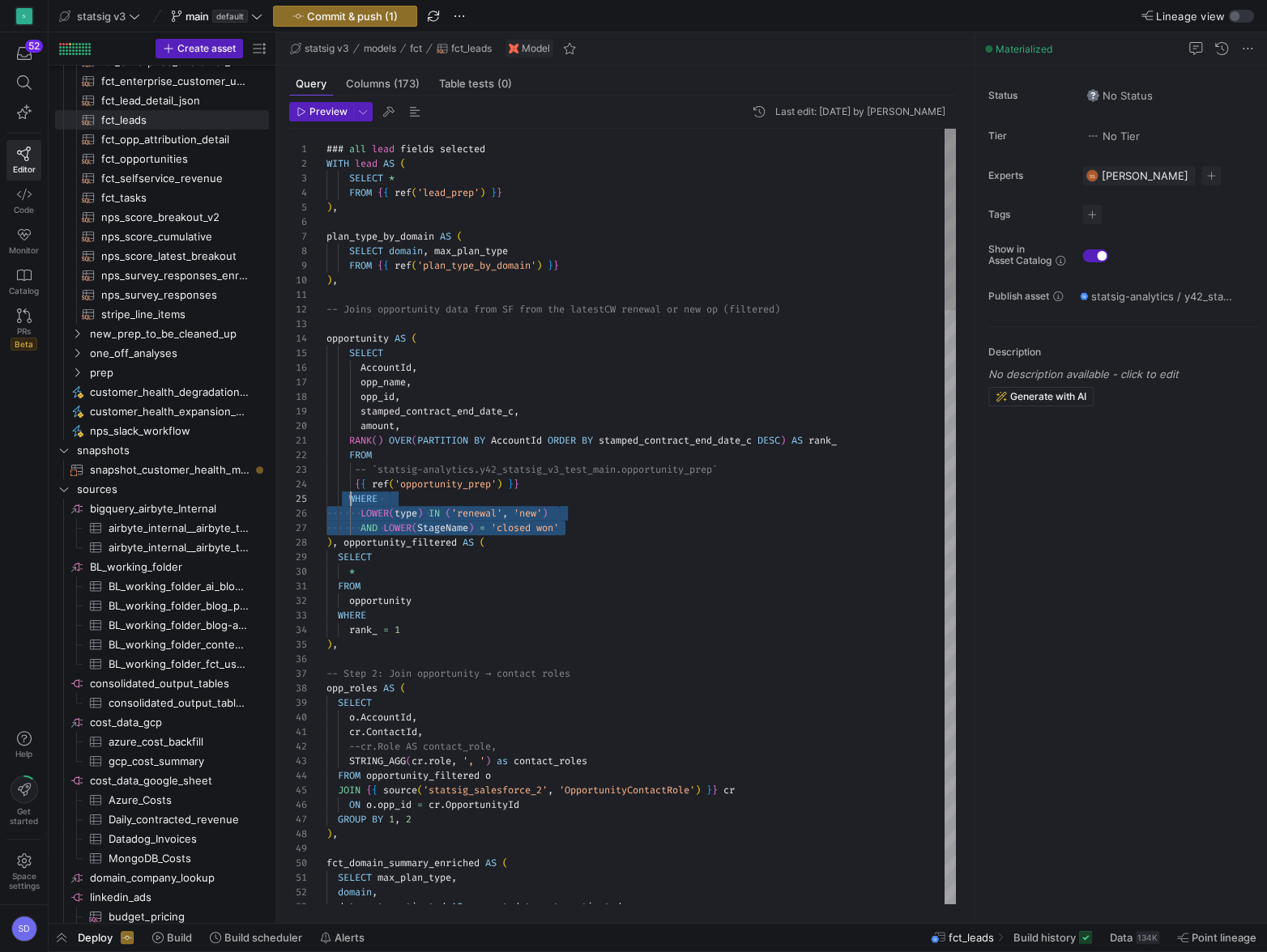
scroll to position [57, 23]
drag, startPoint x: 579, startPoint y: 525, endPoint x: 349, endPoint y: 496, distance: 231.8
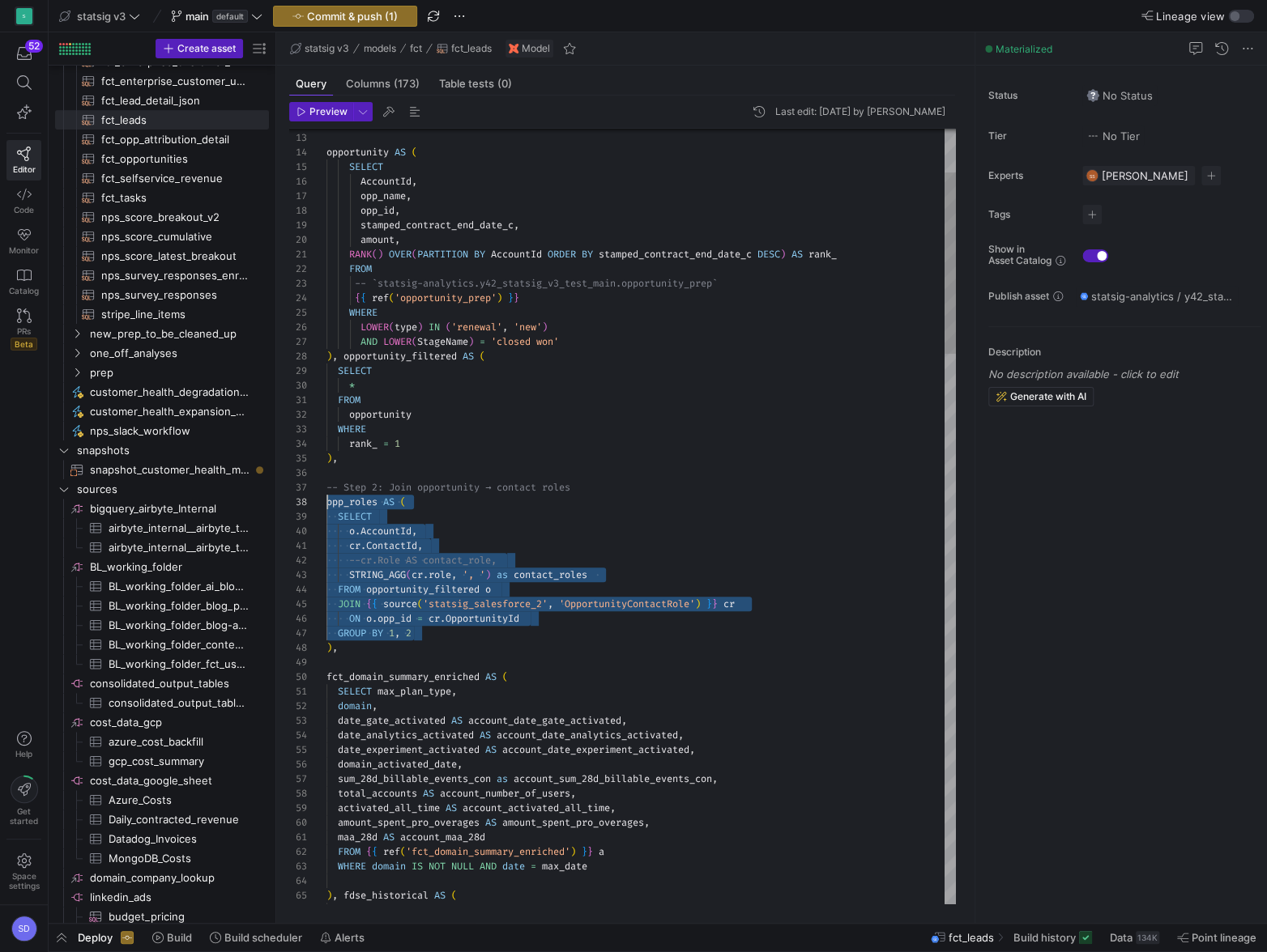
scroll to position [102, 0]
drag, startPoint x: 438, startPoint y: 638, endPoint x: 317, endPoint y: 495, distance: 187.3
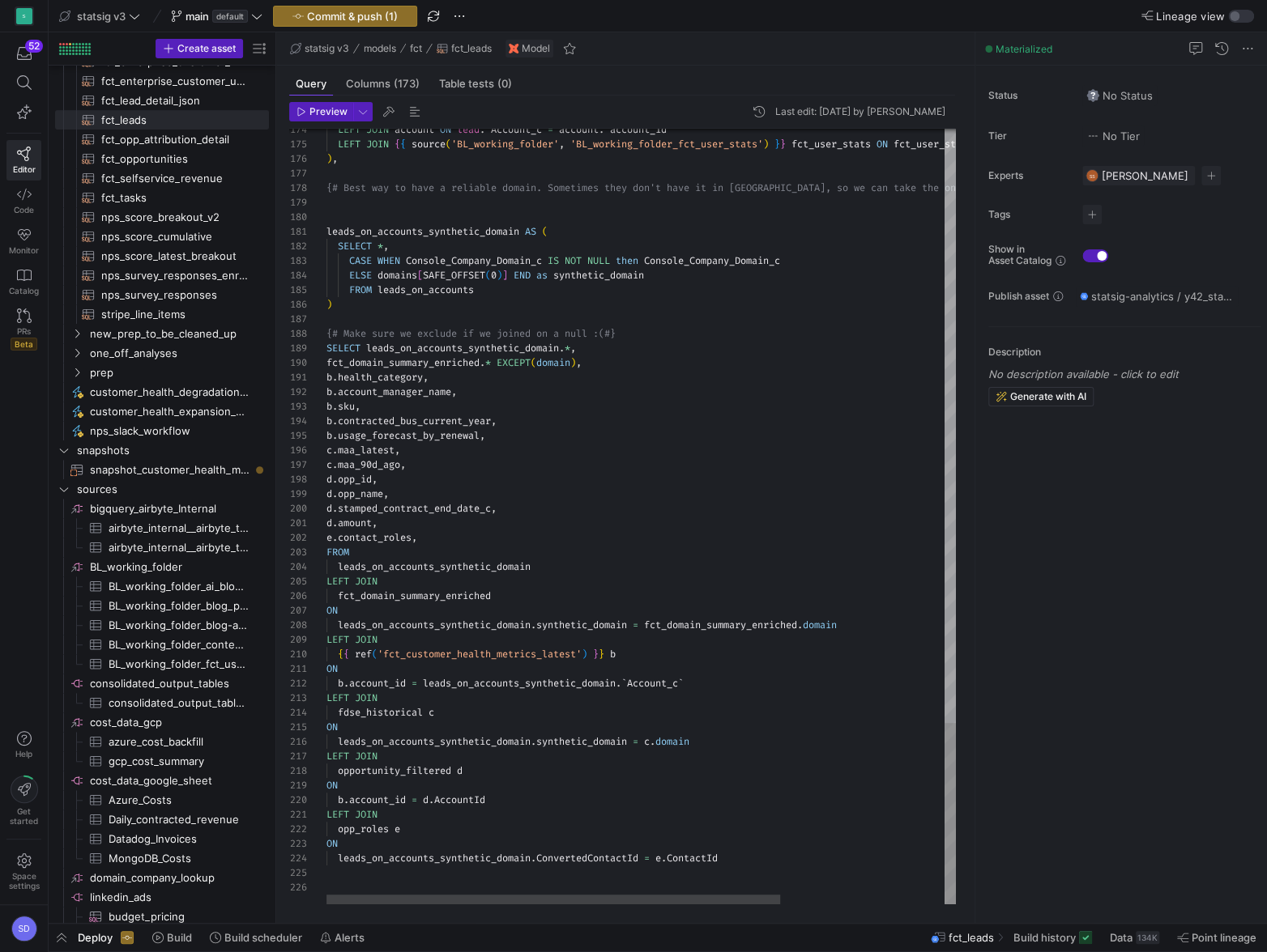
drag, startPoint x: 505, startPoint y: 800, endPoint x: 324, endPoint y: 758, distance: 185.8
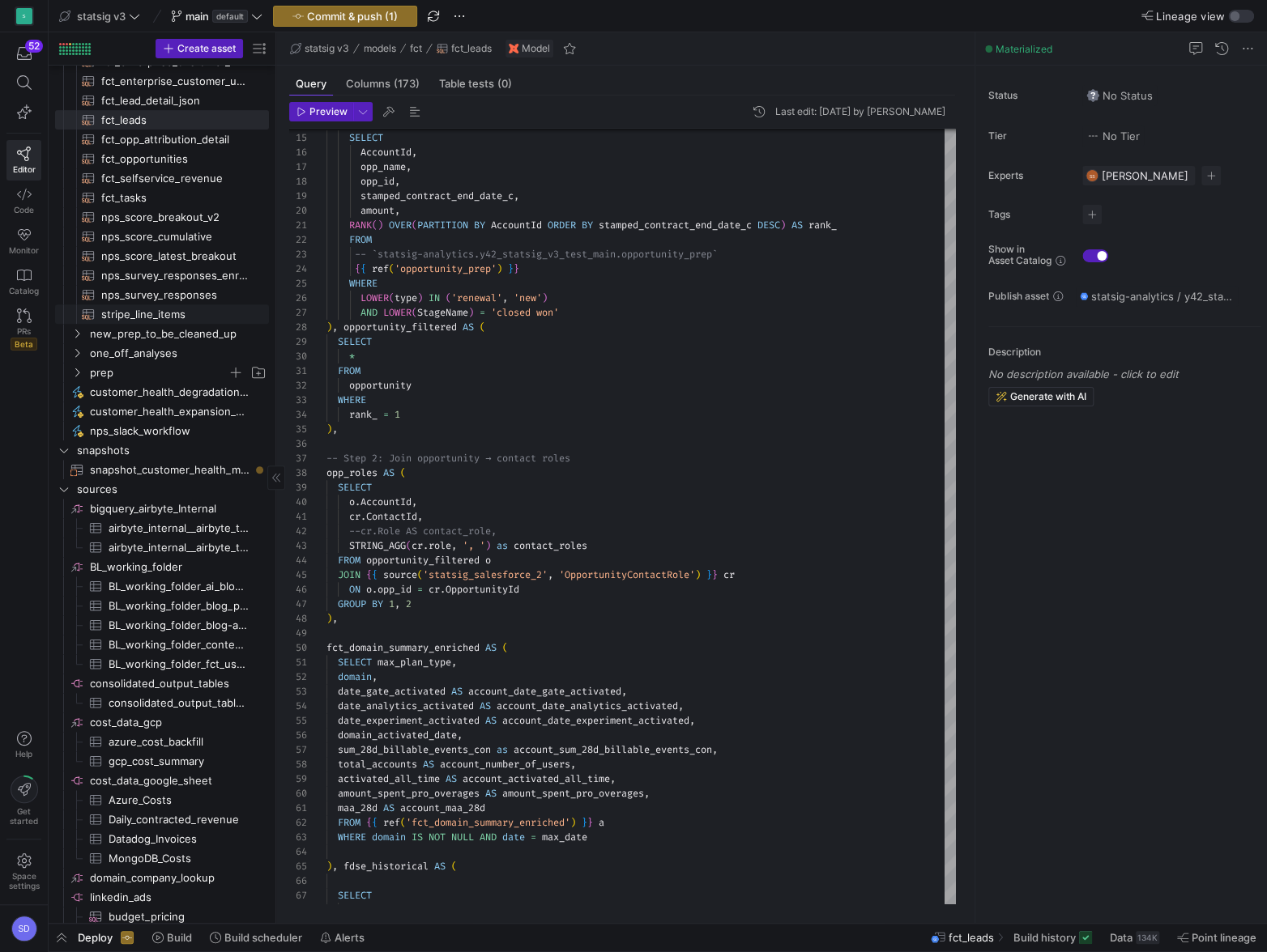
scroll to position [0, 0]
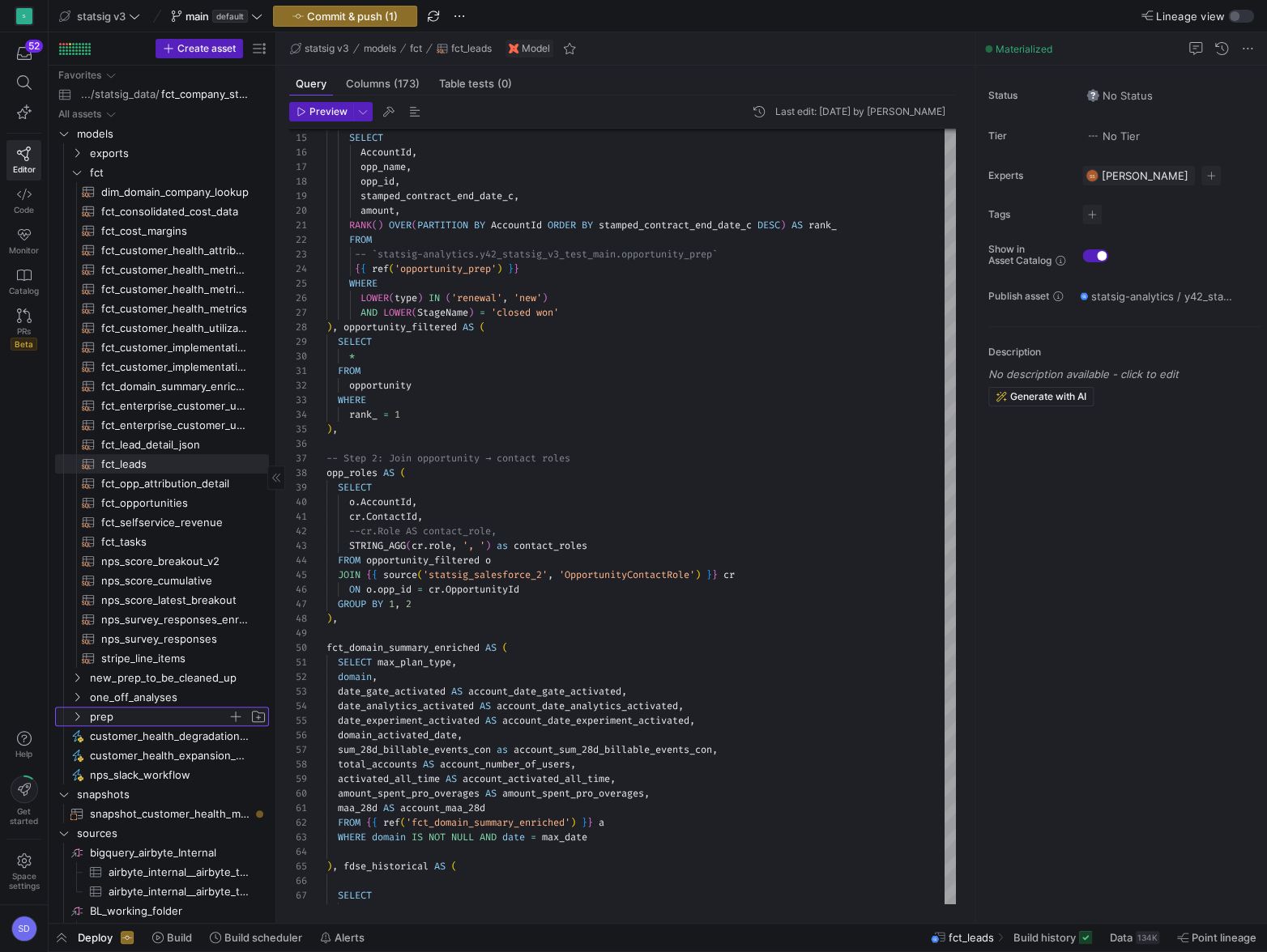
click at [81, 714] on icon "Press SPACE to select this row." at bounding box center [77, 716] width 12 height 10
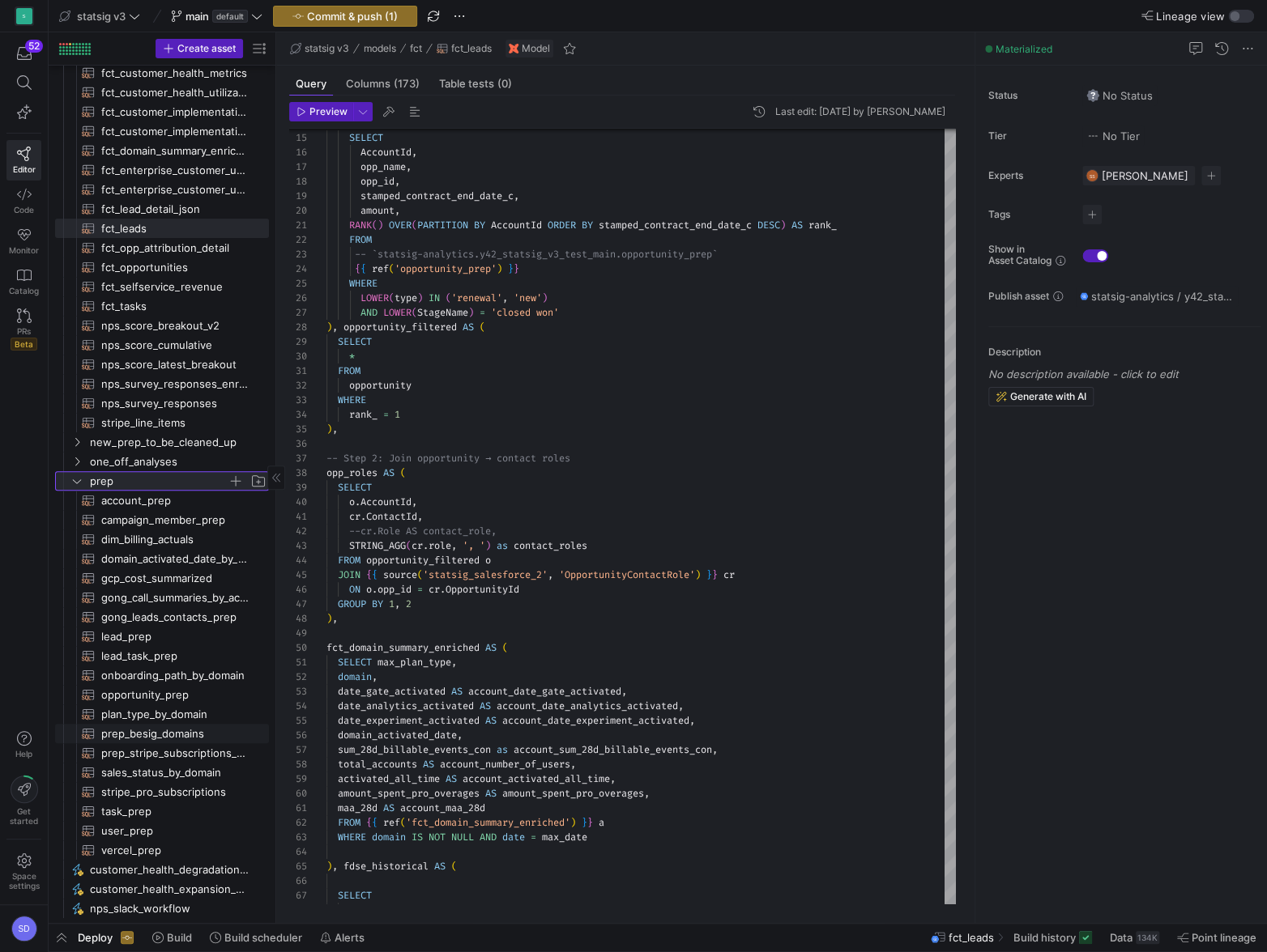
scroll to position [243, 0]
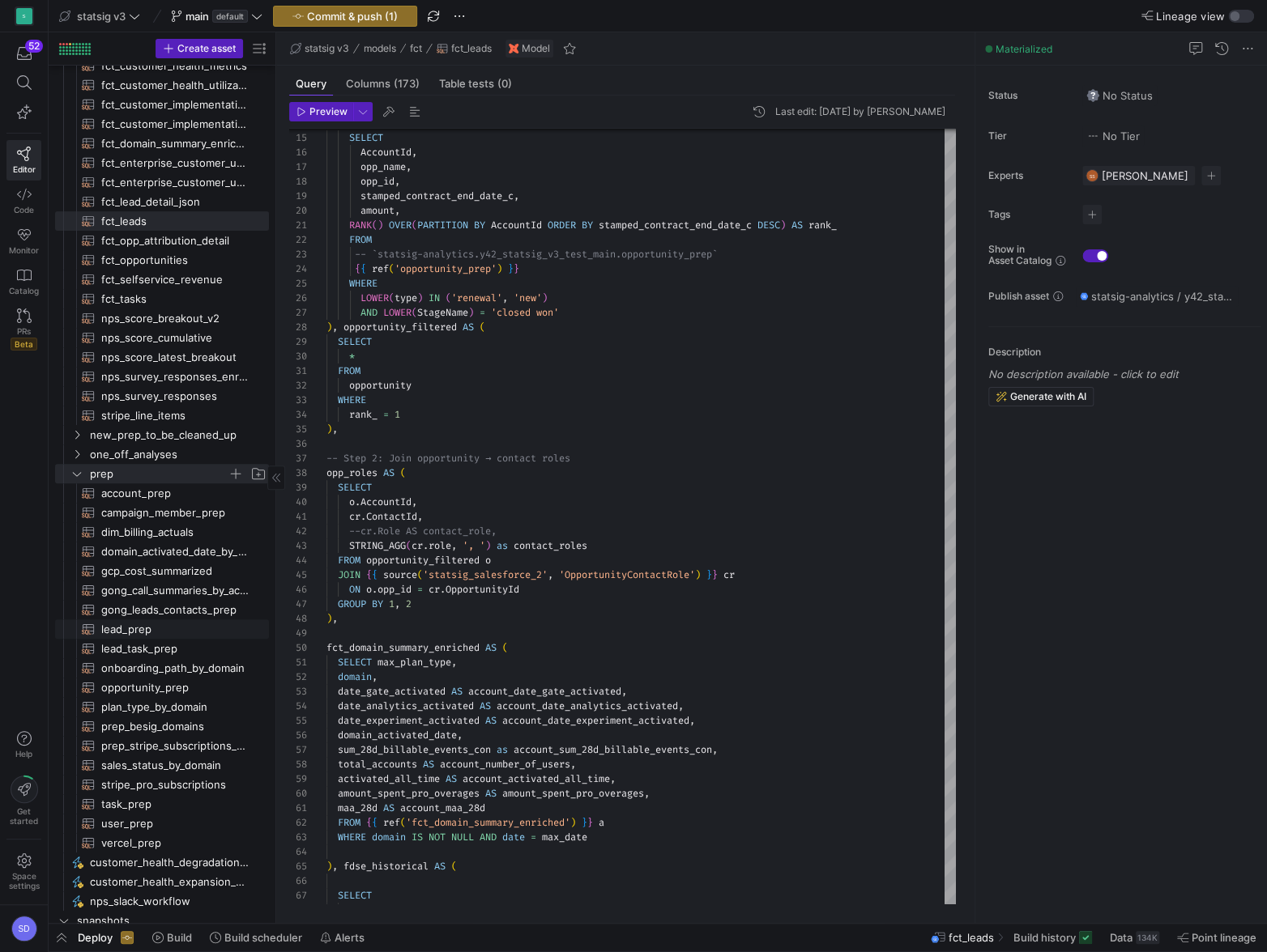
click at [119, 628] on span "lead_prep​​​​​​​​​​" at bounding box center [175, 629] width 149 height 18
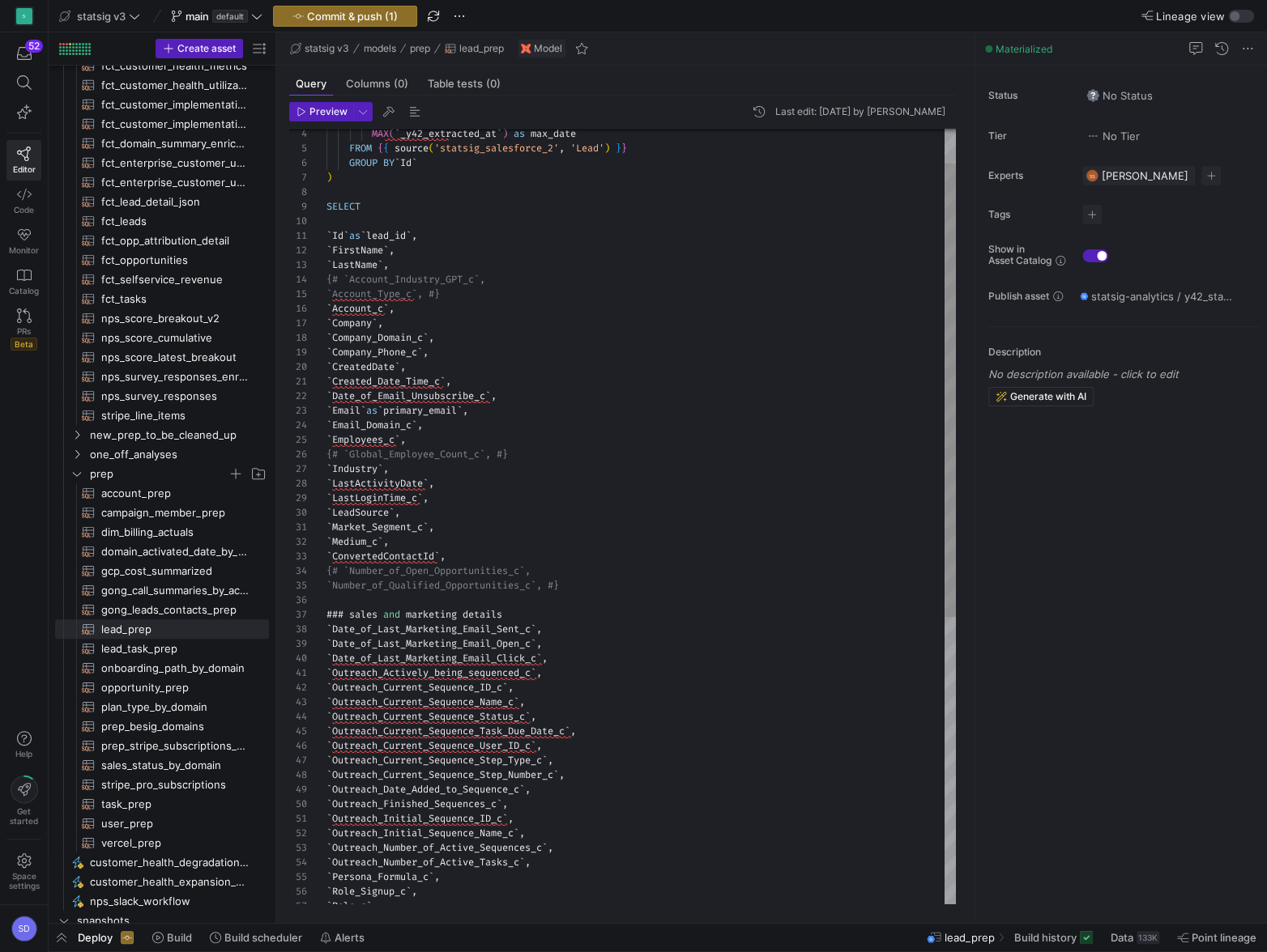
type textarea "`Id` as `lead_id`, `FirstName`, `LastName`, {# `Account_Industry_GPT_c`, `Accou…"
click at [486, 361] on div "### sales and marketing details ` Date_of_Last_Marketing_Email_Sent_c ` , ` Dat…" at bounding box center [641, 732] width 629 height 1325
click at [1232, 17] on div "button" at bounding box center [1234, 16] width 10 height 10
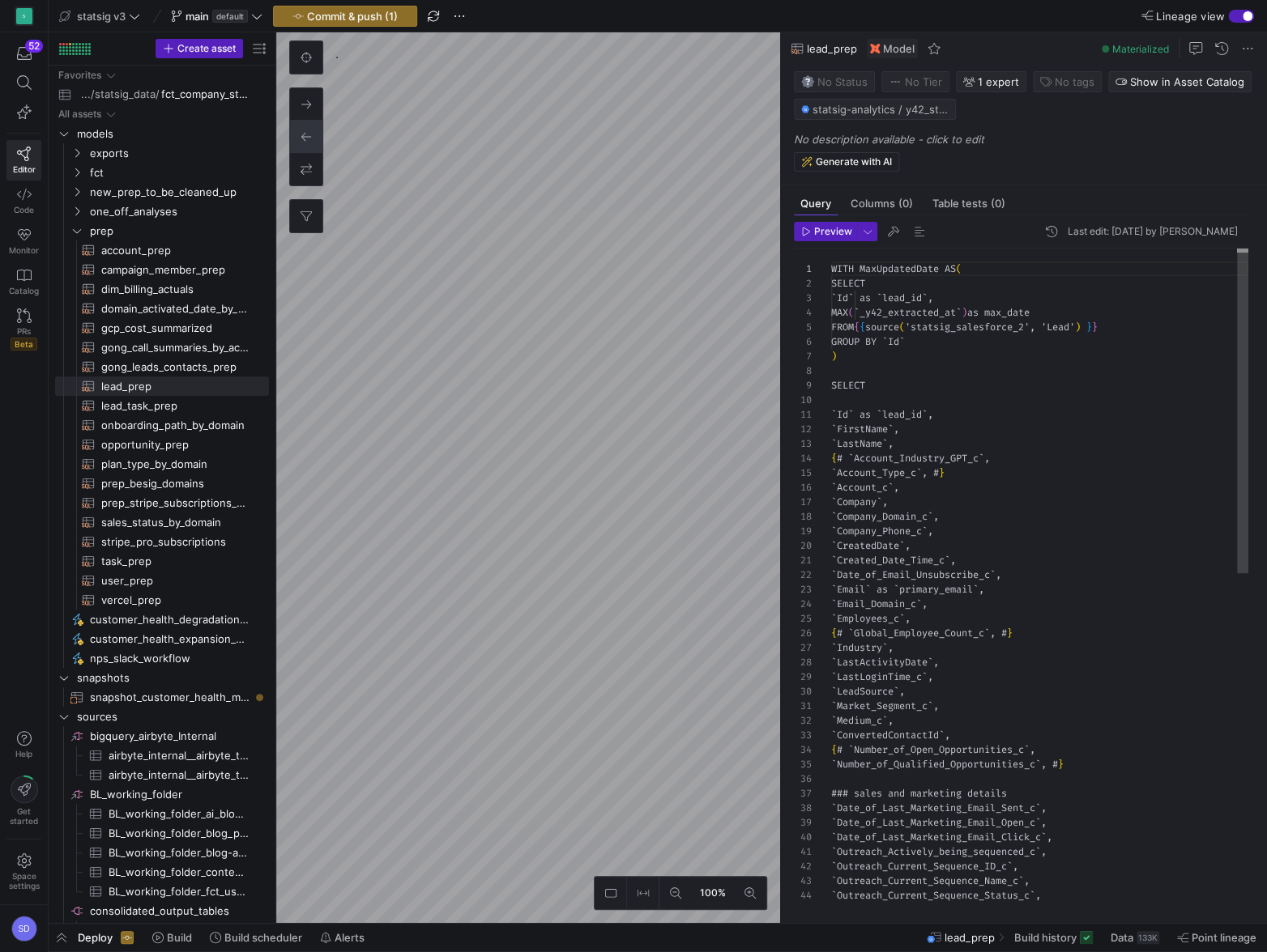
scroll to position [146, 0]
